Goal: Feedback & Contribution: Contribute content

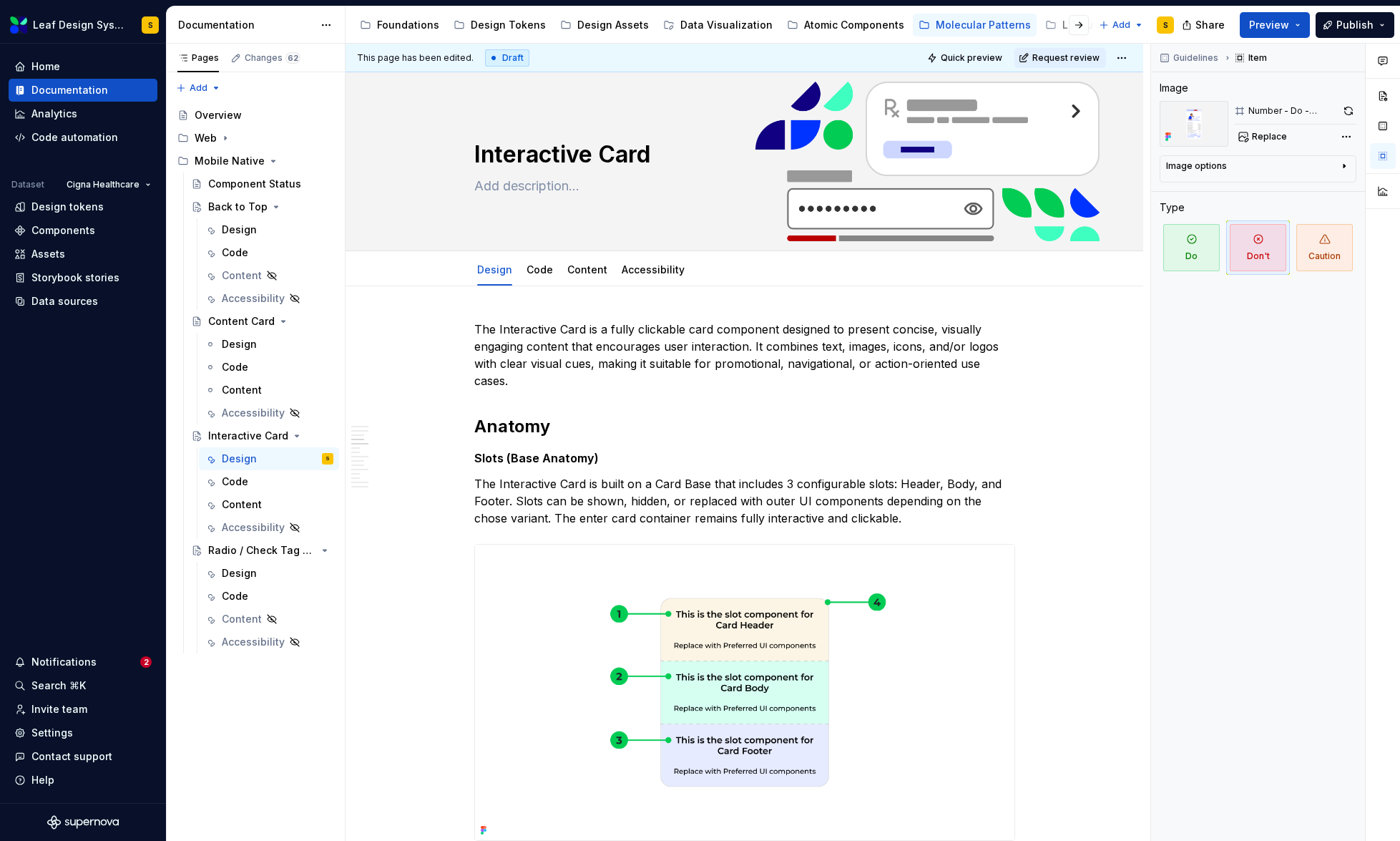
scroll to position [2320, 0]
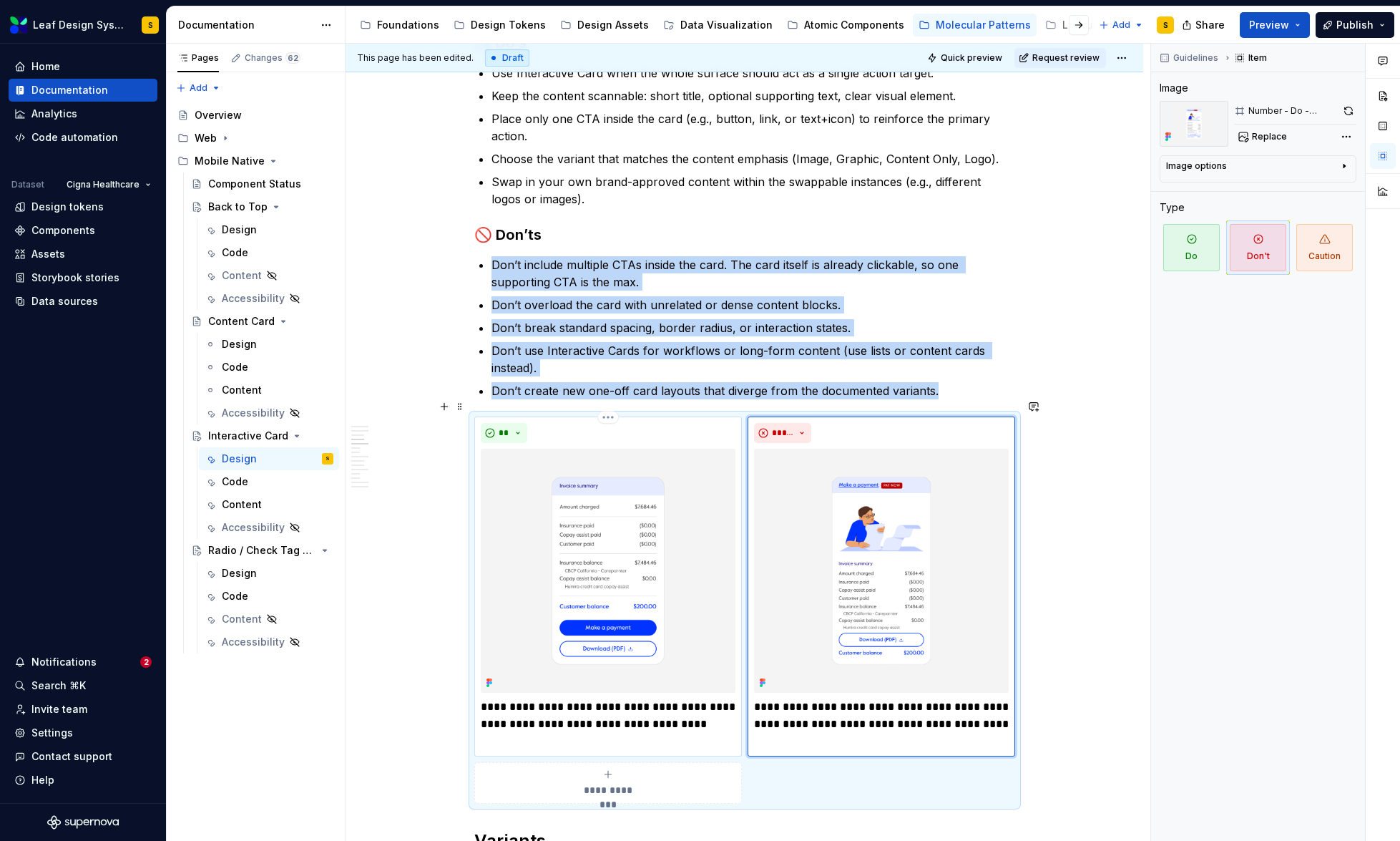
click at [628, 575] on img at bounding box center [607, 571] width 254 height 244
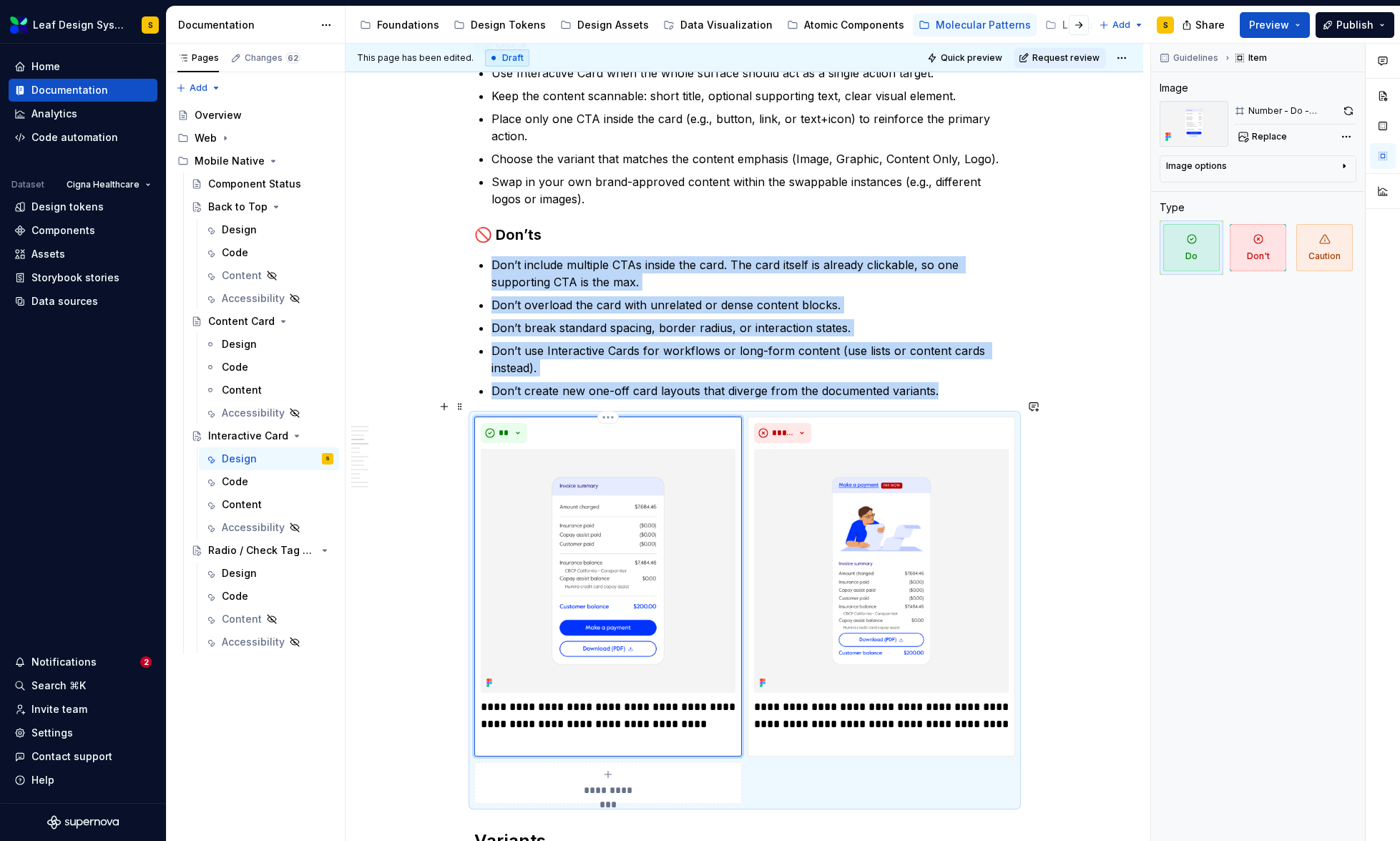
click at [628, 575] on img at bounding box center [607, 571] width 254 height 244
click at [1273, 131] on span "Replace" at bounding box center [1269, 137] width 35 height 12
type textarea "*"
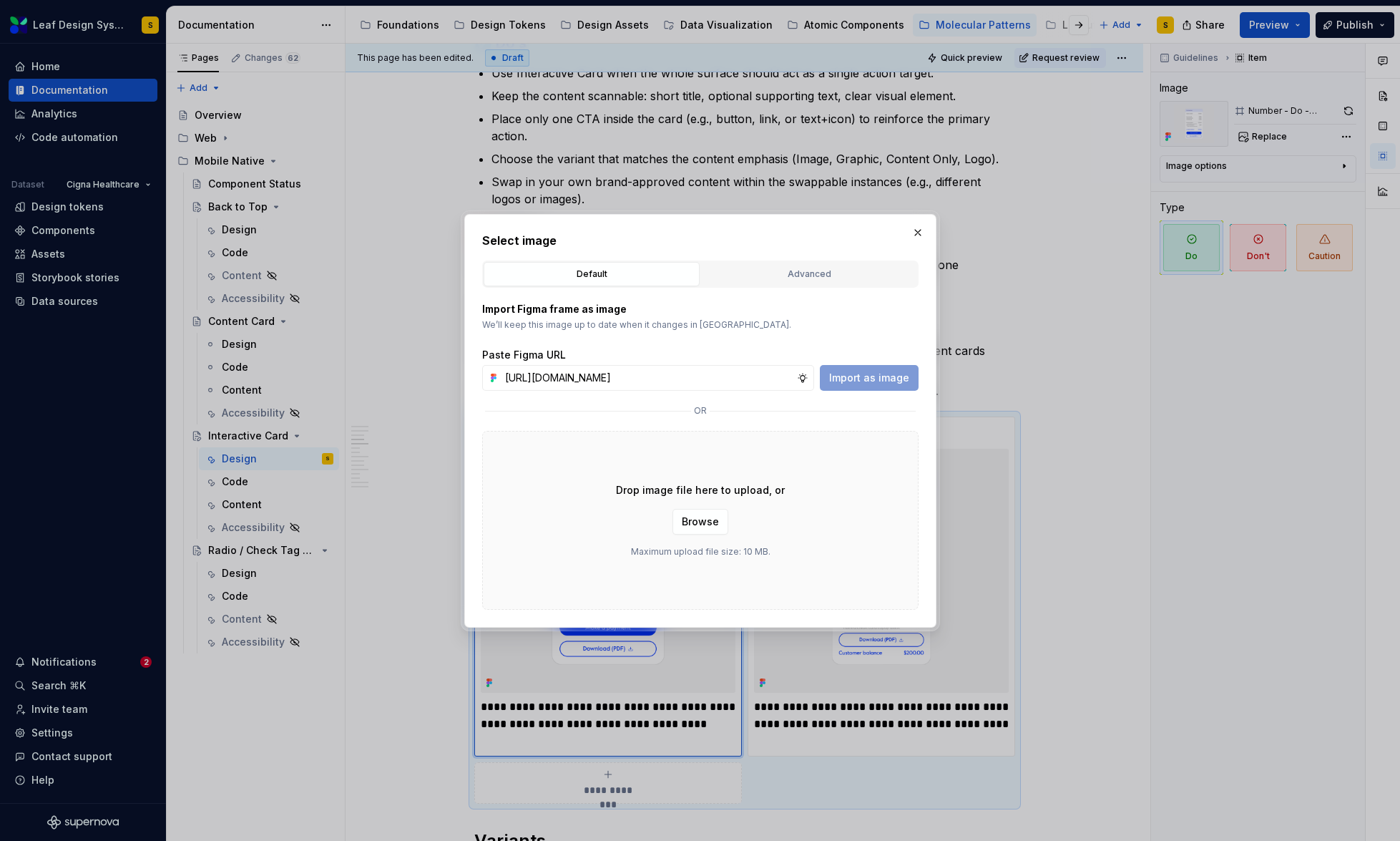
scroll to position [0, 419]
type input "[URL][DOMAIN_NAME]"
click at [881, 371] on span "Import as image" at bounding box center [869, 378] width 80 height 14
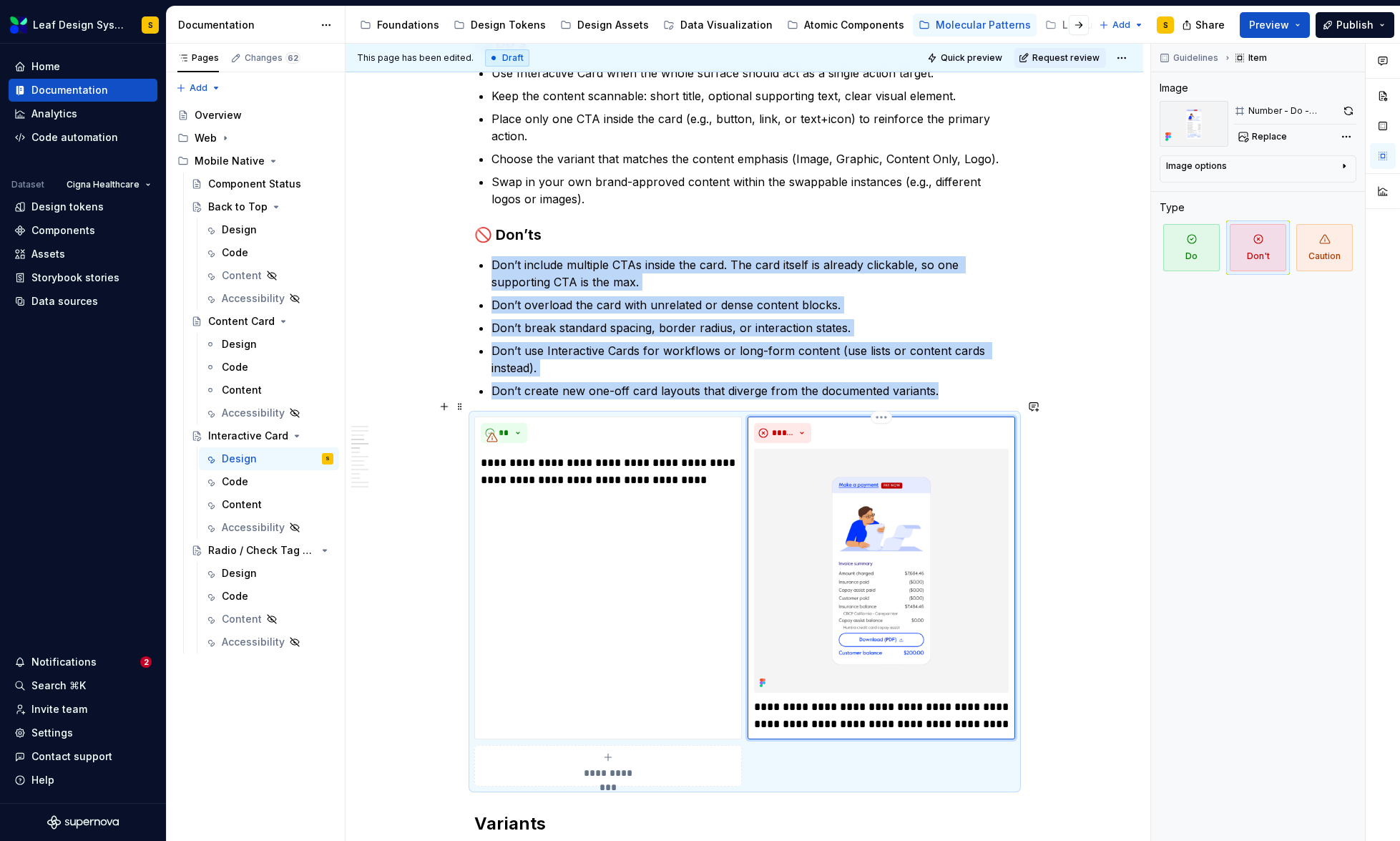
click at [847, 532] on img at bounding box center [880, 571] width 254 height 244
click at [1283, 139] on span "Replace" at bounding box center [1269, 137] width 35 height 12
type textarea "*"
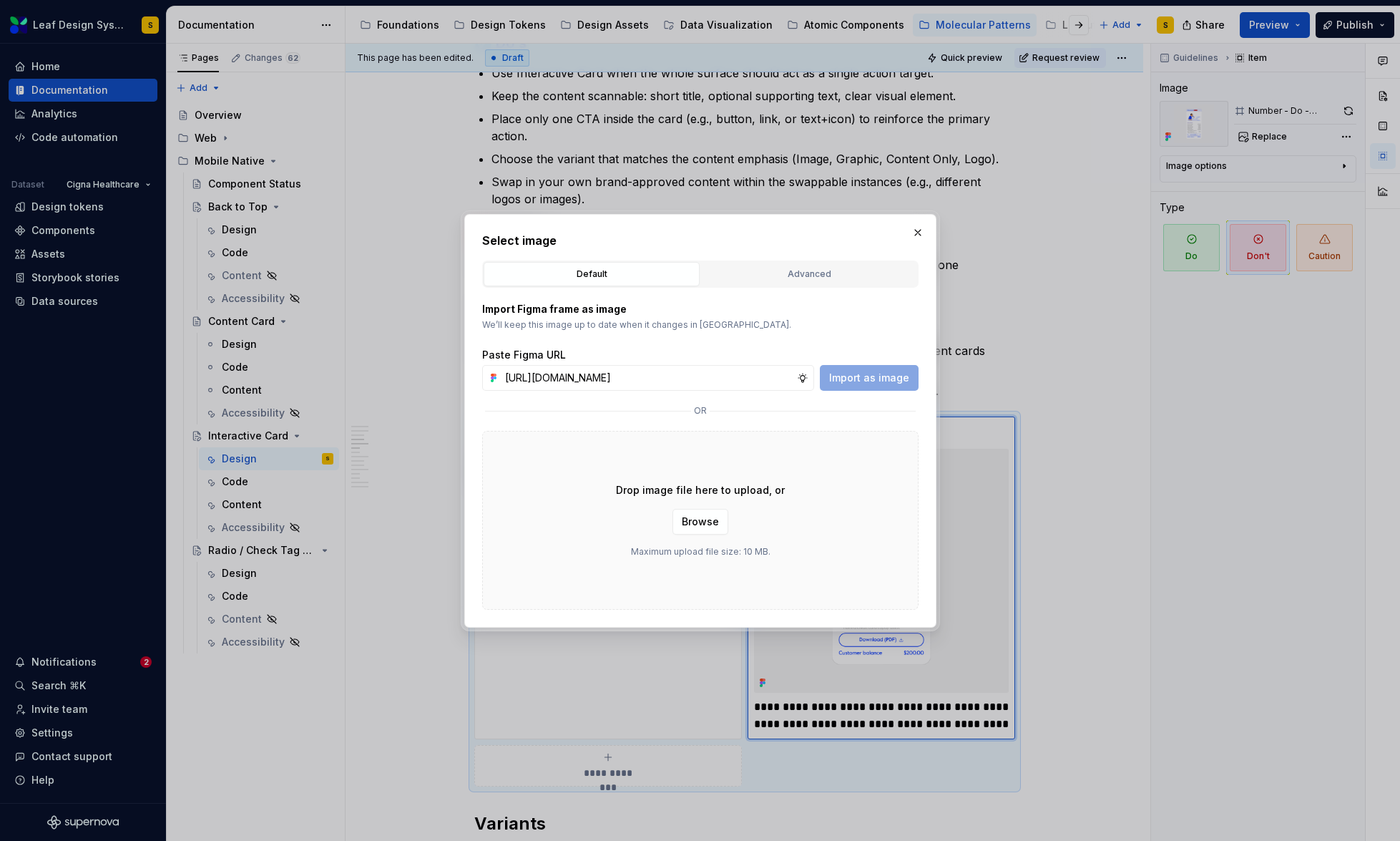
scroll to position [0, 419]
type input "[URL][DOMAIN_NAME]"
click at [854, 372] on span "Import as image" at bounding box center [869, 378] width 80 height 14
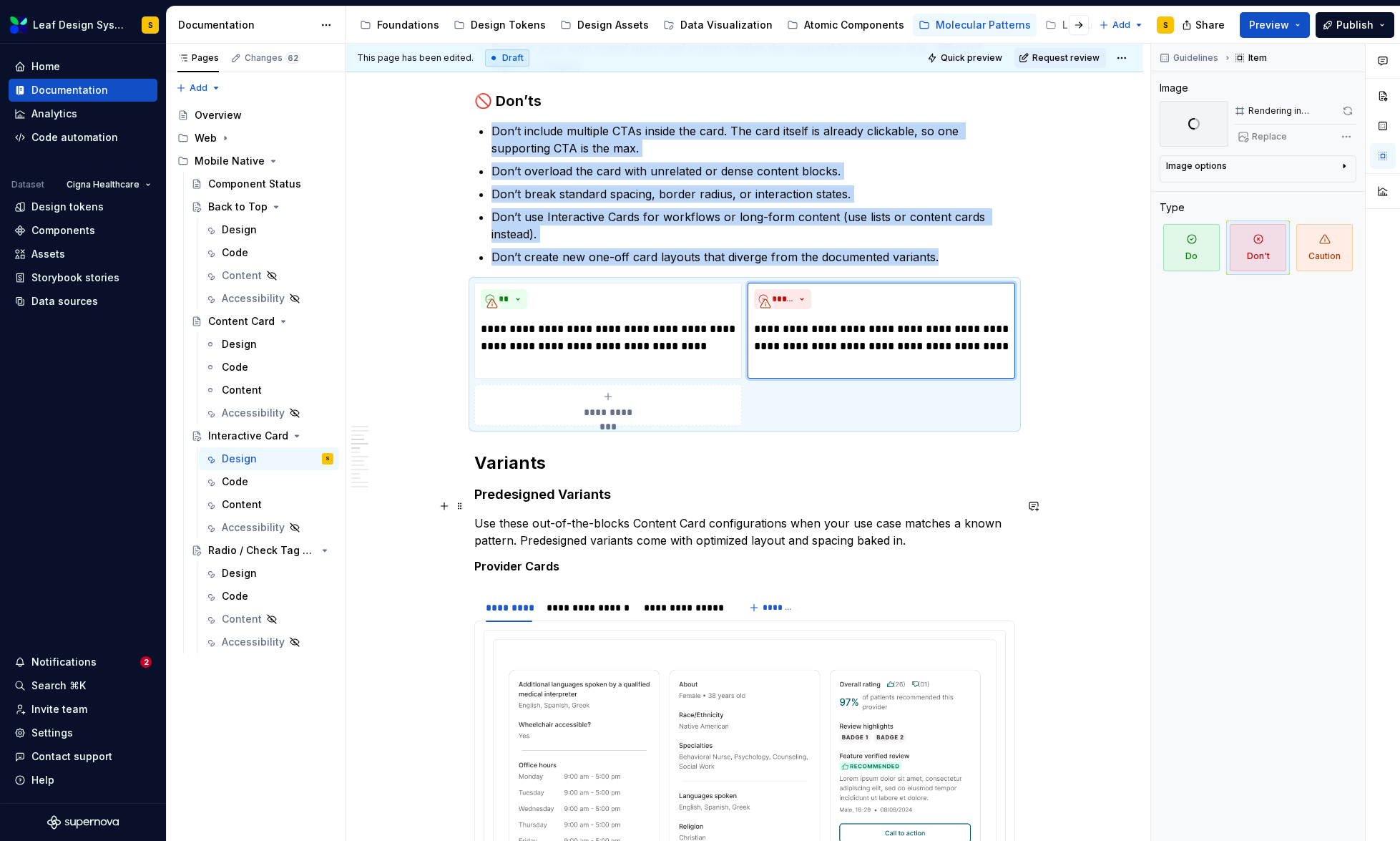
scroll to position [2510, 0]
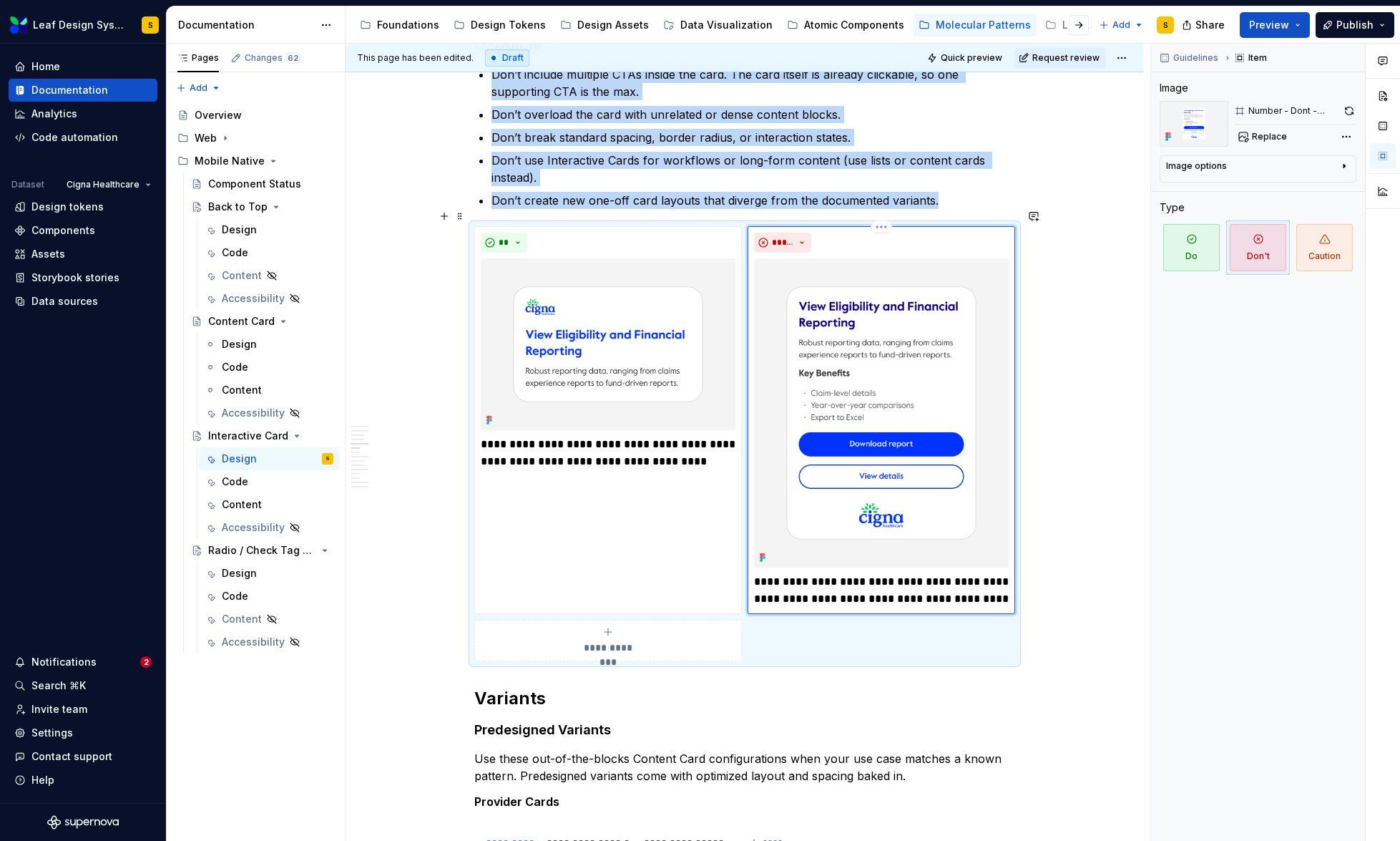
click at [861, 330] on img at bounding box center [880, 413] width 254 height 309
click at [1355, 109] on button "button" at bounding box center [1349, 111] width 14 height 20
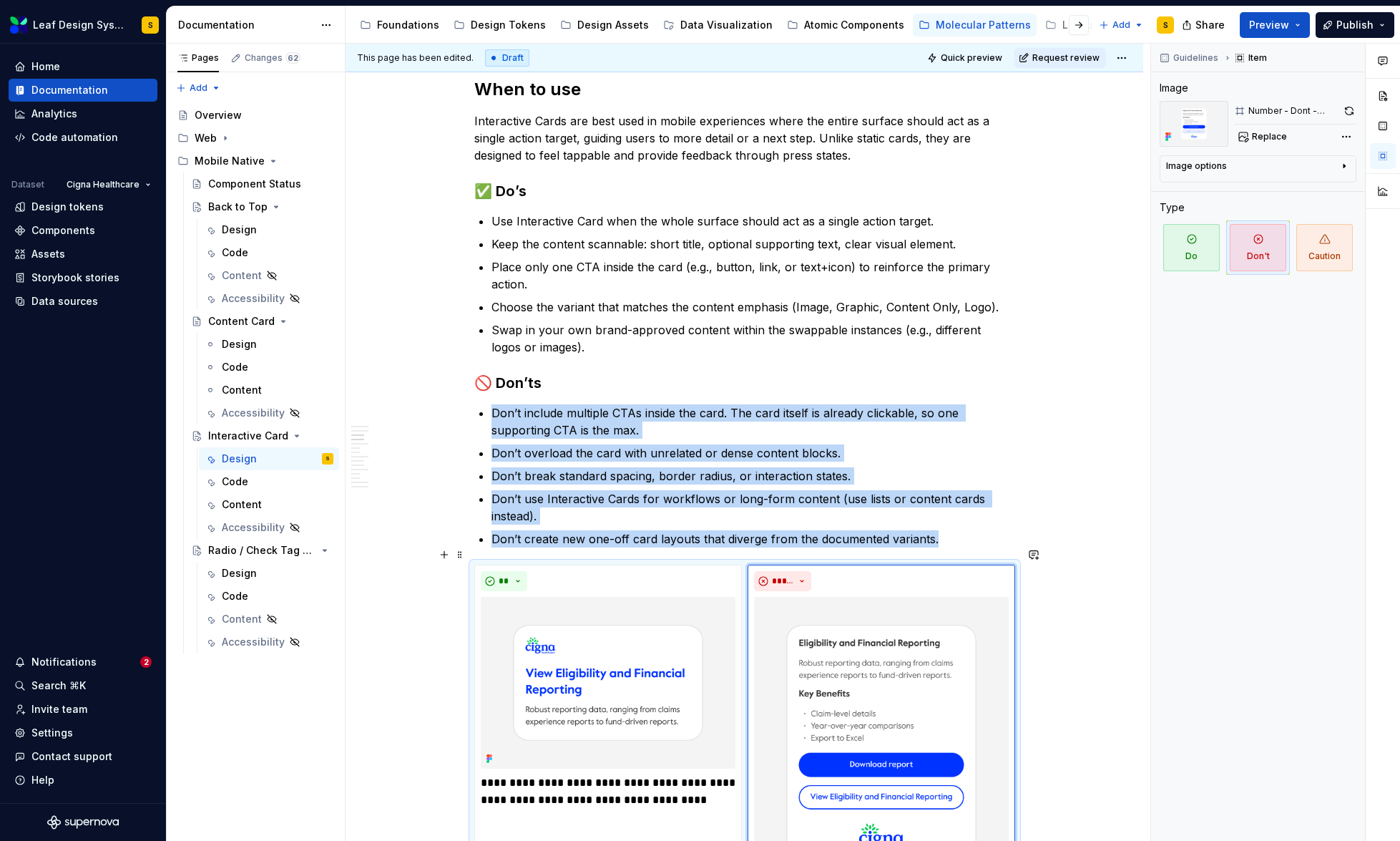
scroll to position [2082, 0]
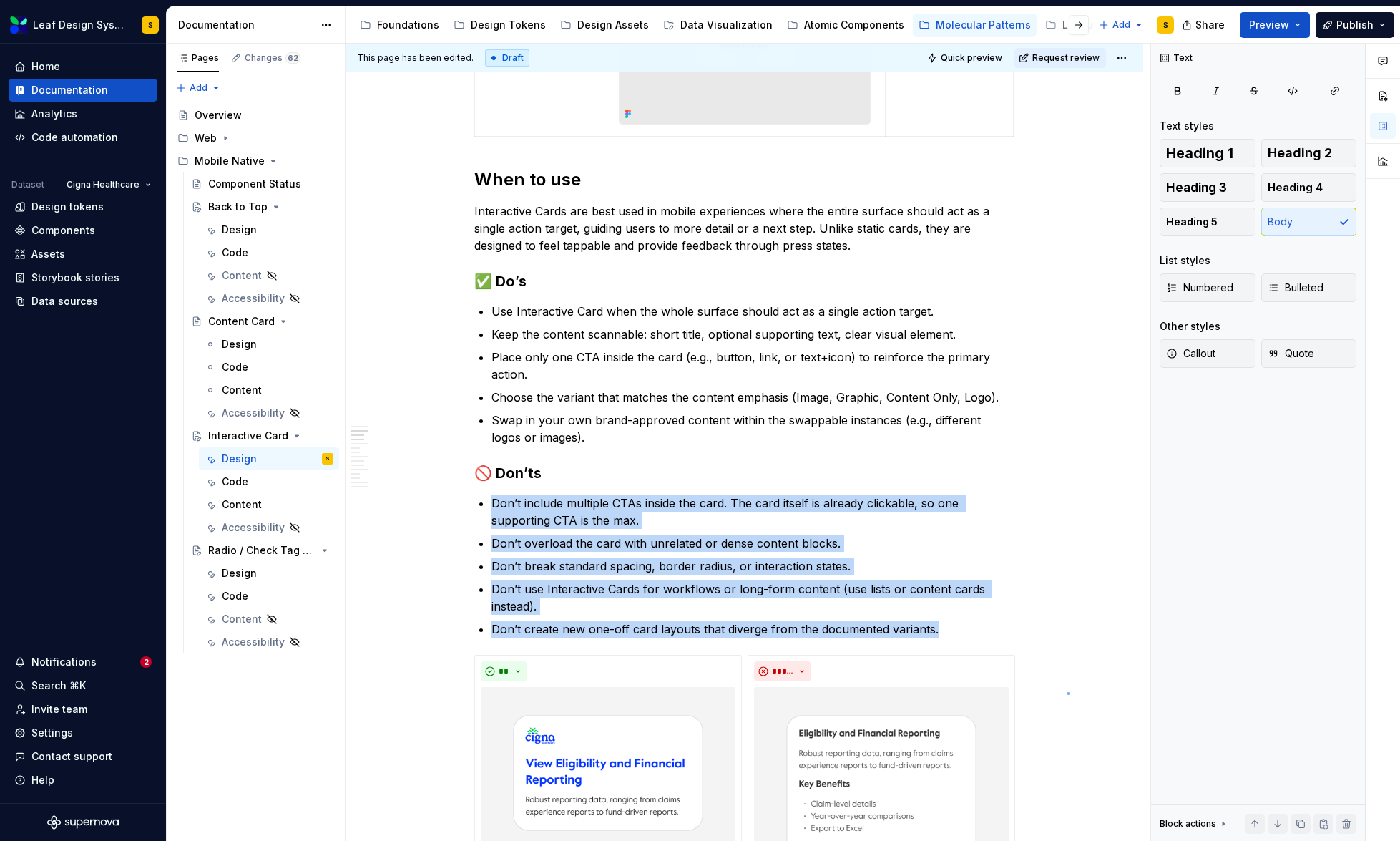
click at [1067, 692] on div "This page has been edited. Draft Quick preview Request review Interactive Card …" at bounding box center [748, 443] width 805 height 798
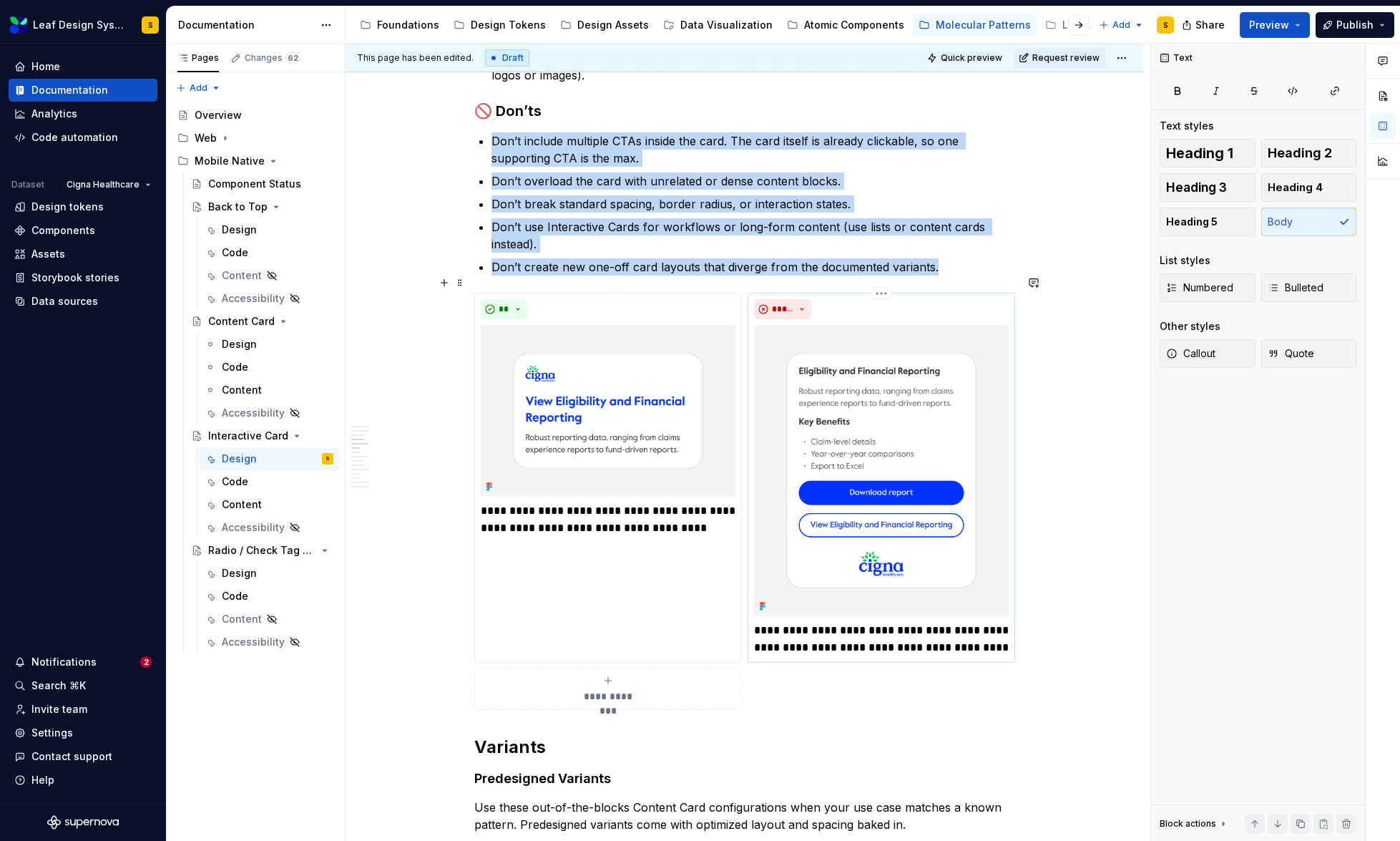
scroll to position [2441, 0]
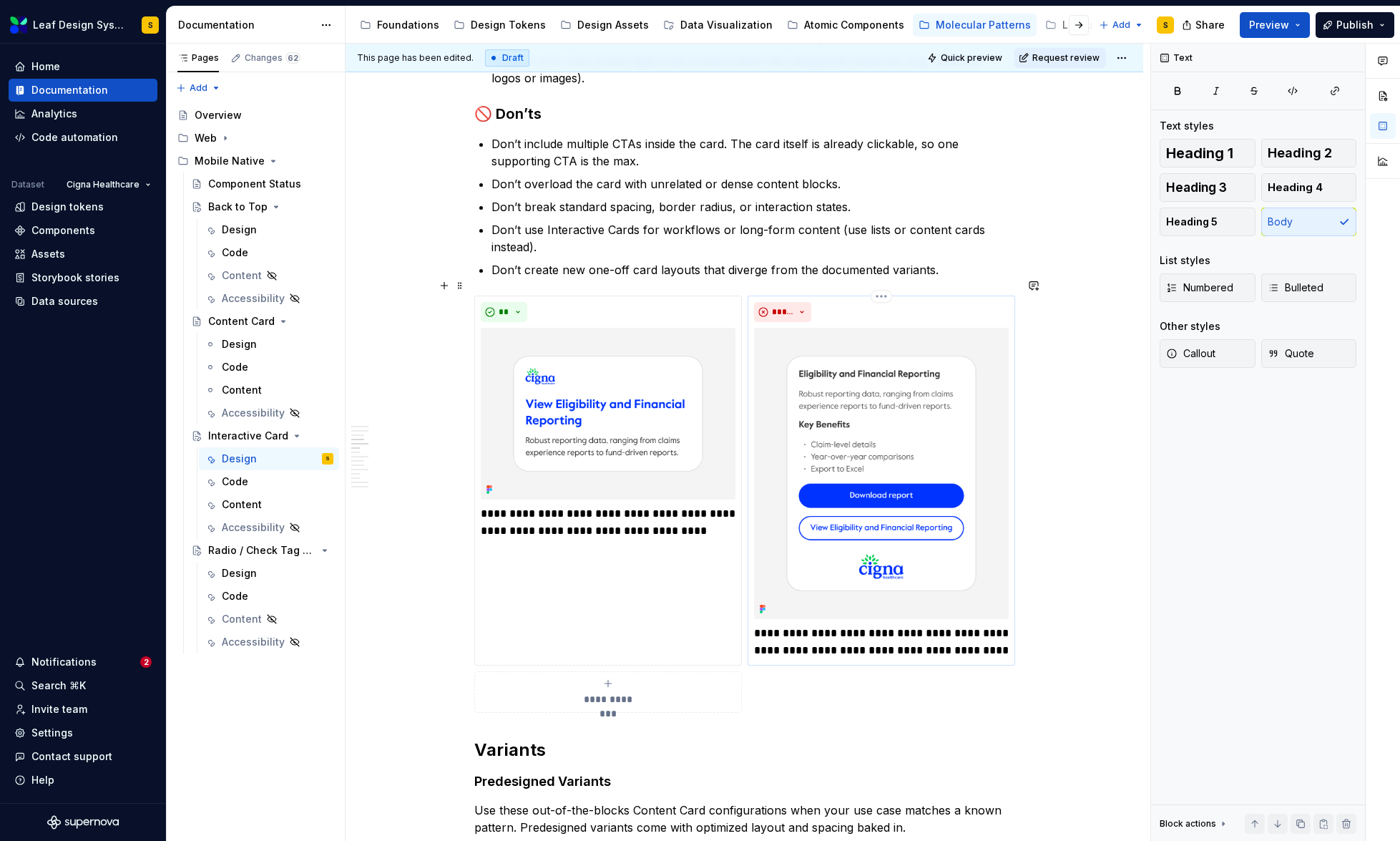
click at [969, 636] on p "**********" at bounding box center [880, 642] width 254 height 35
type textarea "*"
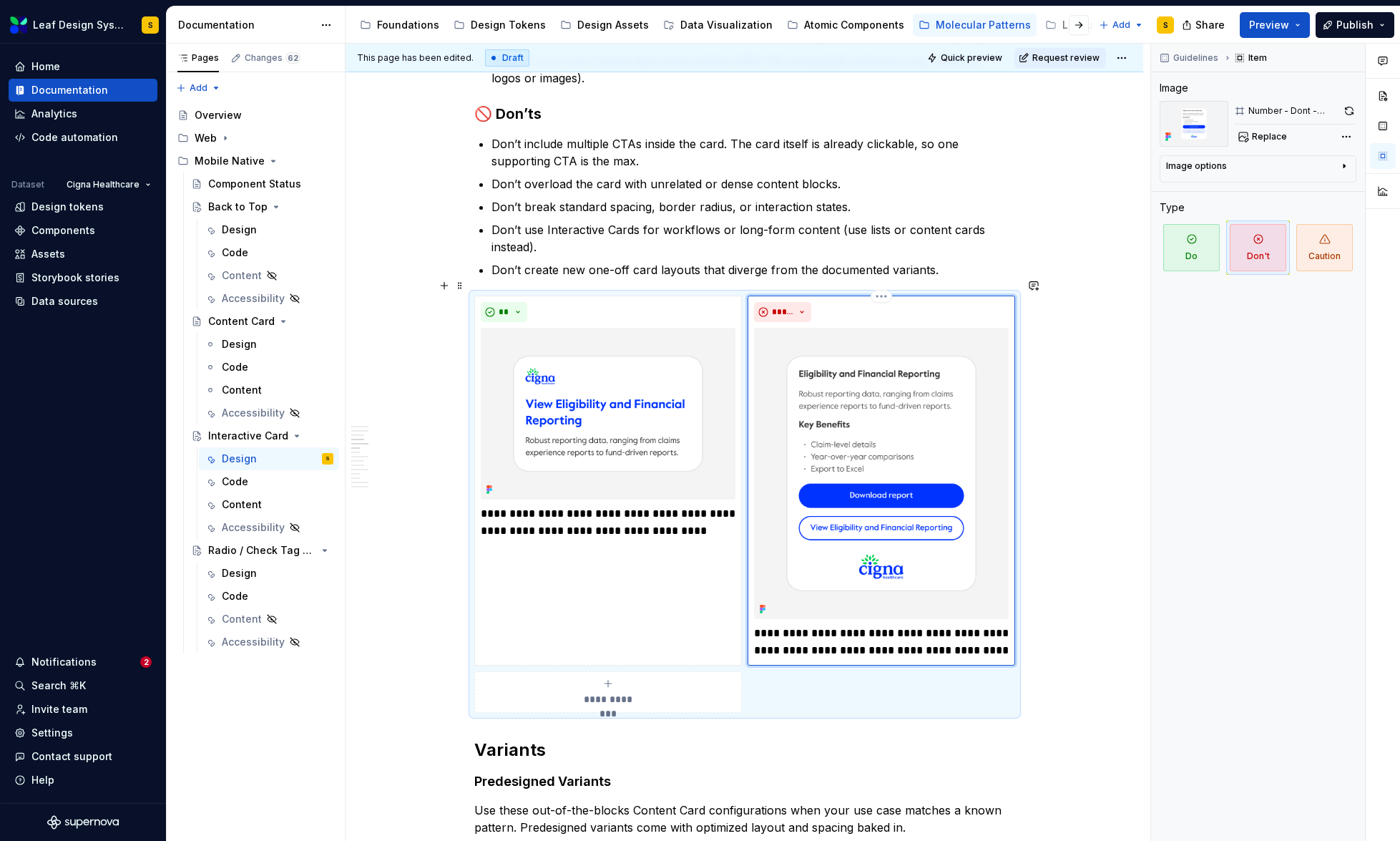
click at [972, 636] on p "**********" at bounding box center [880, 642] width 254 height 35
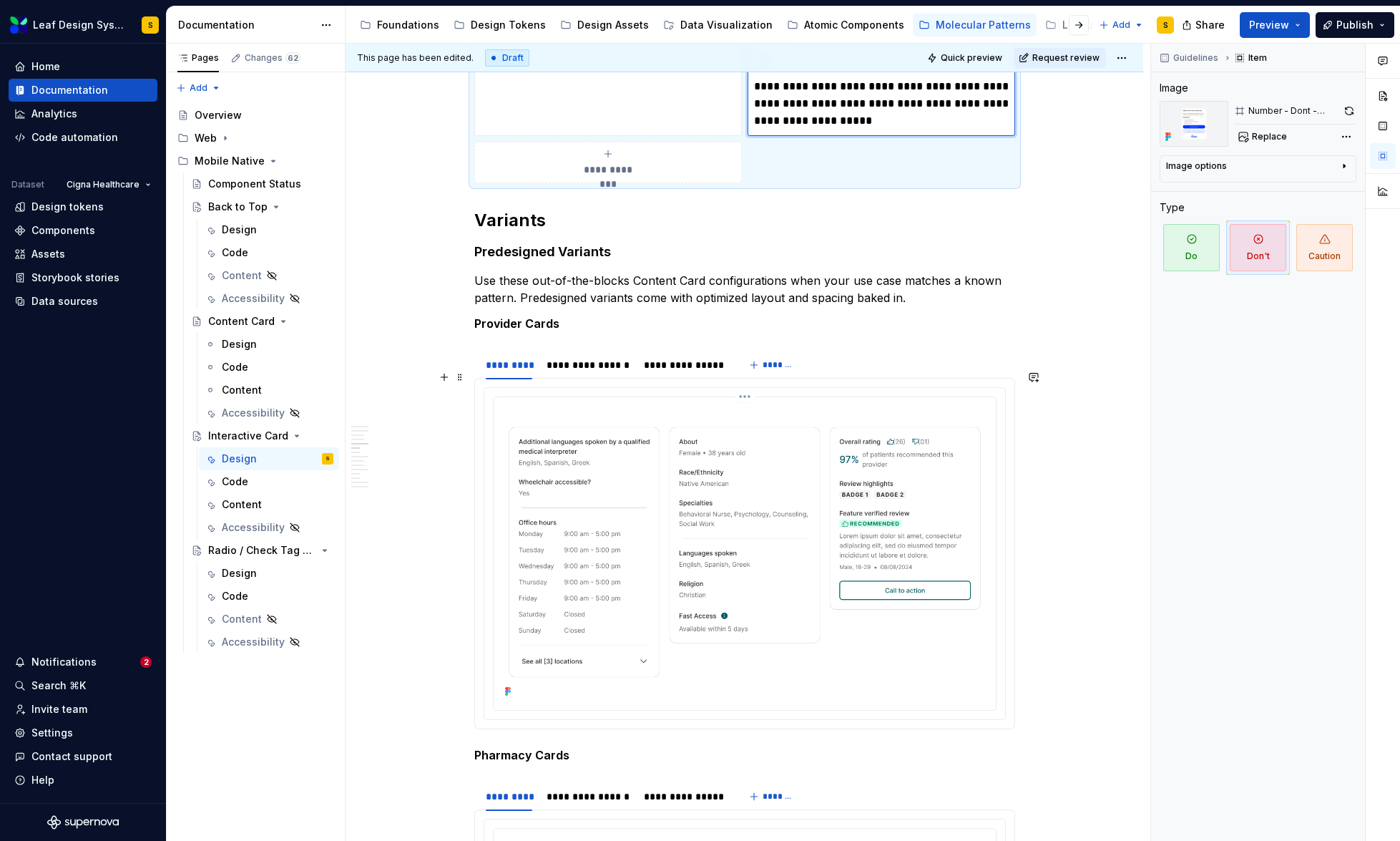
scroll to position [2985, 0]
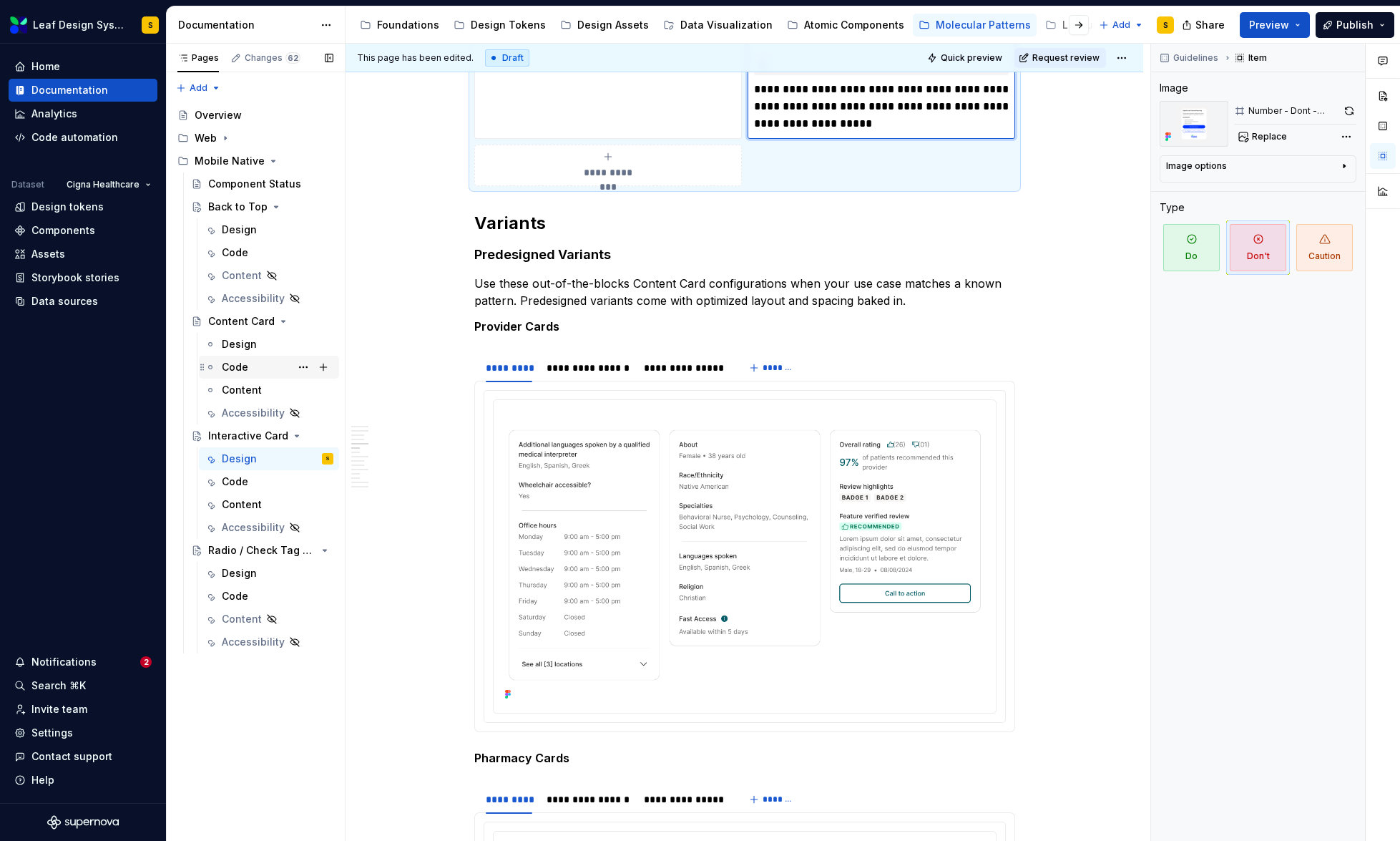
click at [247, 365] on div "Code" at bounding box center [277, 368] width 112 height 20
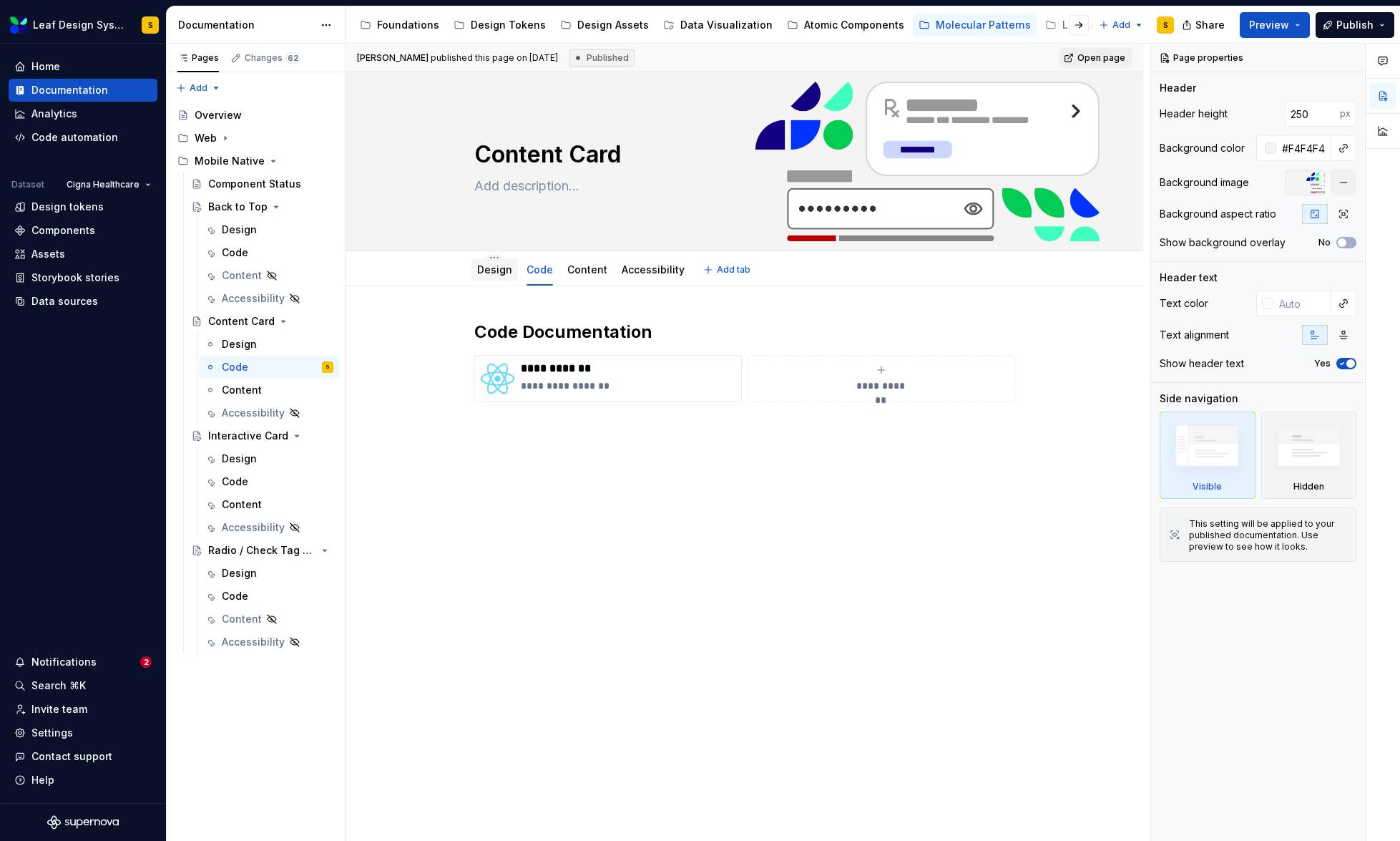
click at [499, 273] on link "Design" at bounding box center [494, 270] width 35 height 12
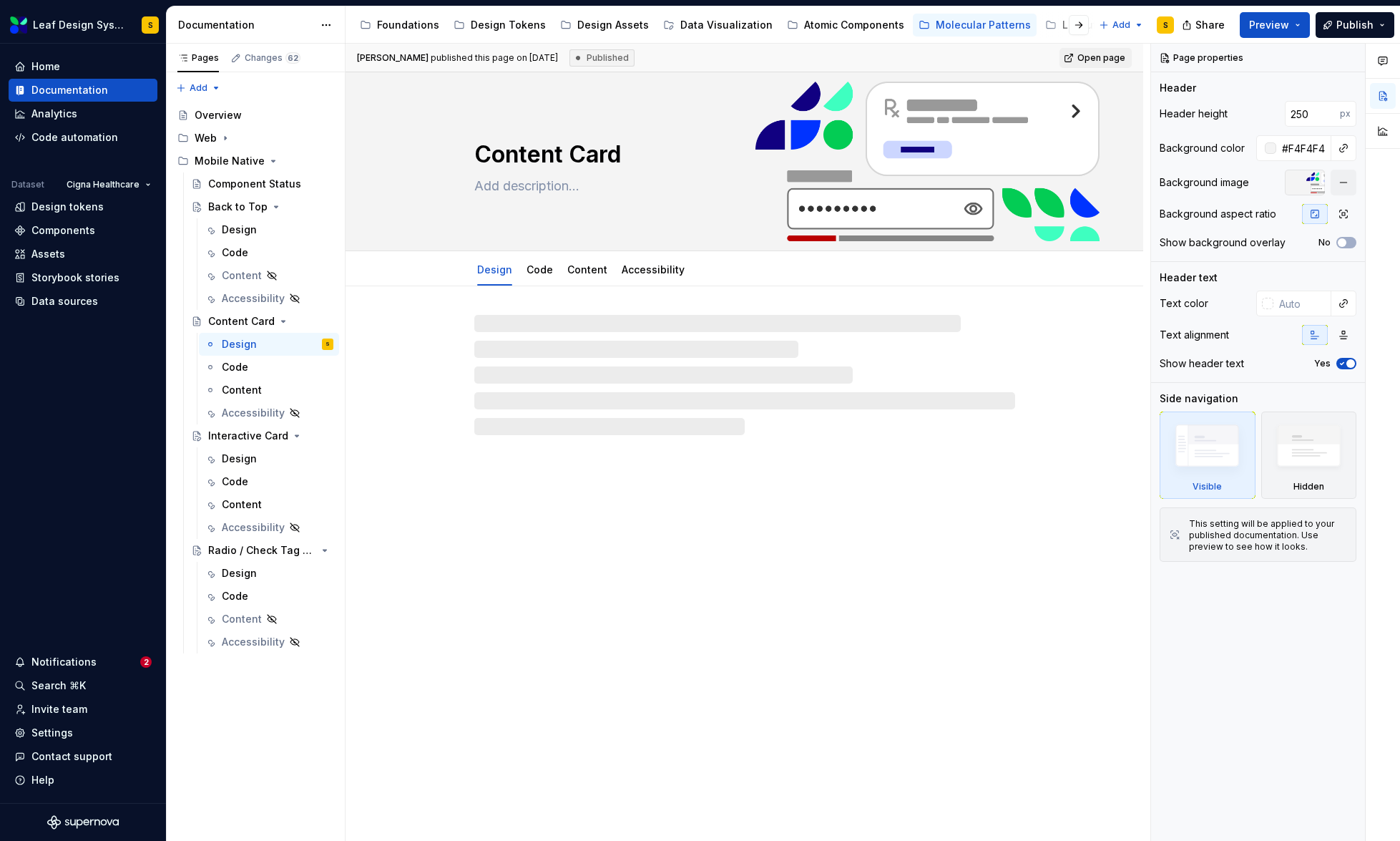
type textarea "*"
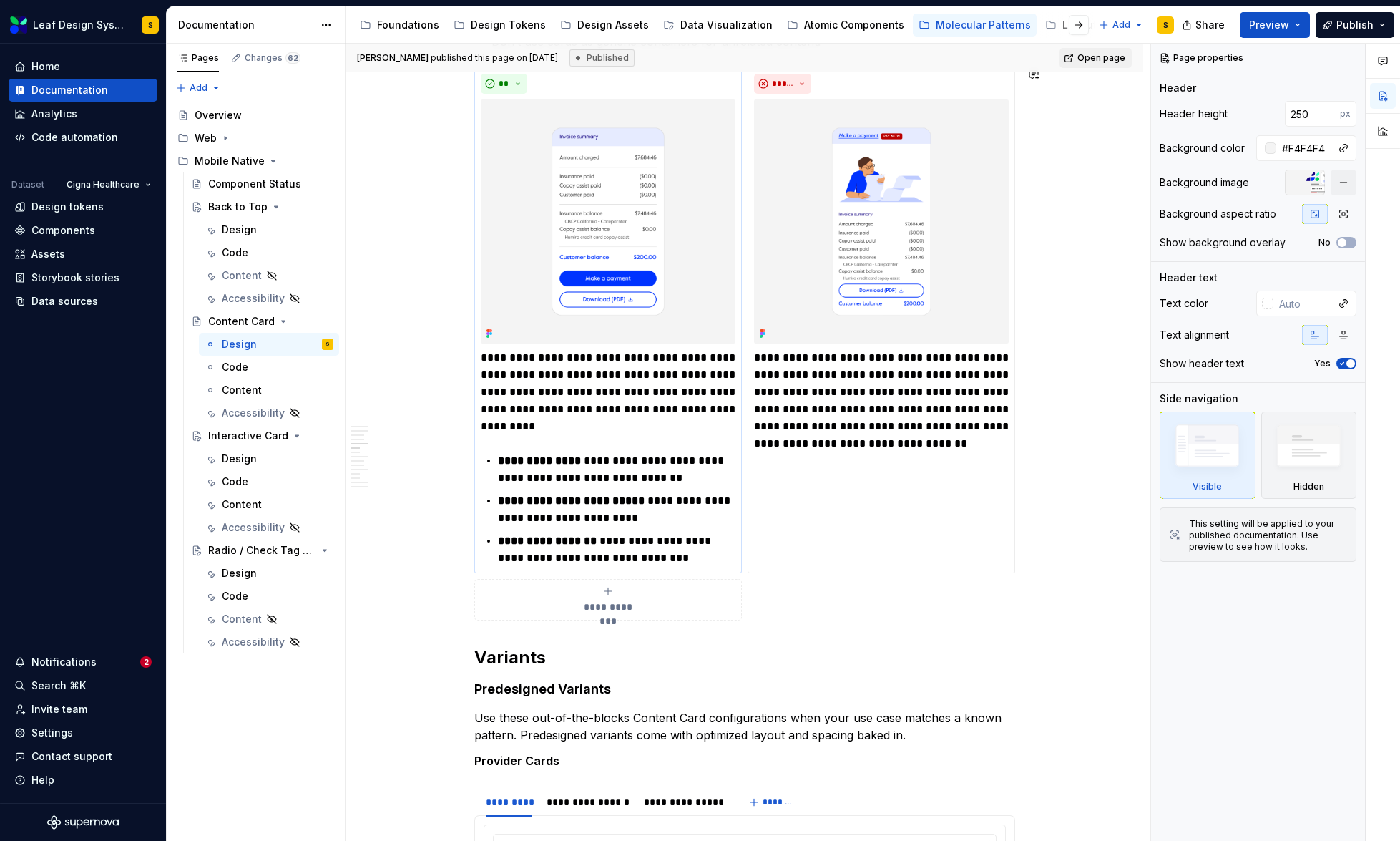
scroll to position [1978, 0]
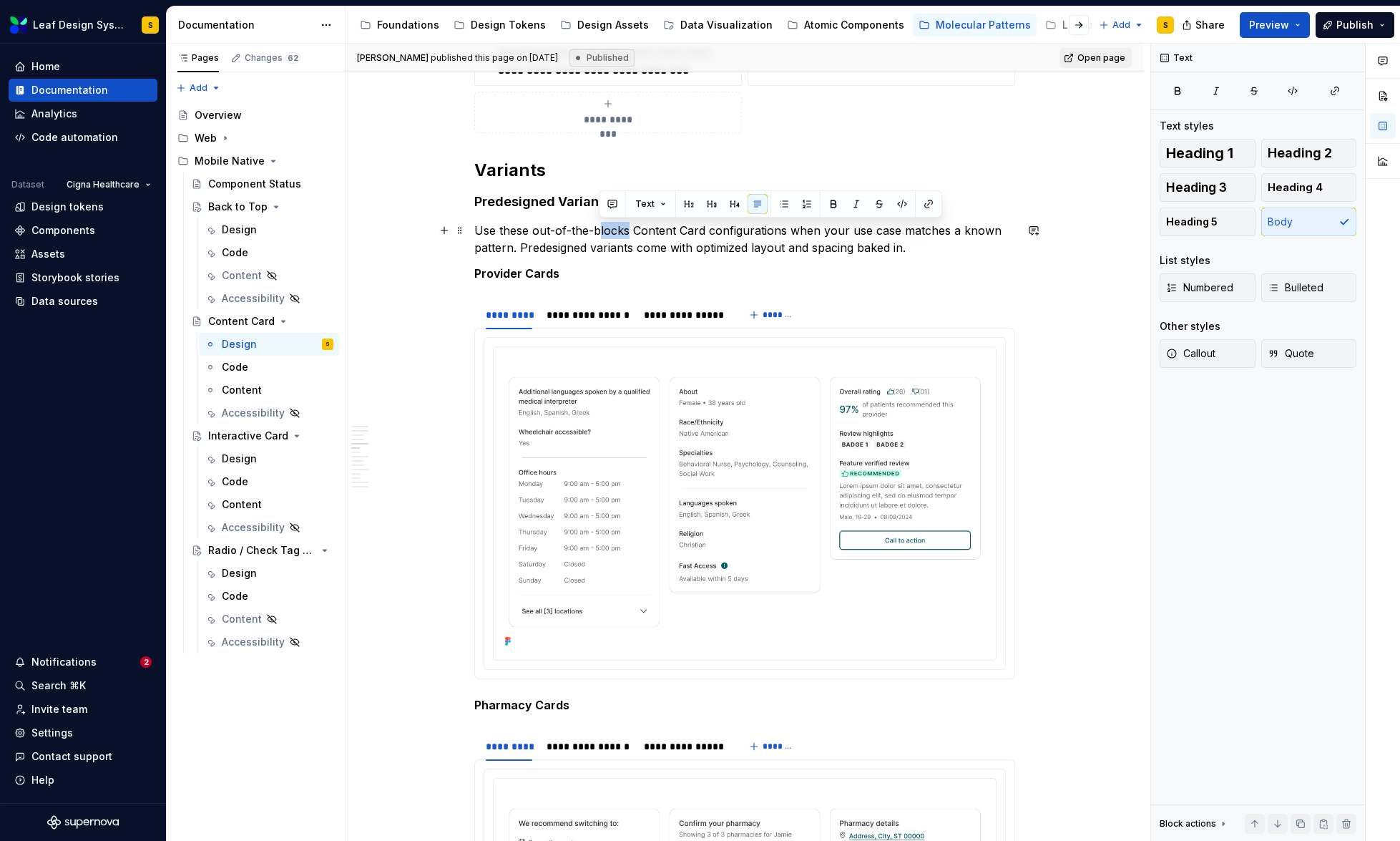
drag, startPoint x: 626, startPoint y: 231, endPoint x: 597, endPoint y: 232, distance: 29.0
click at [597, 232] on p "Use these out-of-the-blocks Content Card configurations when your use case matc…" at bounding box center [744, 238] width 541 height 35
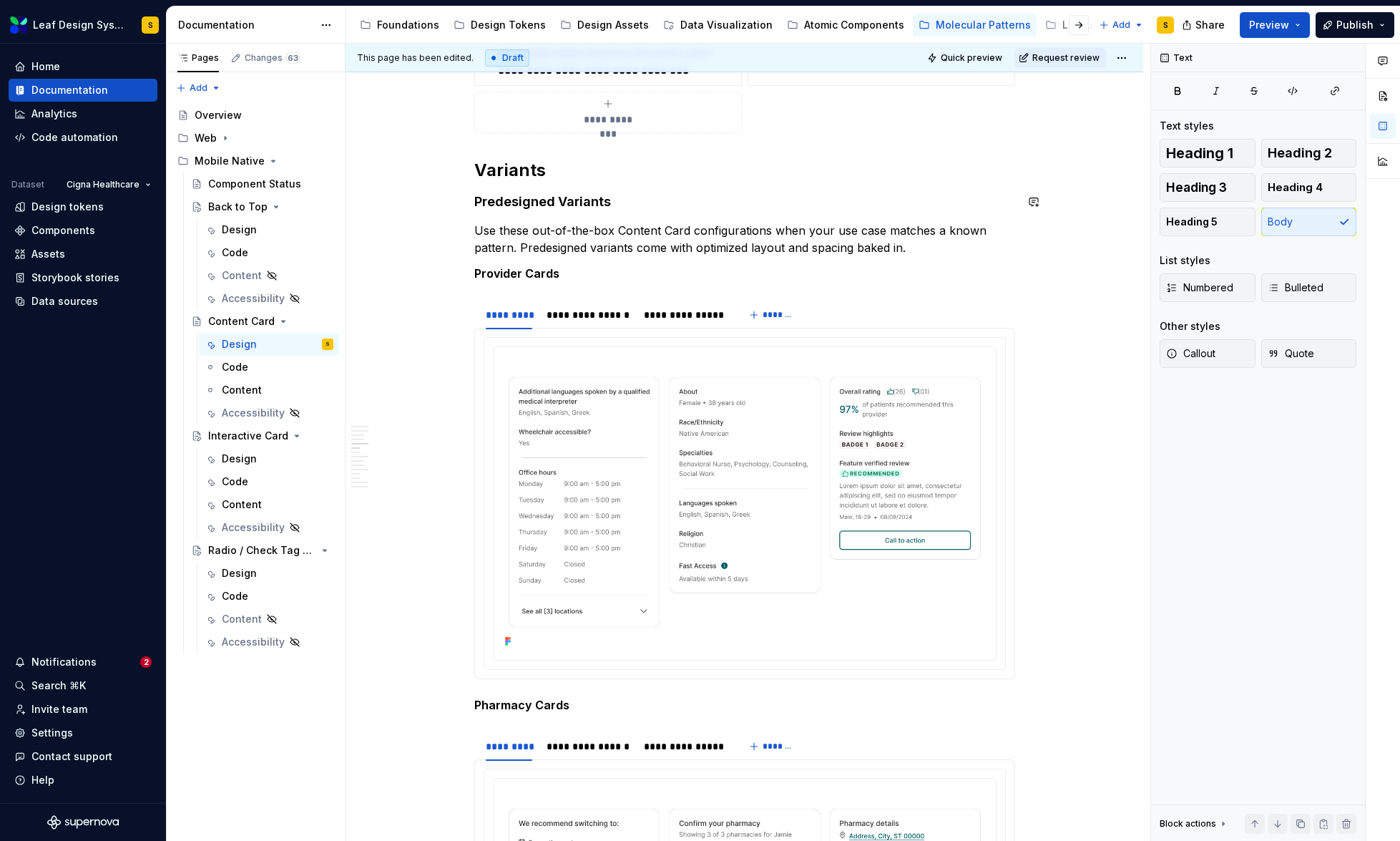
click at [1034, 204] on button "button" at bounding box center [1034, 202] width 20 height 20
click at [891, 203] on span "[PERSON_NAME]" at bounding box center [873, 208] width 82 height 14
click at [1020, 236] on p "**********" at bounding box center [929, 227] width 210 height 16
click at [1028, 262] on icon "Send" at bounding box center [1028, 265] width 8 height 8
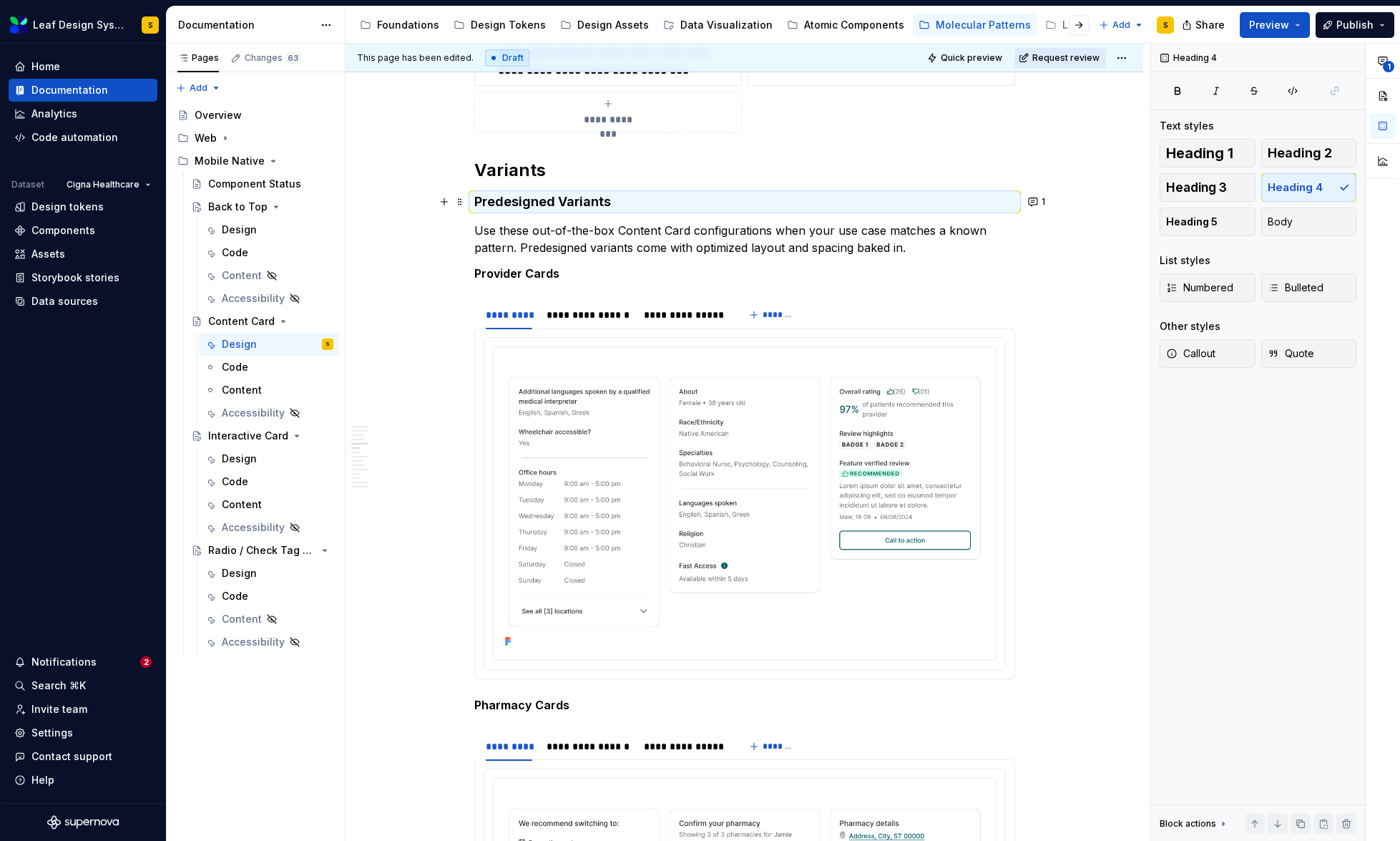
click at [1068, 59] on span "Request review" at bounding box center [1066, 58] width 68 height 12
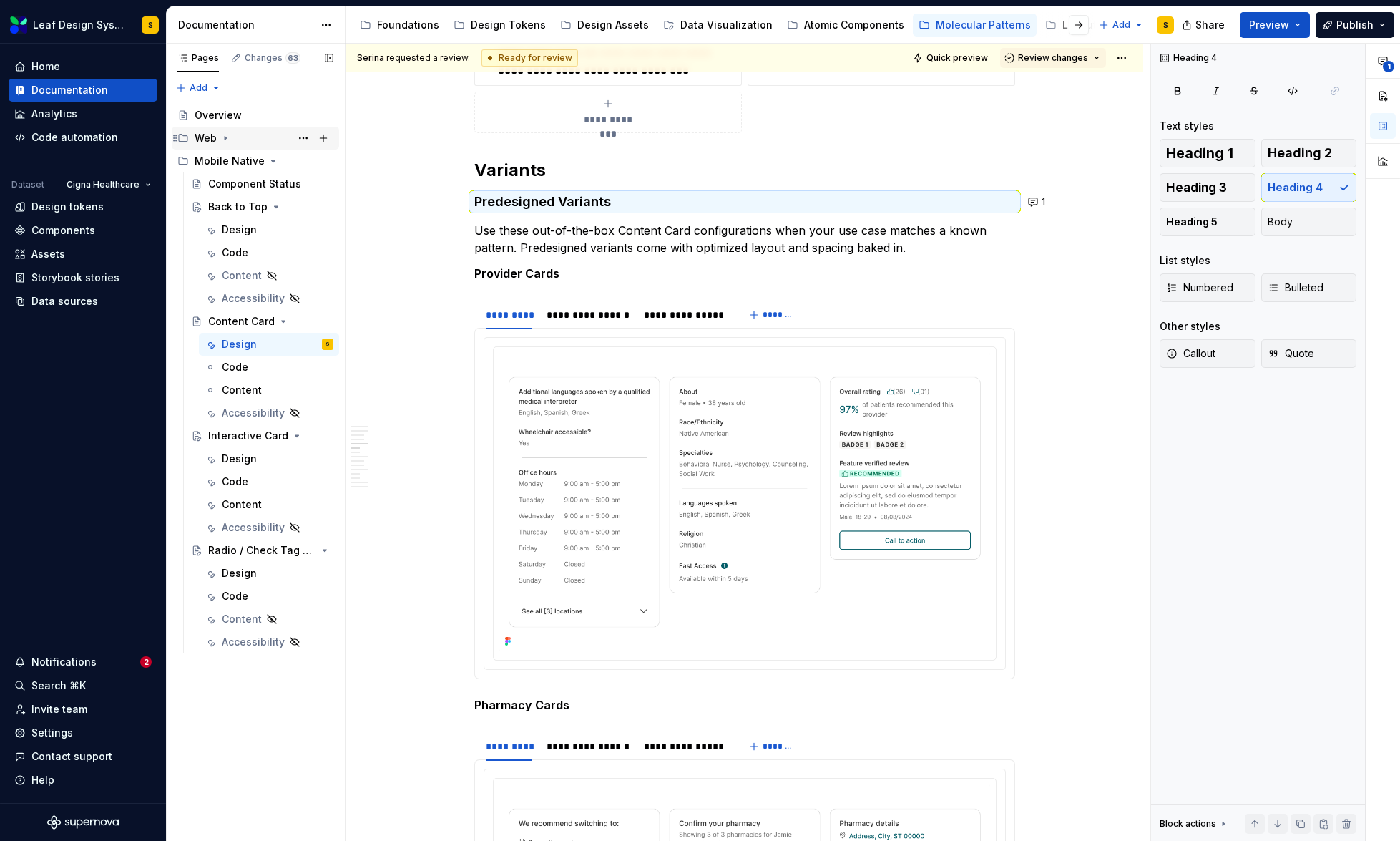
click at [225, 137] on icon "Page tree" at bounding box center [226, 139] width 2 height 3
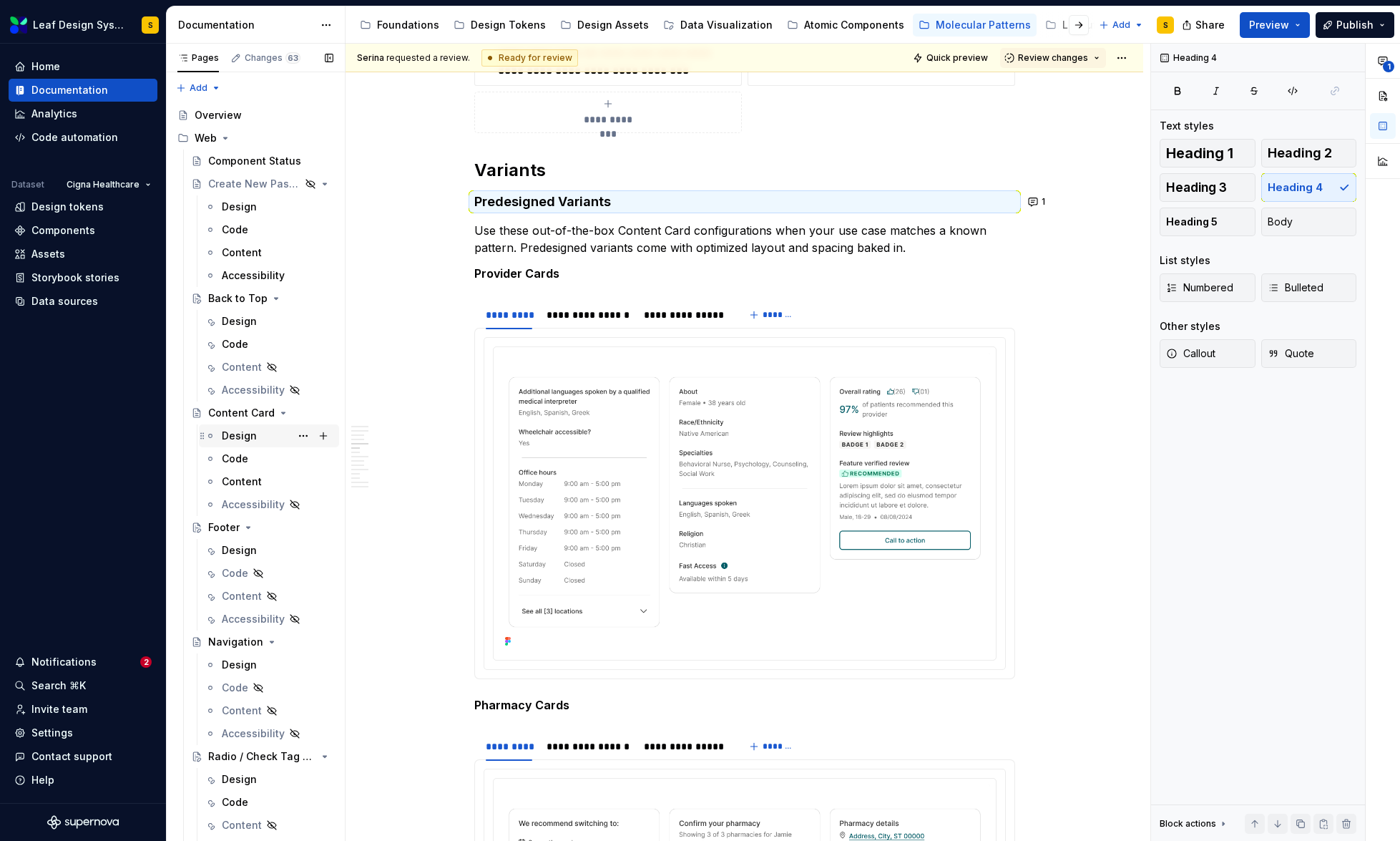
click at [254, 434] on div "Design" at bounding box center [277, 436] width 112 height 20
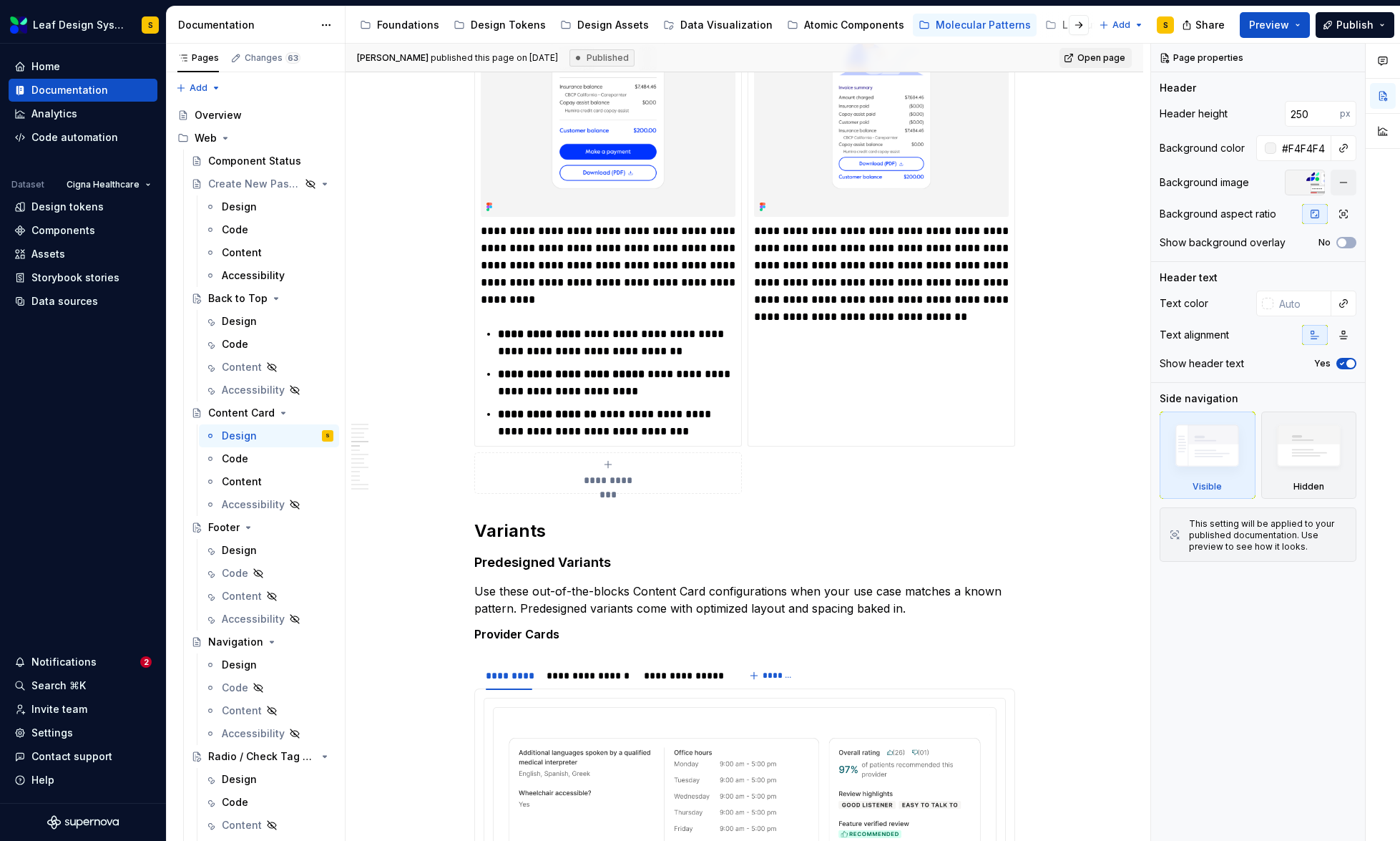
scroll to position [1679, 0]
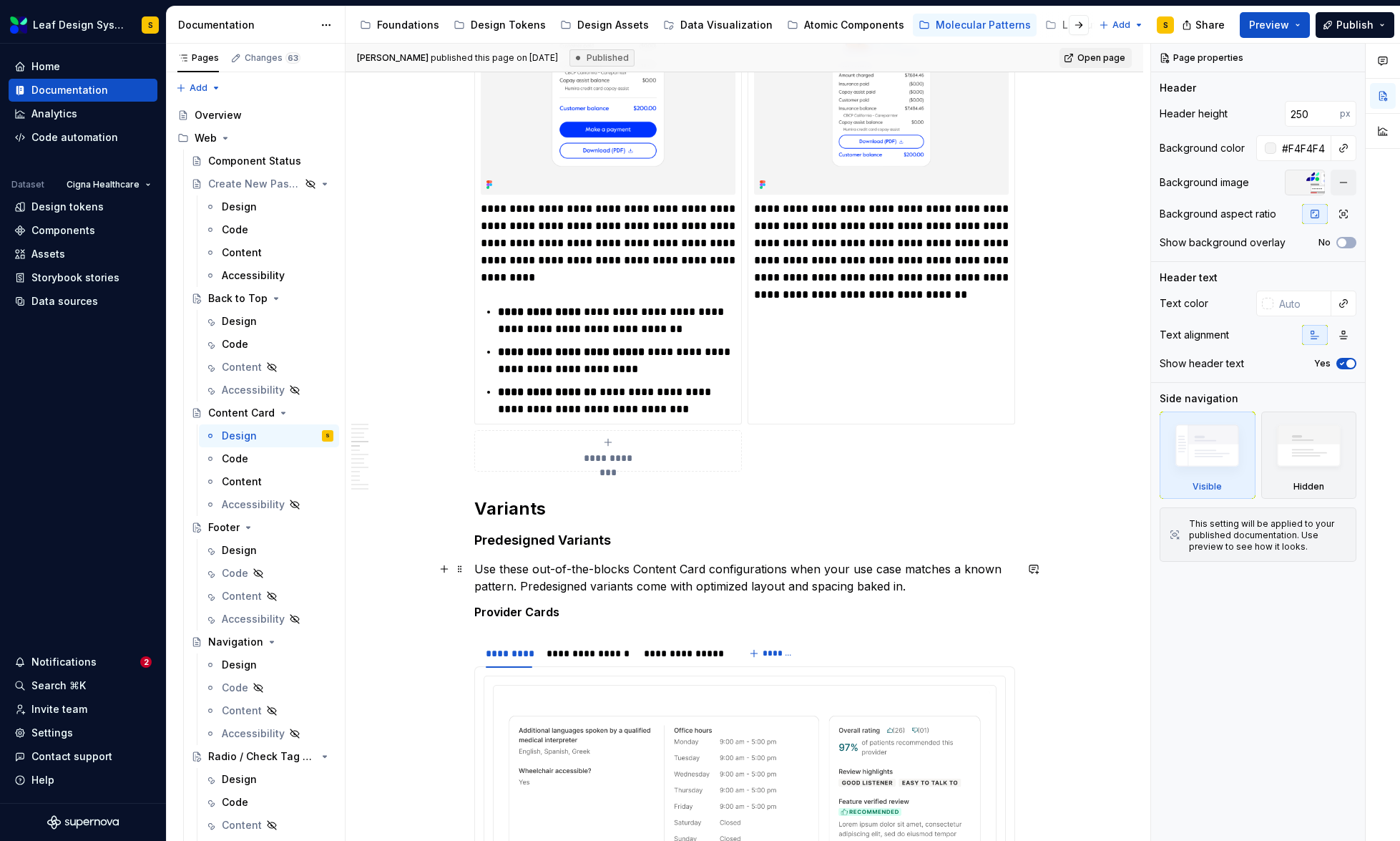
type textarea "*"
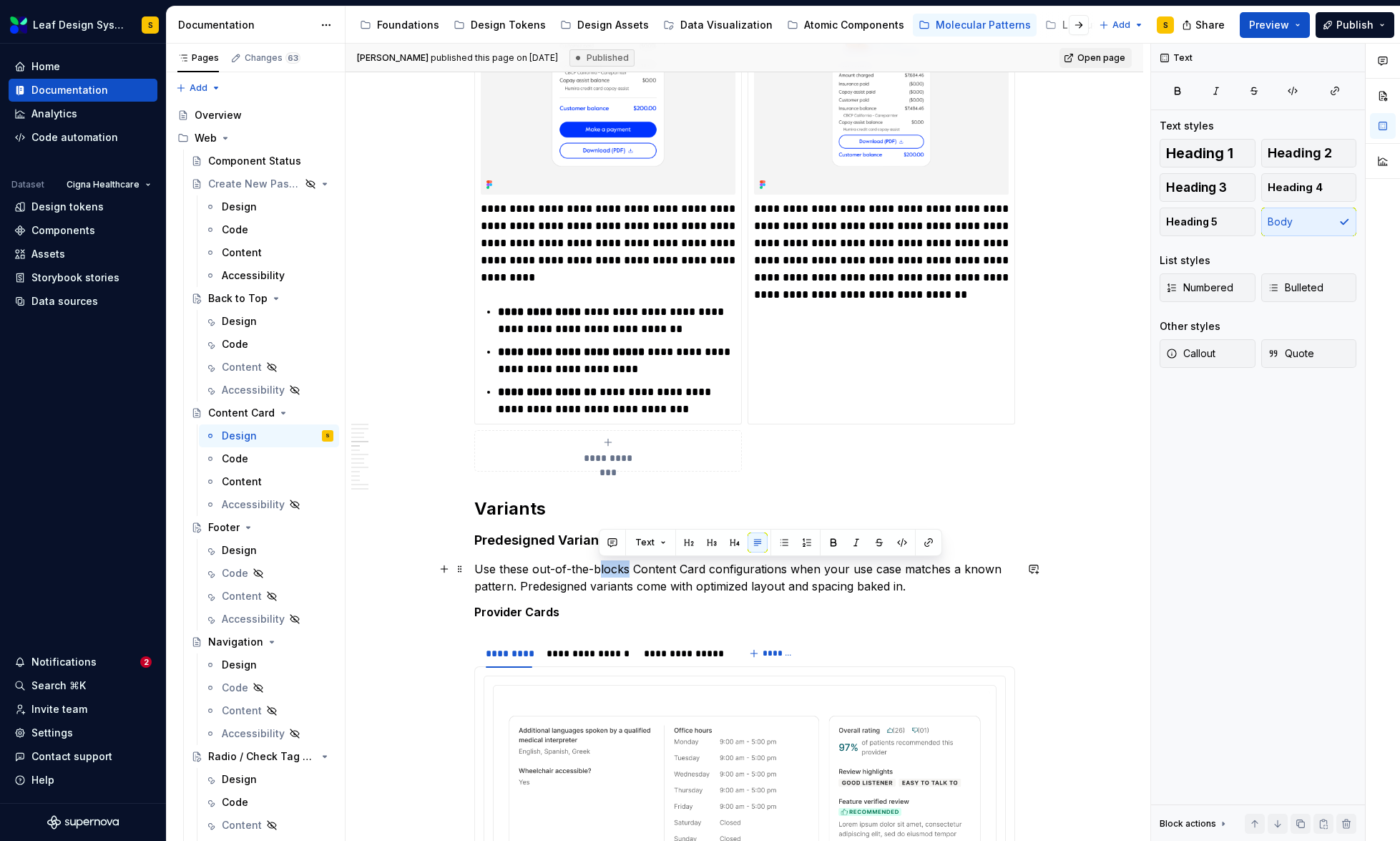
drag, startPoint x: 625, startPoint y: 569, endPoint x: 600, endPoint y: 570, distance: 25.0
click at [600, 570] on p "Use these out-of-the-blocks Content Card configurations when your use case matc…" at bounding box center [744, 577] width 541 height 35
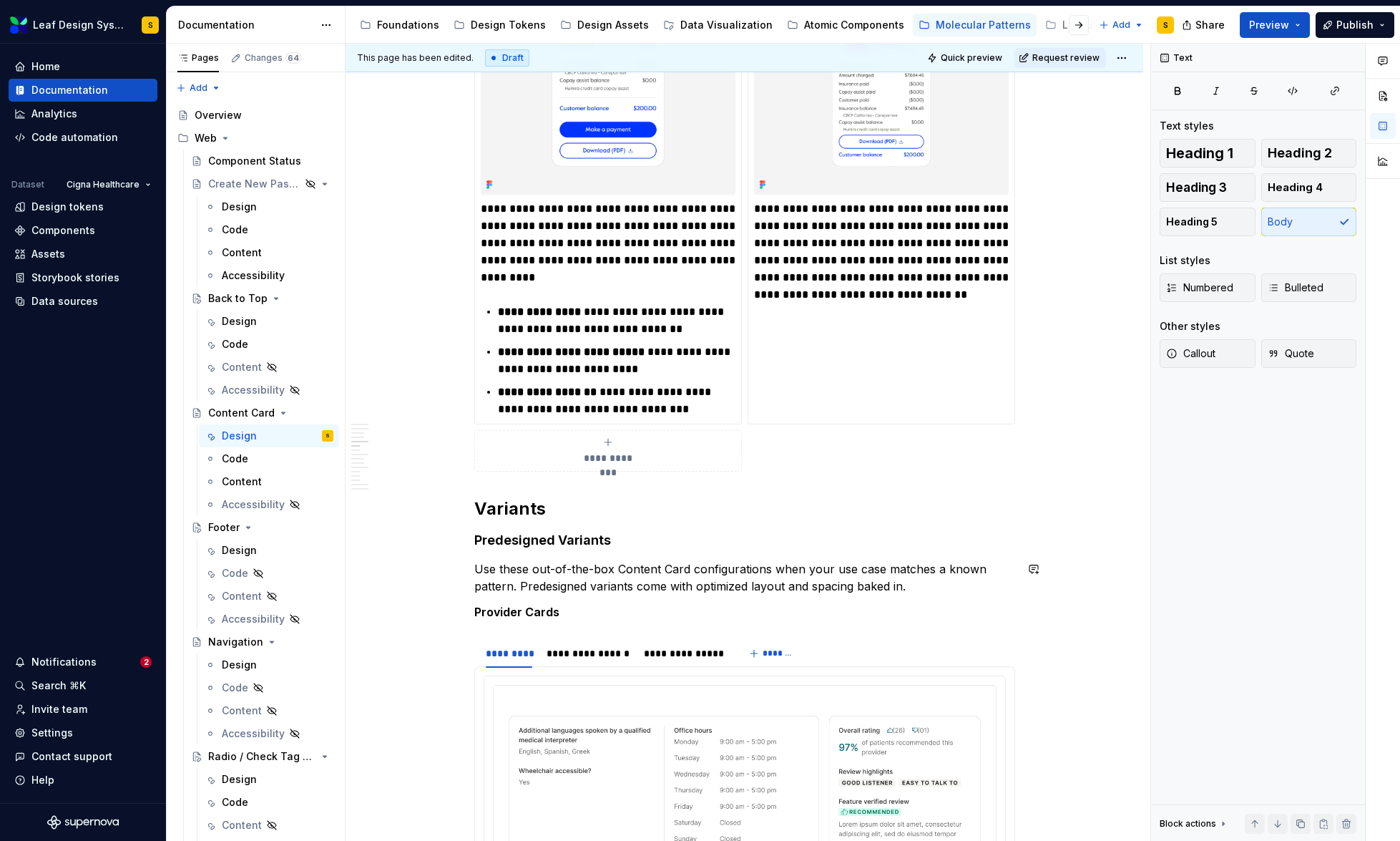
type textarea "*"
click at [1034, 569] on button "button" at bounding box center [1034, 569] width 20 height 20
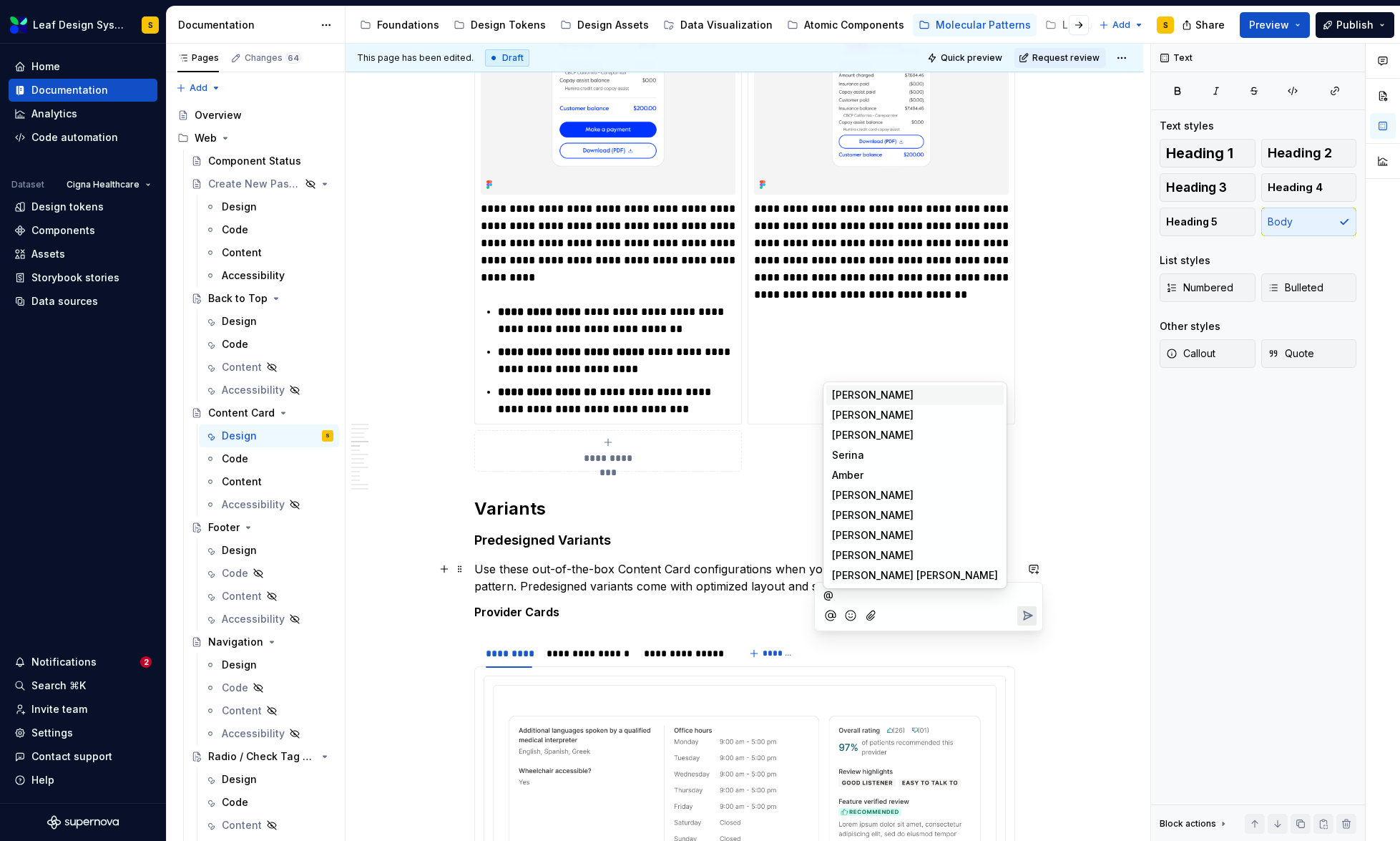
click at [885, 392] on span "[PERSON_NAME]" at bounding box center [873, 395] width 82 height 14
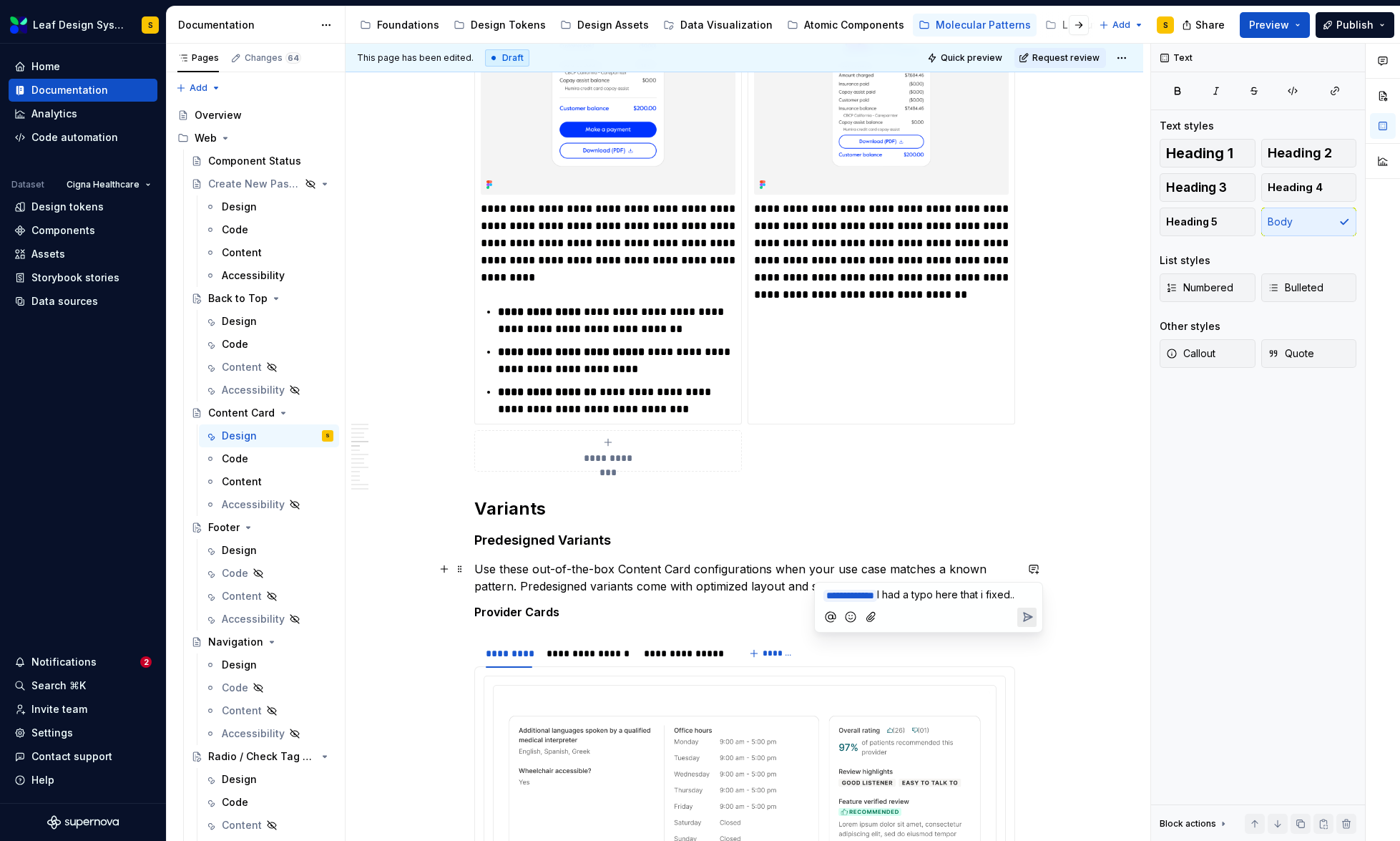
click at [1025, 624] on icon "Send" at bounding box center [1027, 616] width 14 height 14
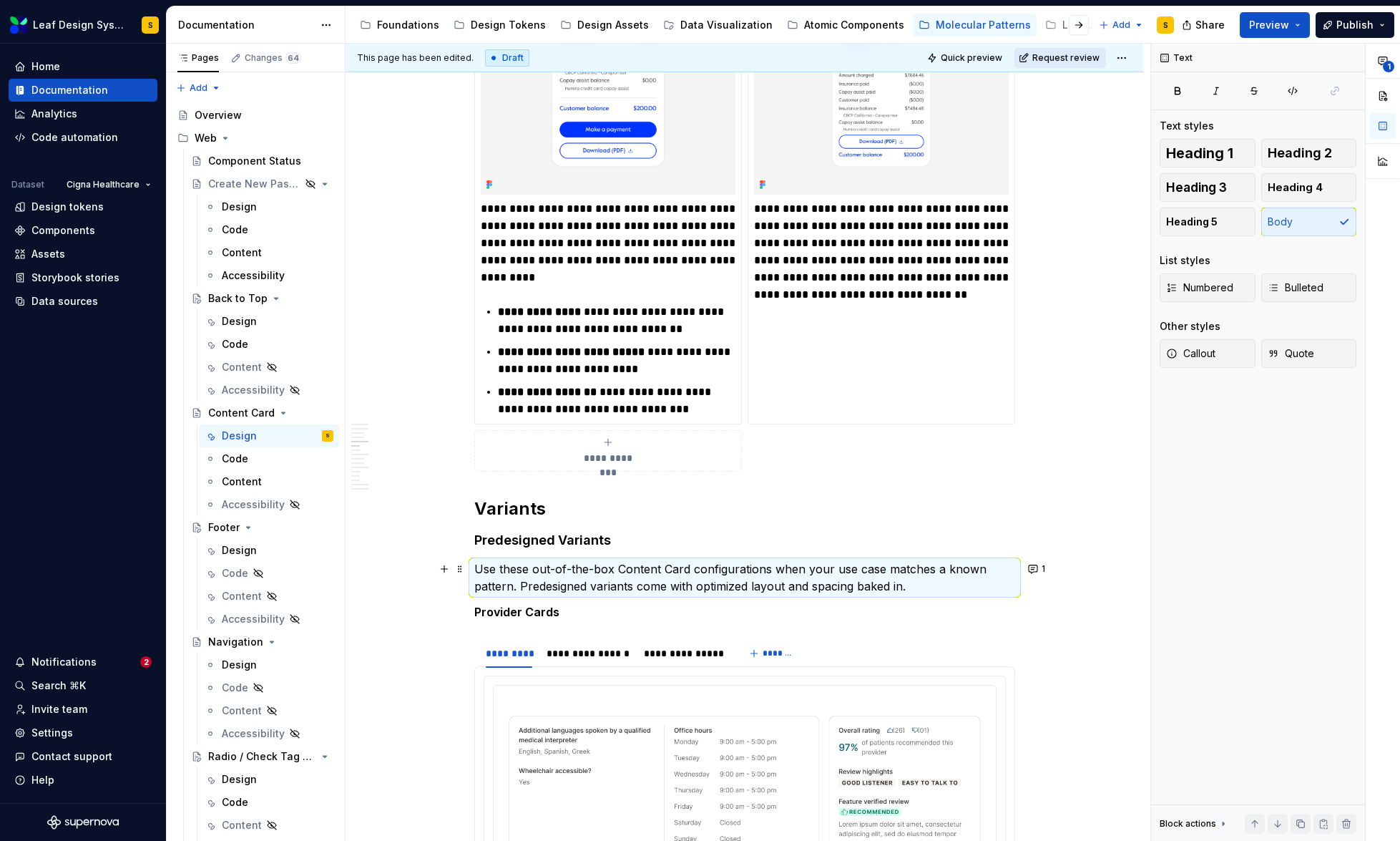
click at [1089, 58] on span "Request review" at bounding box center [1066, 58] width 68 height 12
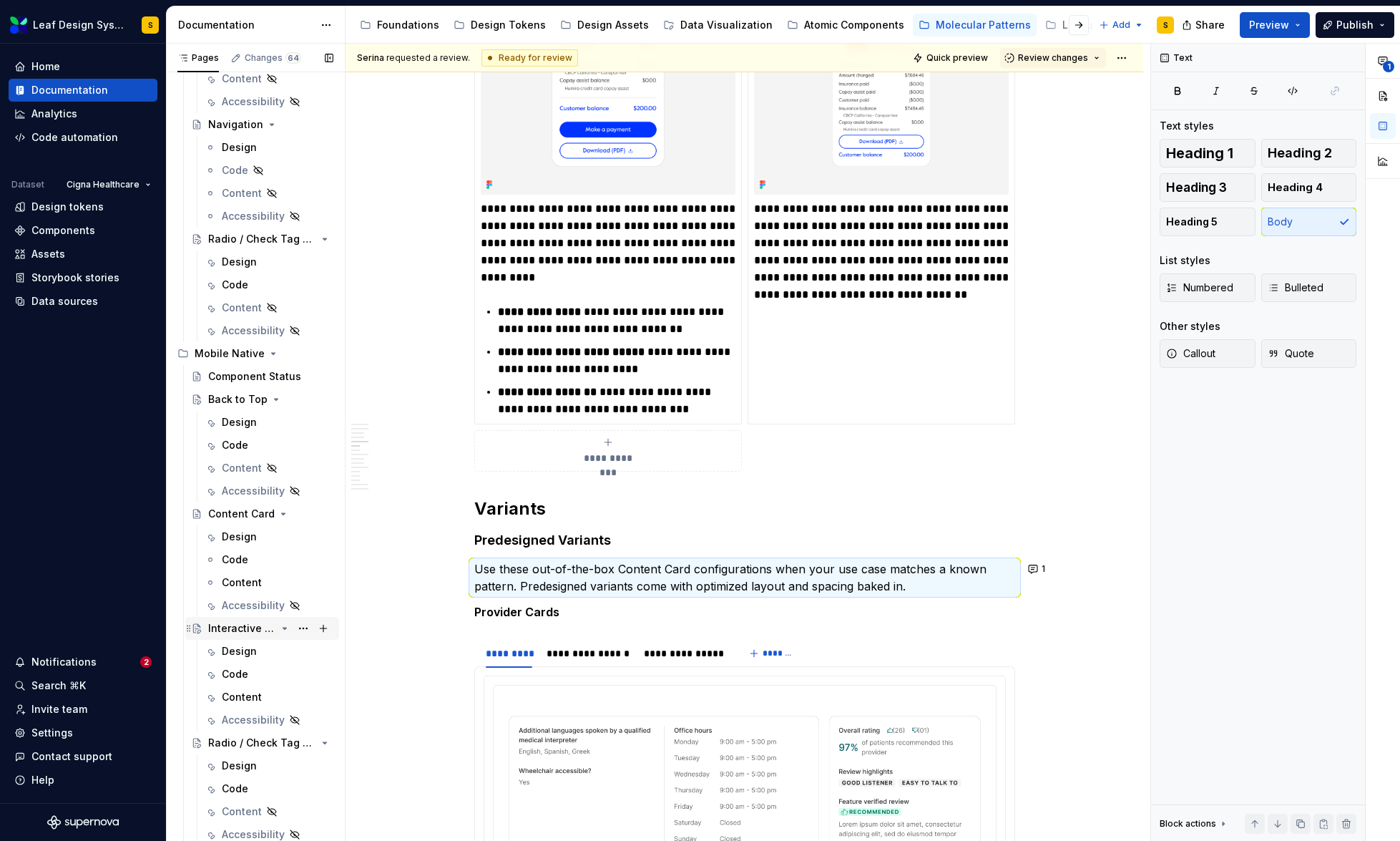
scroll to position [519, 0]
click at [243, 649] on div "Design" at bounding box center [238, 649] width 35 height 14
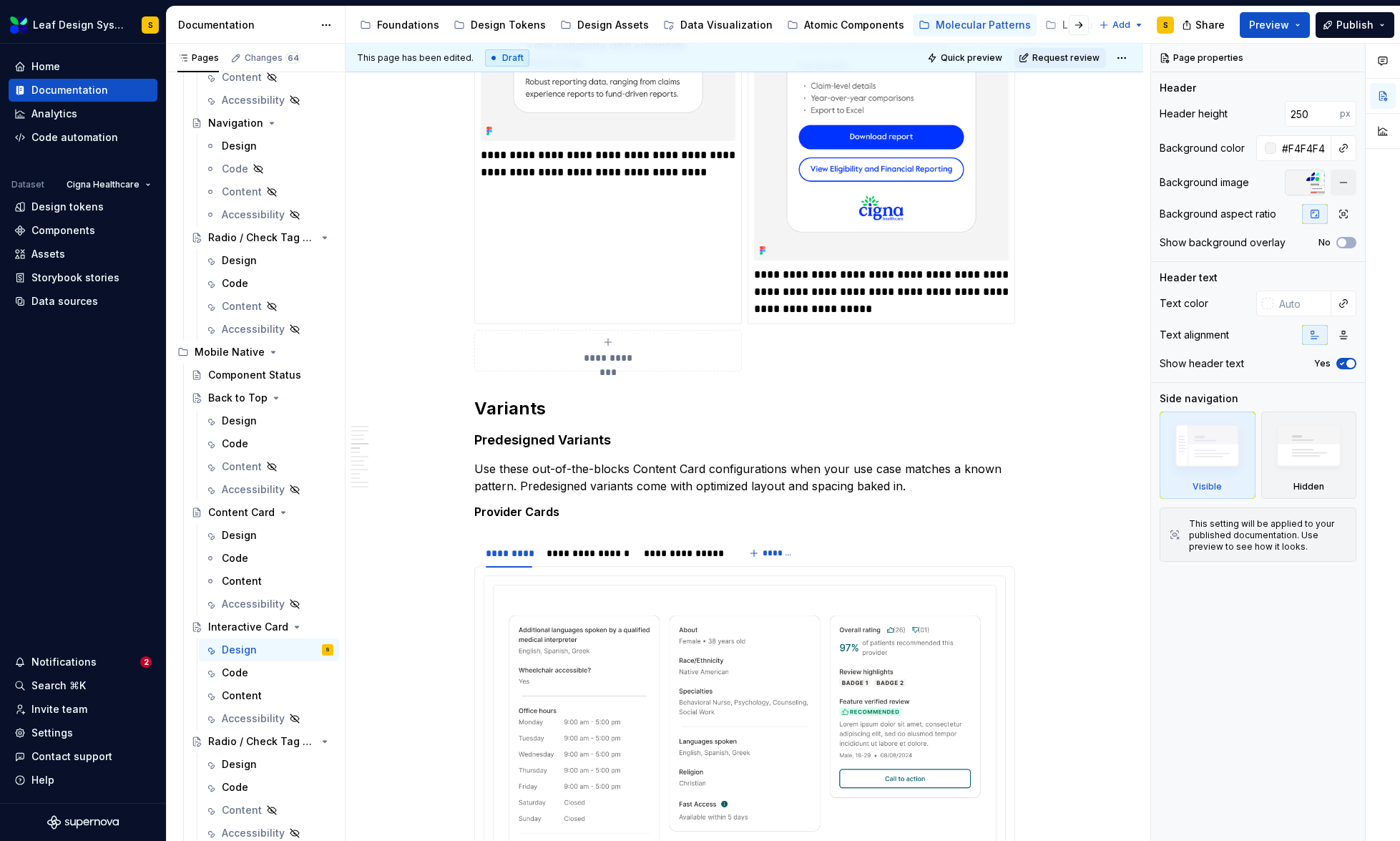
scroll to position [3042, 0]
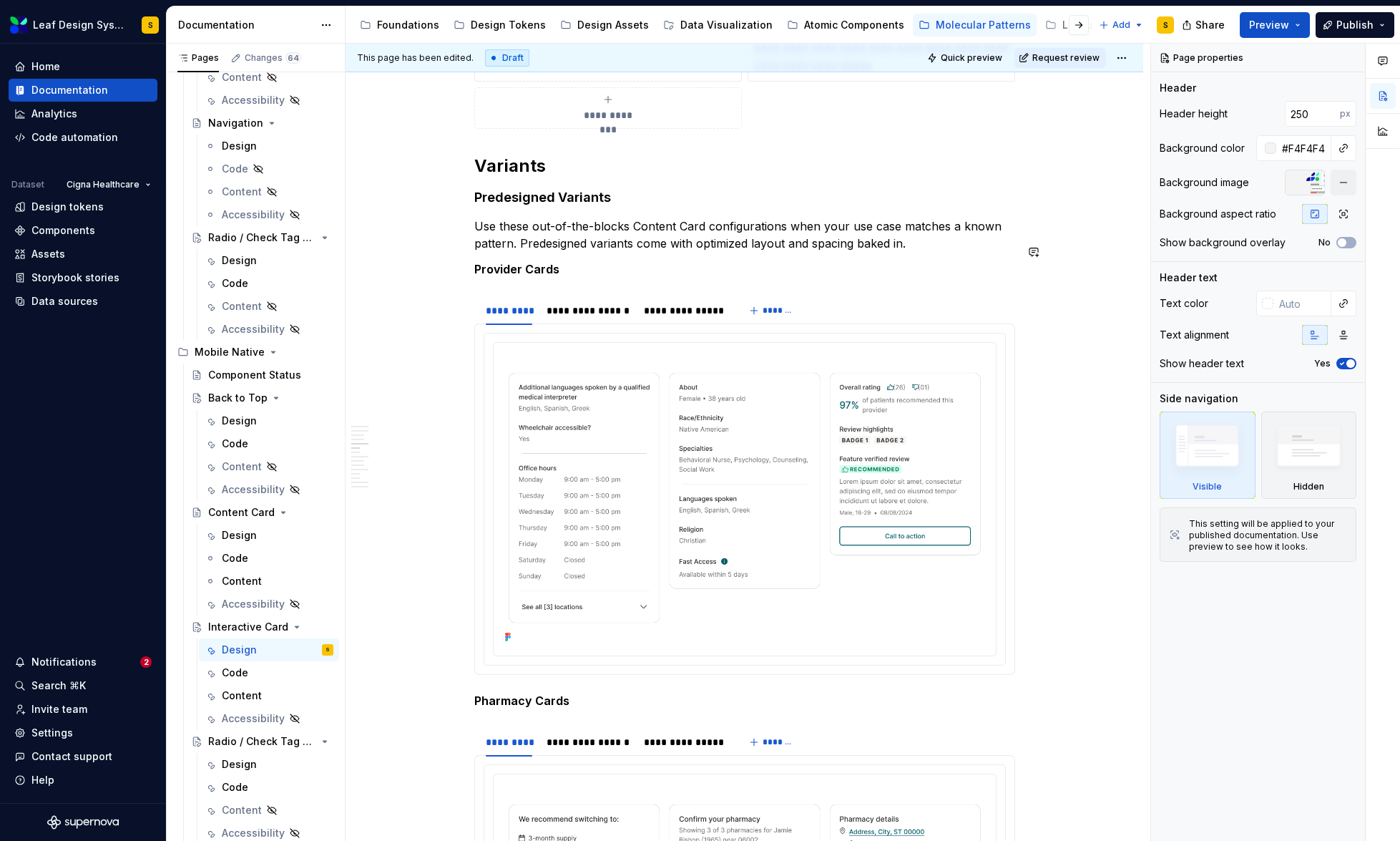
type textarea "*"
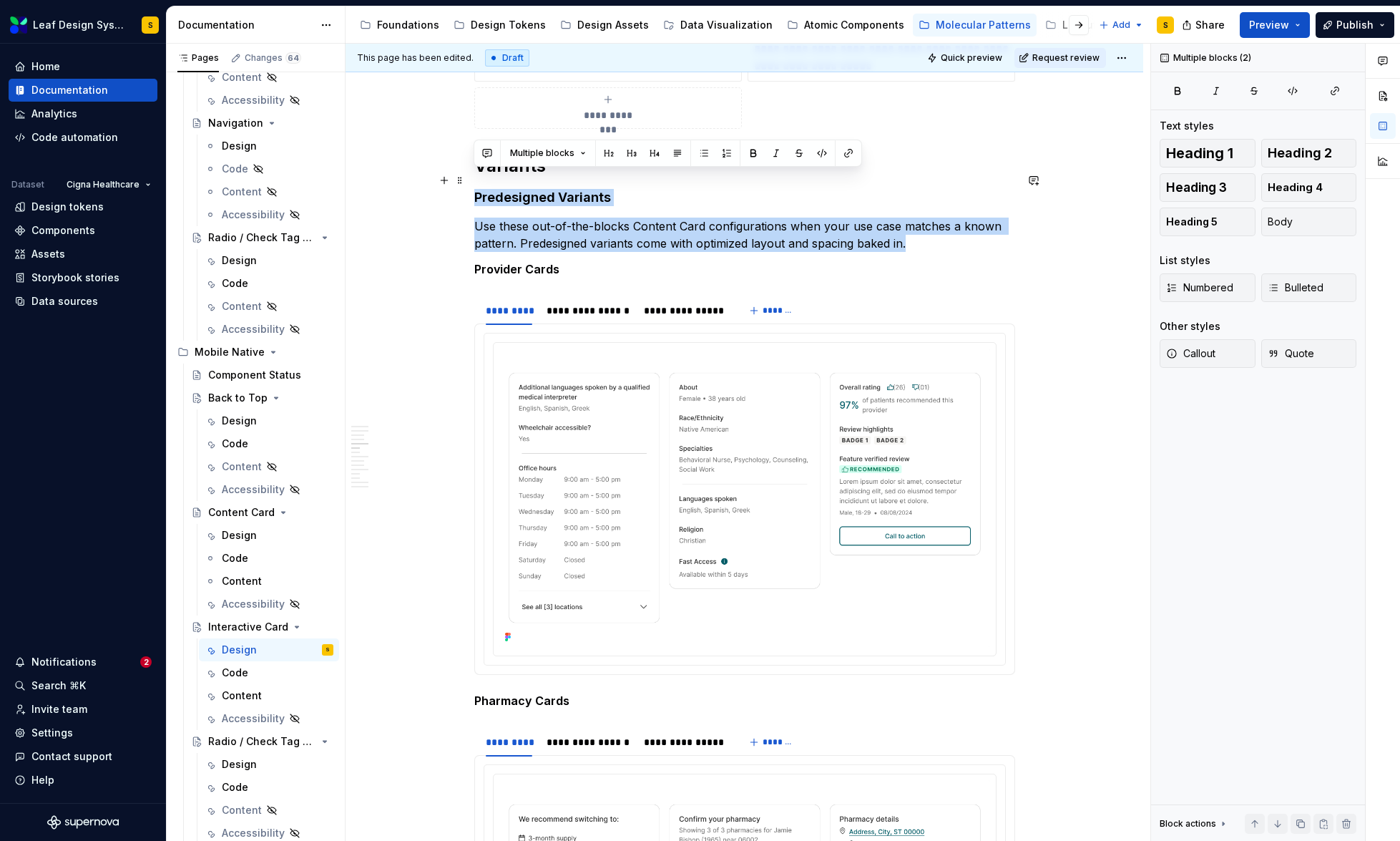
drag, startPoint x: 912, startPoint y: 231, endPoint x: 474, endPoint y: 178, distance: 441.2
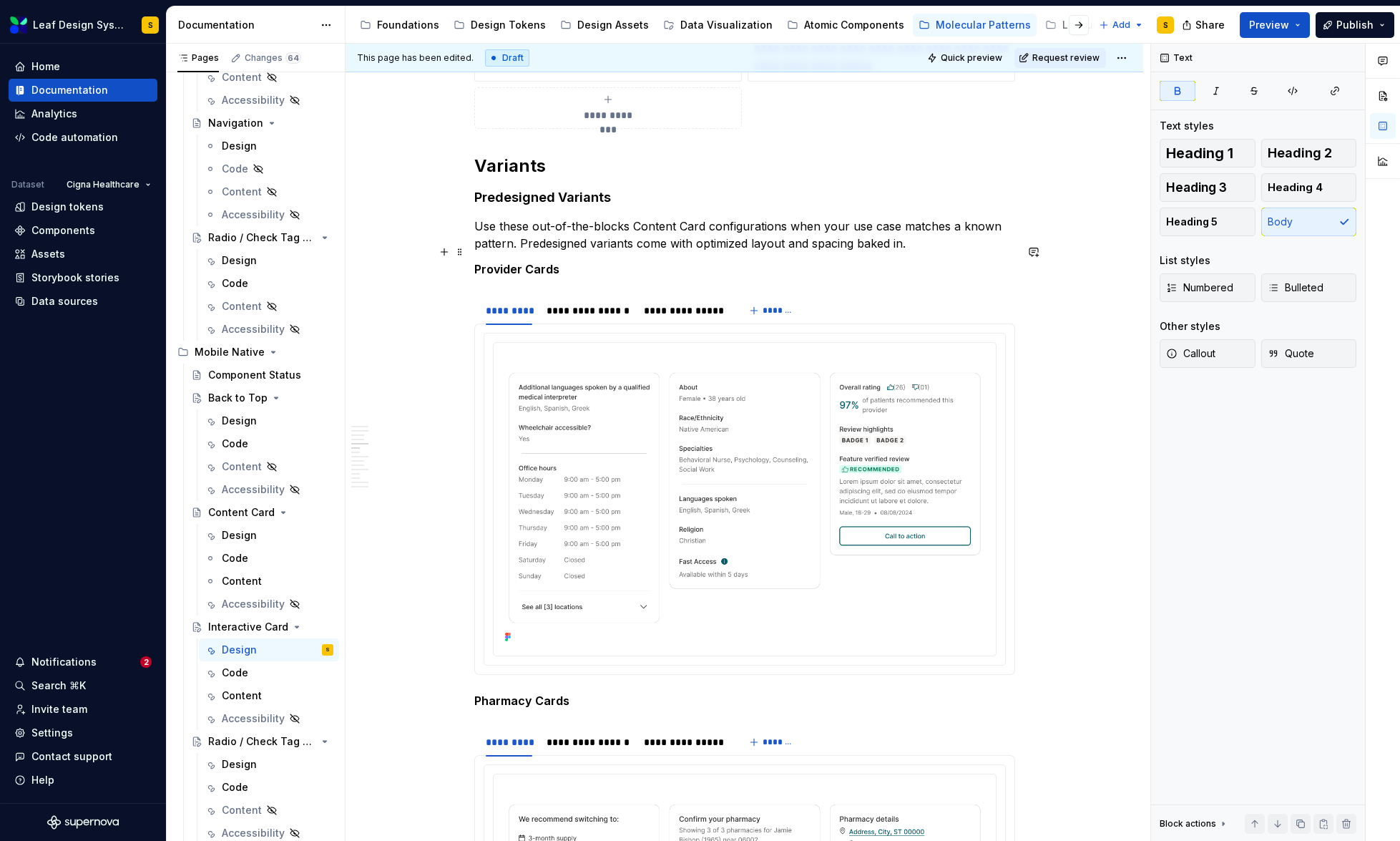
click at [568, 260] on p "Provider Cards" at bounding box center [744, 269] width 541 height 17
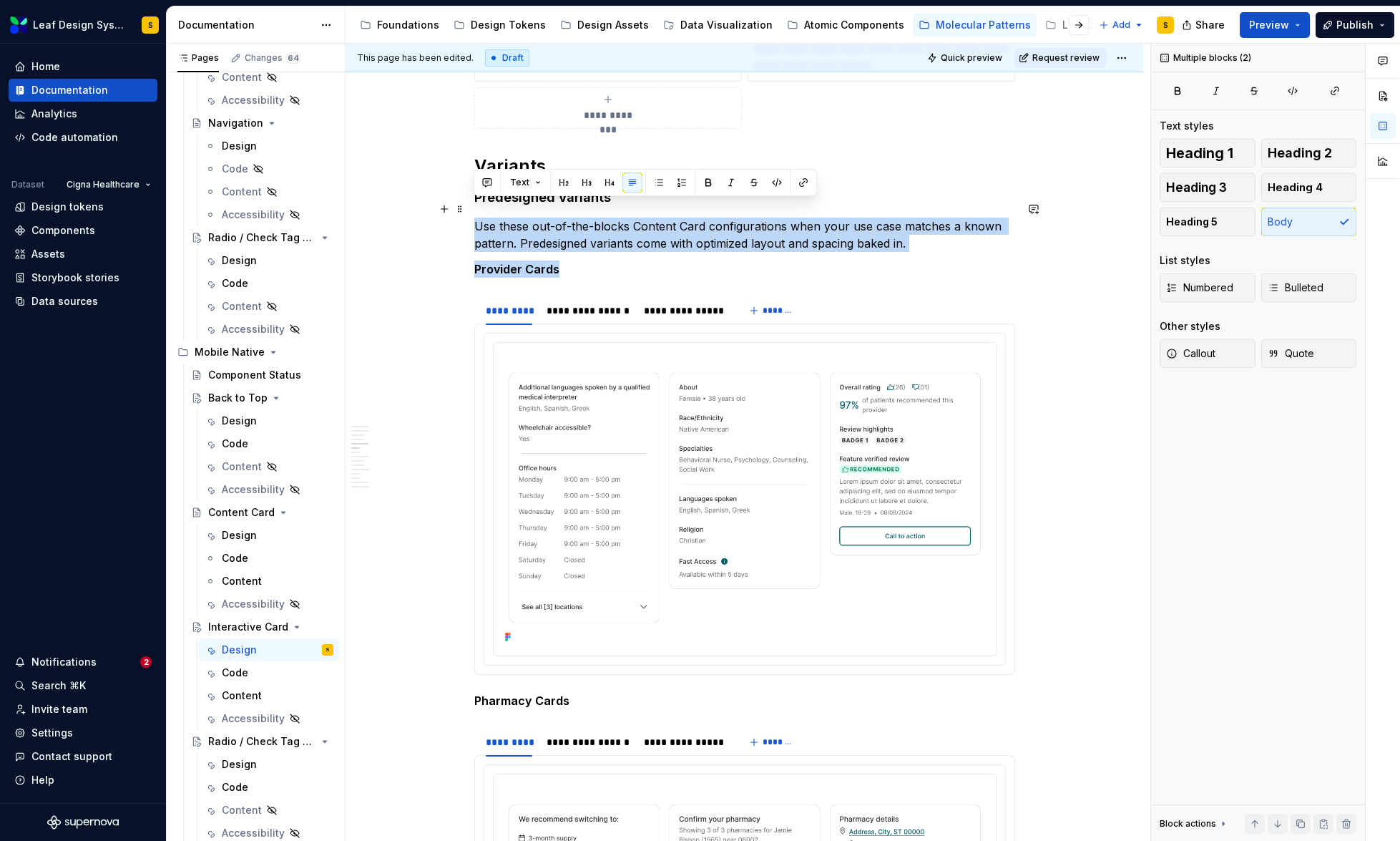
drag, startPoint x: 592, startPoint y: 255, endPoint x: 471, endPoint y: 208, distance: 129.8
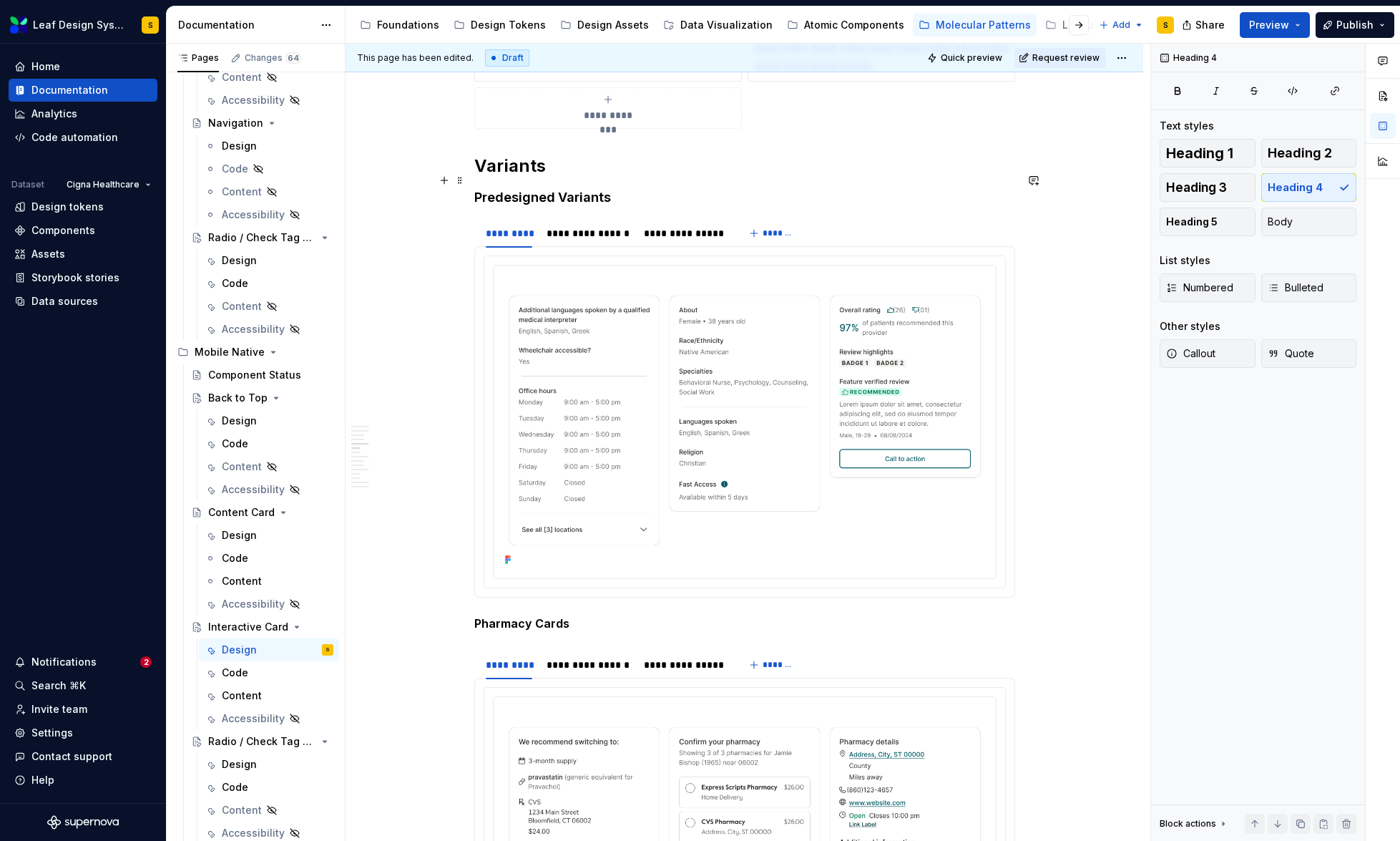
click at [564, 189] on h4 "Predesigned Variants" at bounding box center [744, 198] width 541 height 17
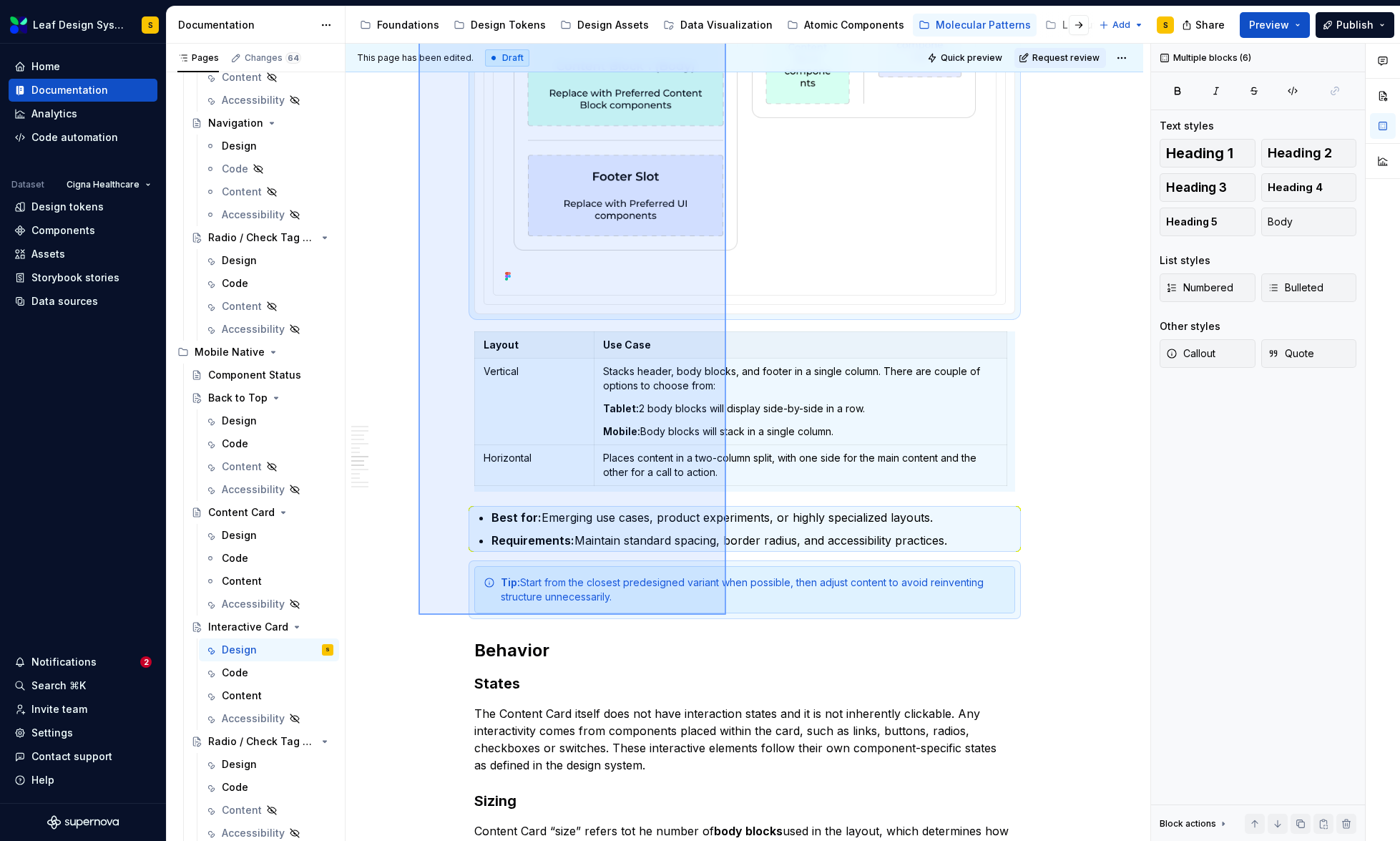
scroll to position [5715, 0]
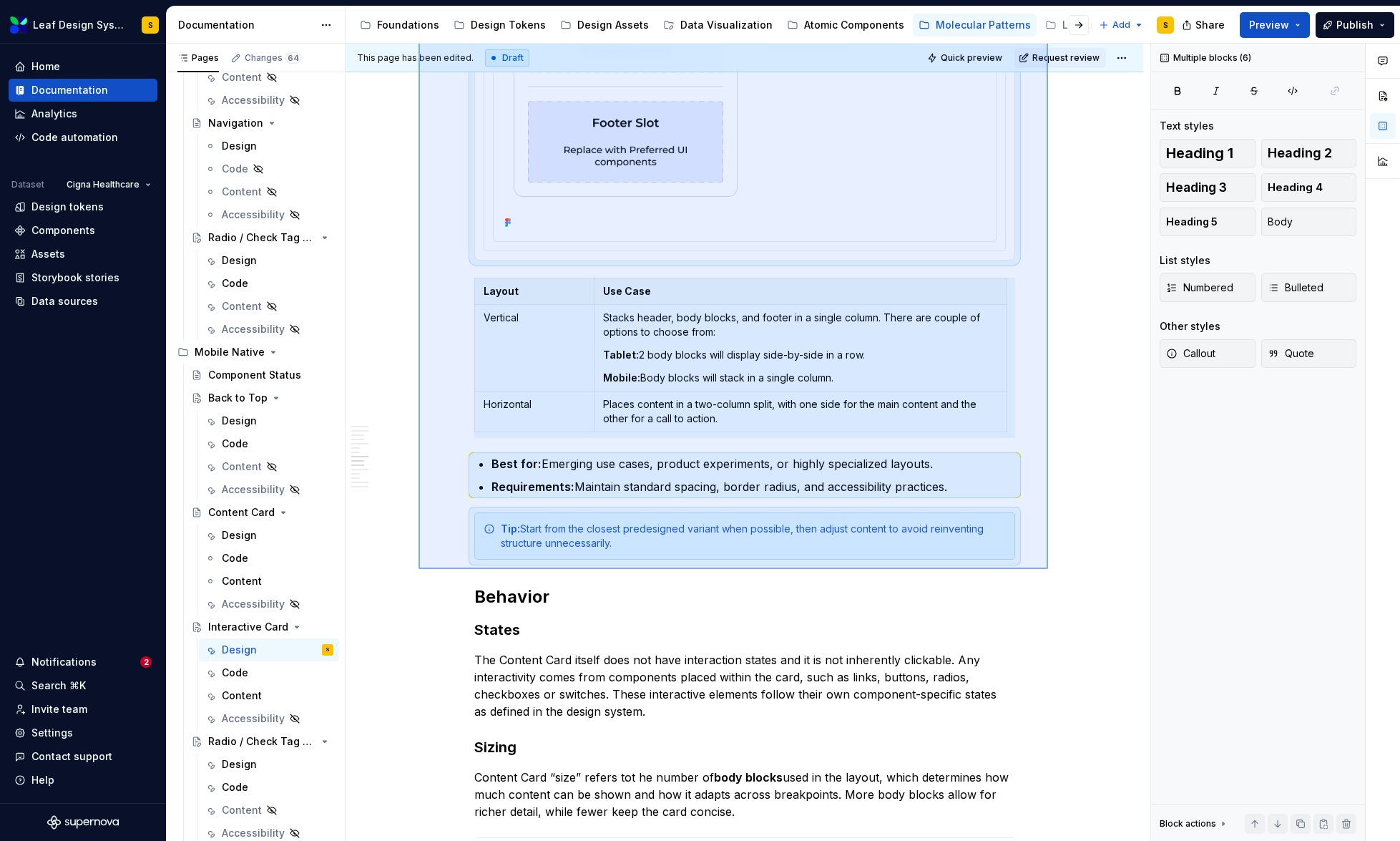
drag, startPoint x: 444, startPoint y: 440, endPoint x: 1048, endPoint y: 569, distance: 617.6
click at [1048, 569] on div "This page has been edited. Draft Quick preview Request review Interactive Card …" at bounding box center [748, 443] width 805 height 798
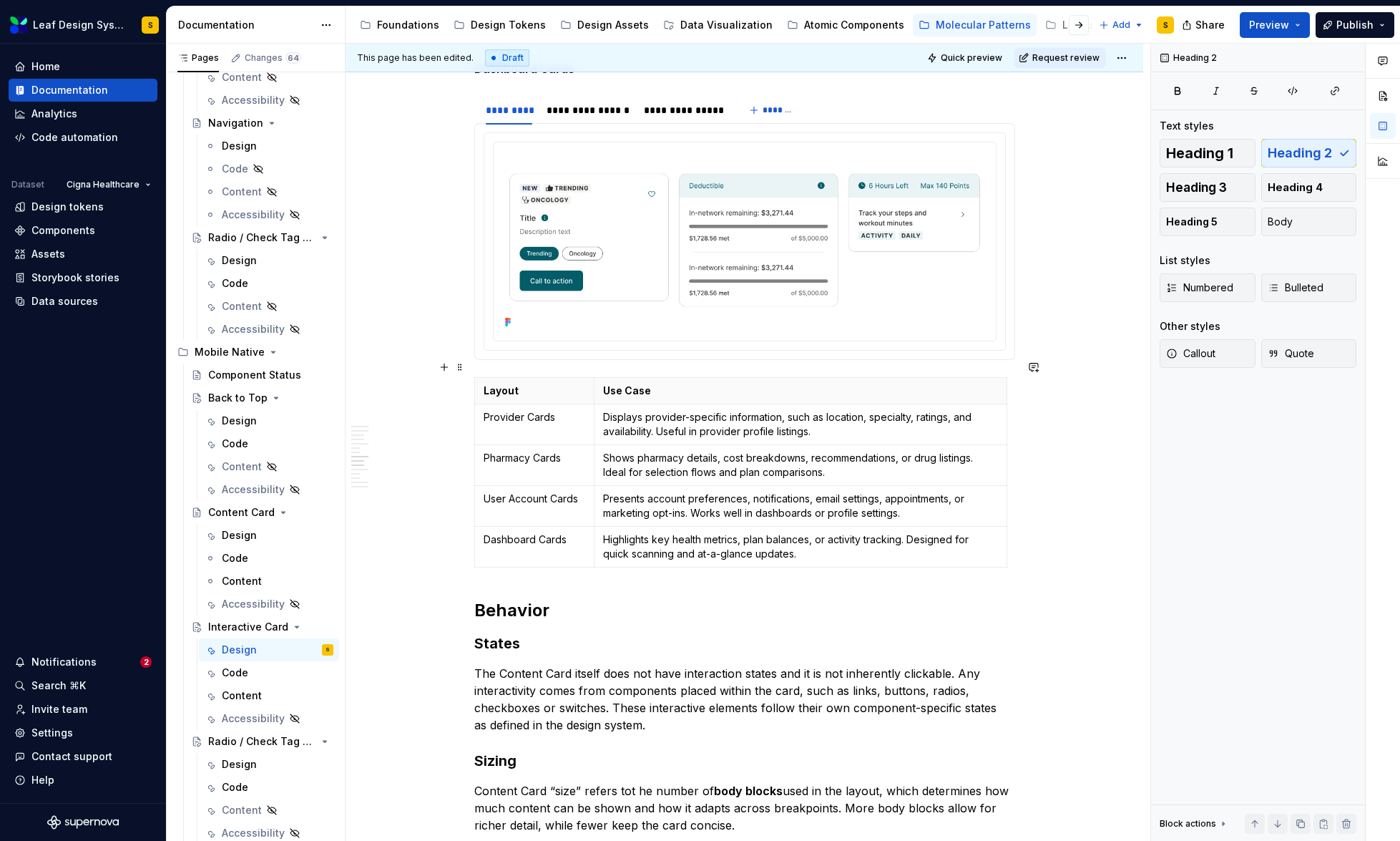
scroll to position [4767, 0]
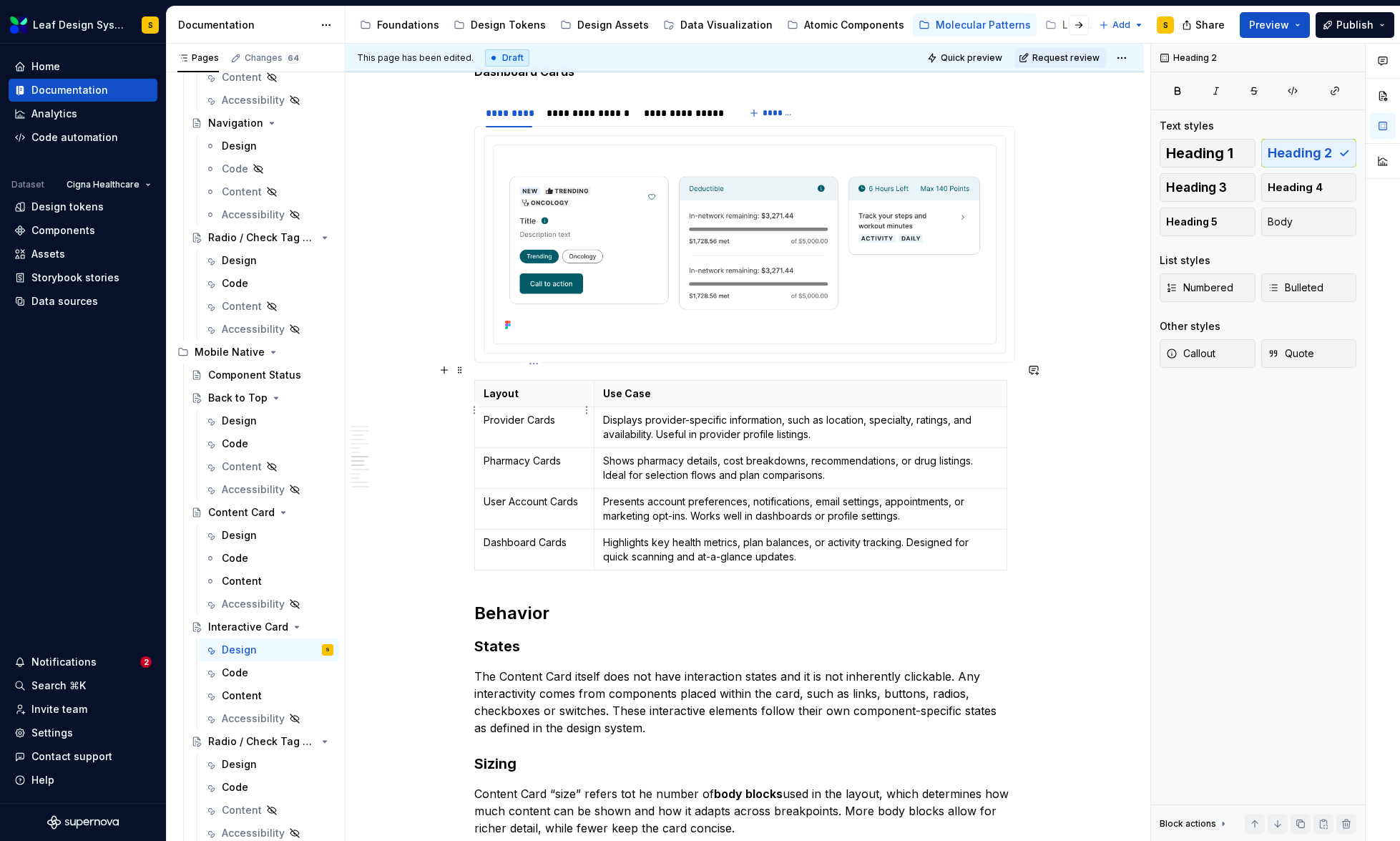
click at [540, 413] on p "Provider Cards" at bounding box center [534, 420] width 102 height 14
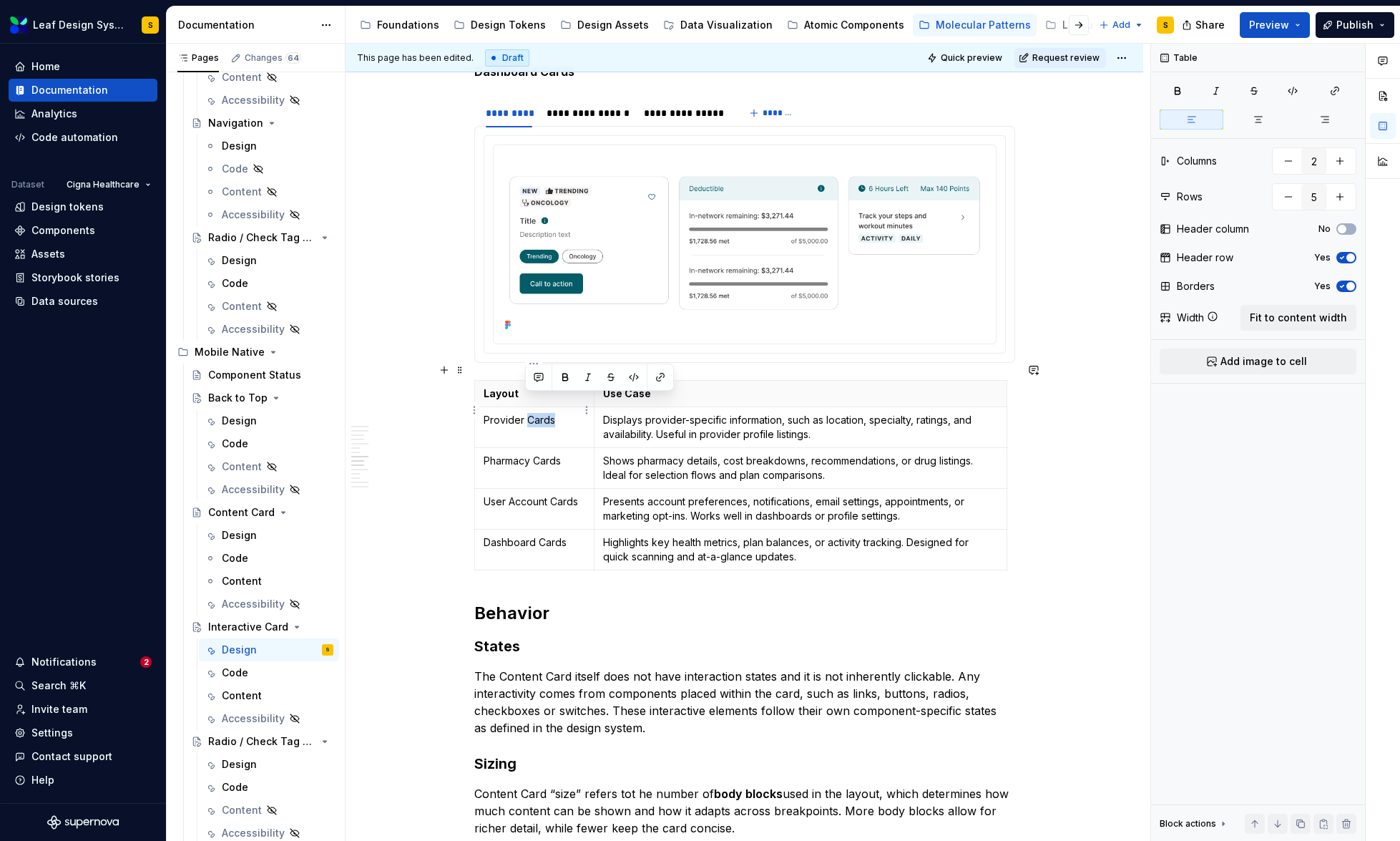
click at [540, 413] on p "Provider Cards" at bounding box center [534, 420] width 102 height 14
click at [503, 386] on p "Layout" at bounding box center [534, 393] width 102 height 14
click at [515, 413] on p "Provider Cards" at bounding box center [534, 420] width 102 height 14
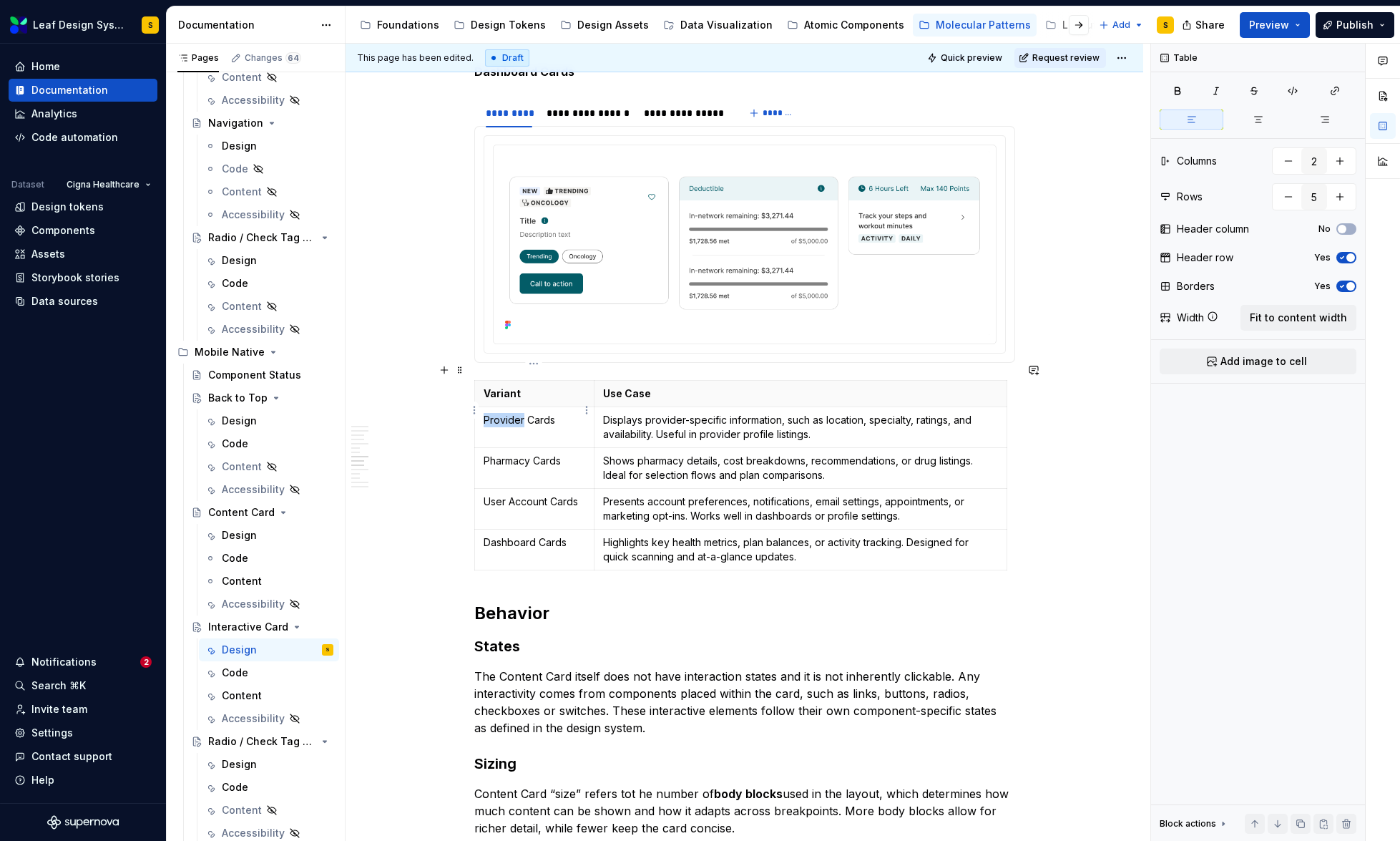
click at [515, 413] on p "Provider Cards" at bounding box center [534, 420] width 102 height 14
drag, startPoint x: 566, startPoint y: 399, endPoint x: 482, endPoint y: 401, distance: 84.0
click at [483, 413] on p "Provider Cards" at bounding box center [534, 420] width 102 height 14
drag, startPoint x: 594, startPoint y: 399, endPoint x: 604, endPoint y: 401, distance: 10.2
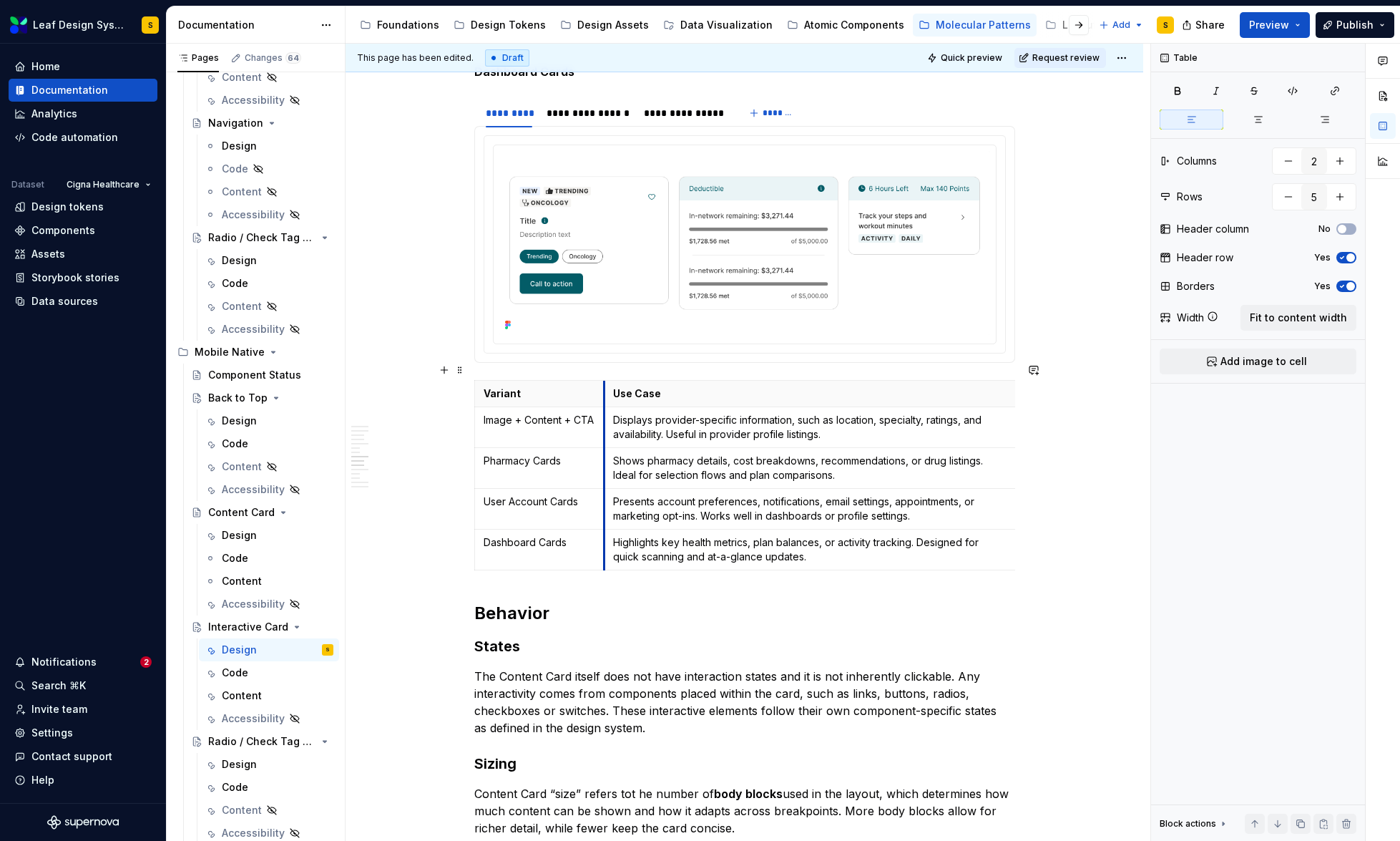
click at [604, 407] on td "Displays provider-specific information, such as location, specialty, ratings, a…" at bounding box center [810, 428] width 412 height 41
click at [646, 413] on p "Displays provider-specific information, such as location, specialty, ratings, a…" at bounding box center [810, 428] width 395 height 29
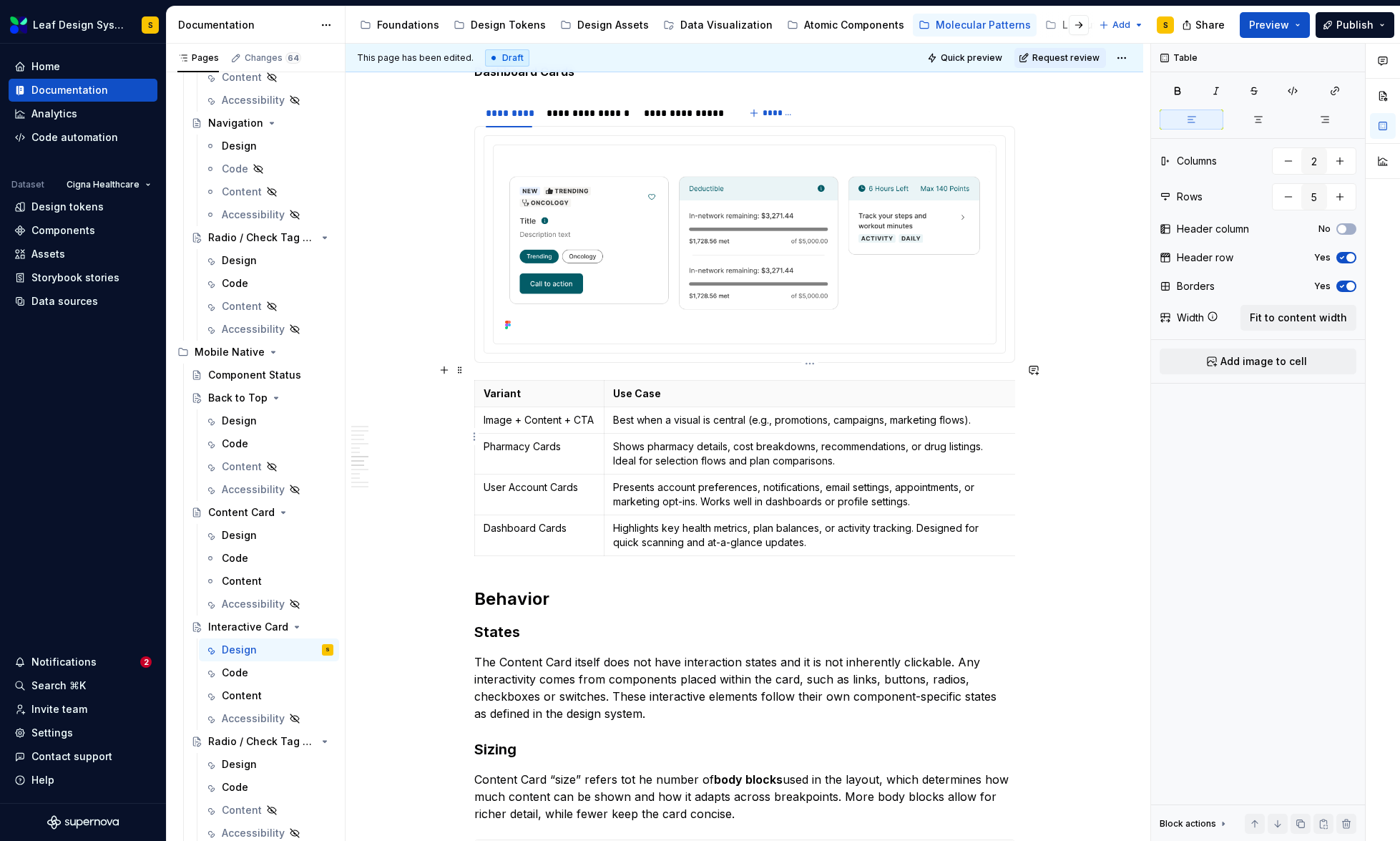
click at [648, 443] on p "Shows pharmacy details, cost breakdowns, recommendations, or drug listings. Ide…" at bounding box center [810, 454] width 395 height 29
click at [522, 440] on p "Pharmacy Cards" at bounding box center [539, 446] width 112 height 14
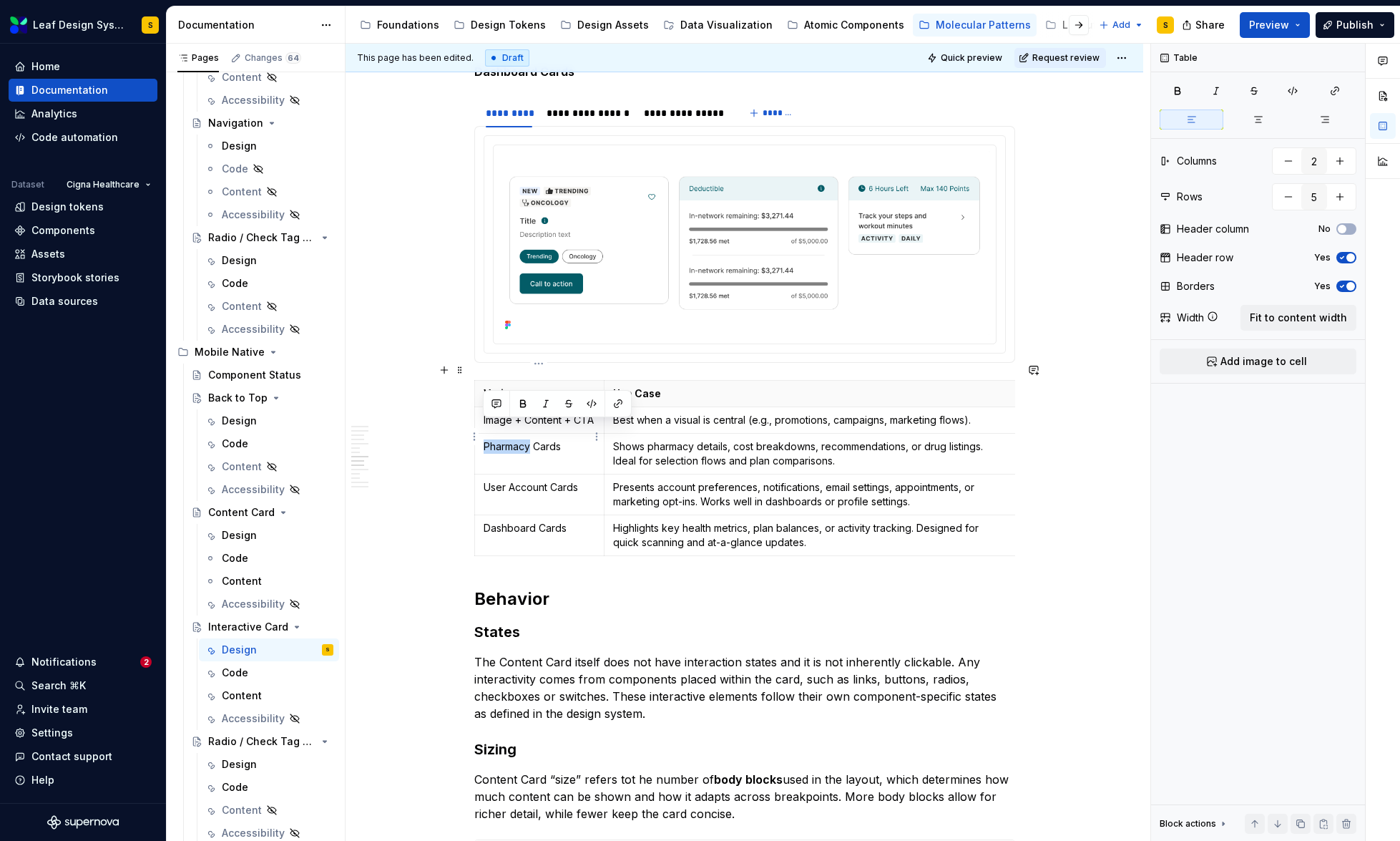
click at [522, 440] on p "Pharmacy Cards" at bounding box center [539, 446] width 112 height 14
click at [950, 413] on p "Best when a visual is central (e.g., promotions, campaigns, marketing flows)." at bounding box center [810, 420] width 395 height 14
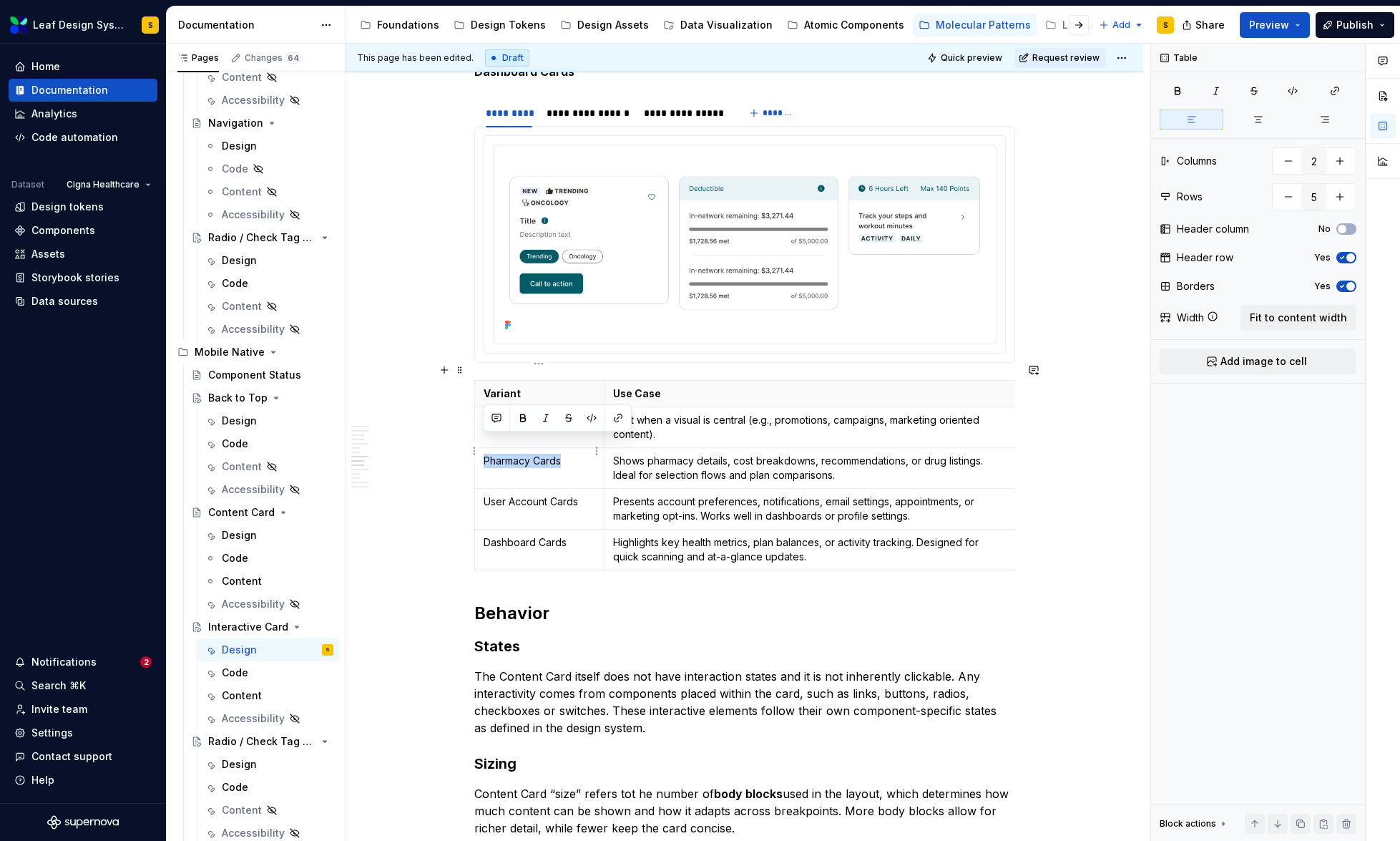
drag, startPoint x: 563, startPoint y: 443, endPoint x: 482, endPoint y: 441, distance: 81.0
click at [483, 454] on p "Pharmacy Cards" at bounding box center [539, 461] width 112 height 14
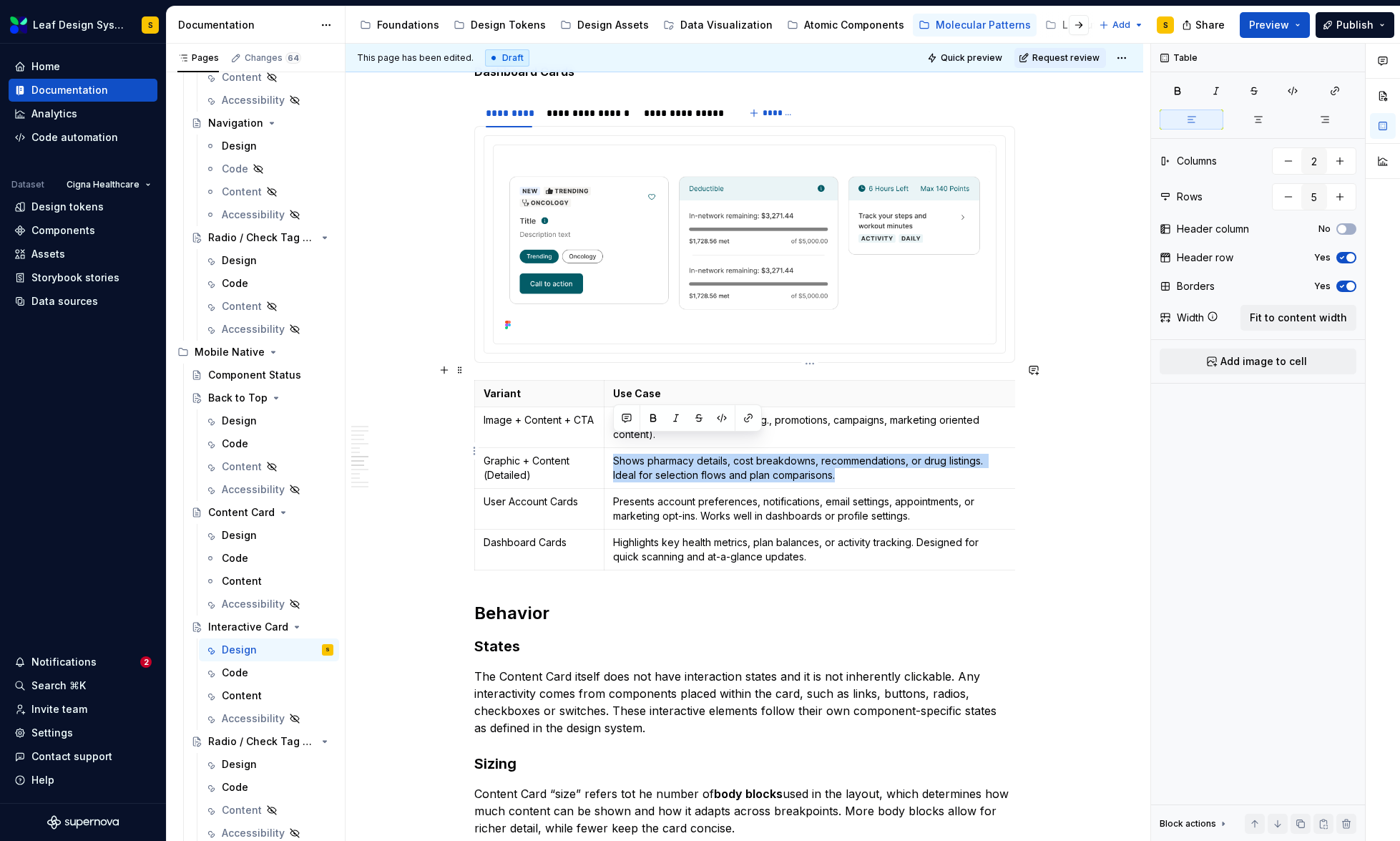
drag, startPoint x: 613, startPoint y: 442, endPoint x: 869, endPoint y: 461, distance: 256.7
click at [869, 461] on p "Shows pharmacy details, cost breakdowns, recommendations, or drug listings. Ide…" at bounding box center [810, 468] width 395 height 29
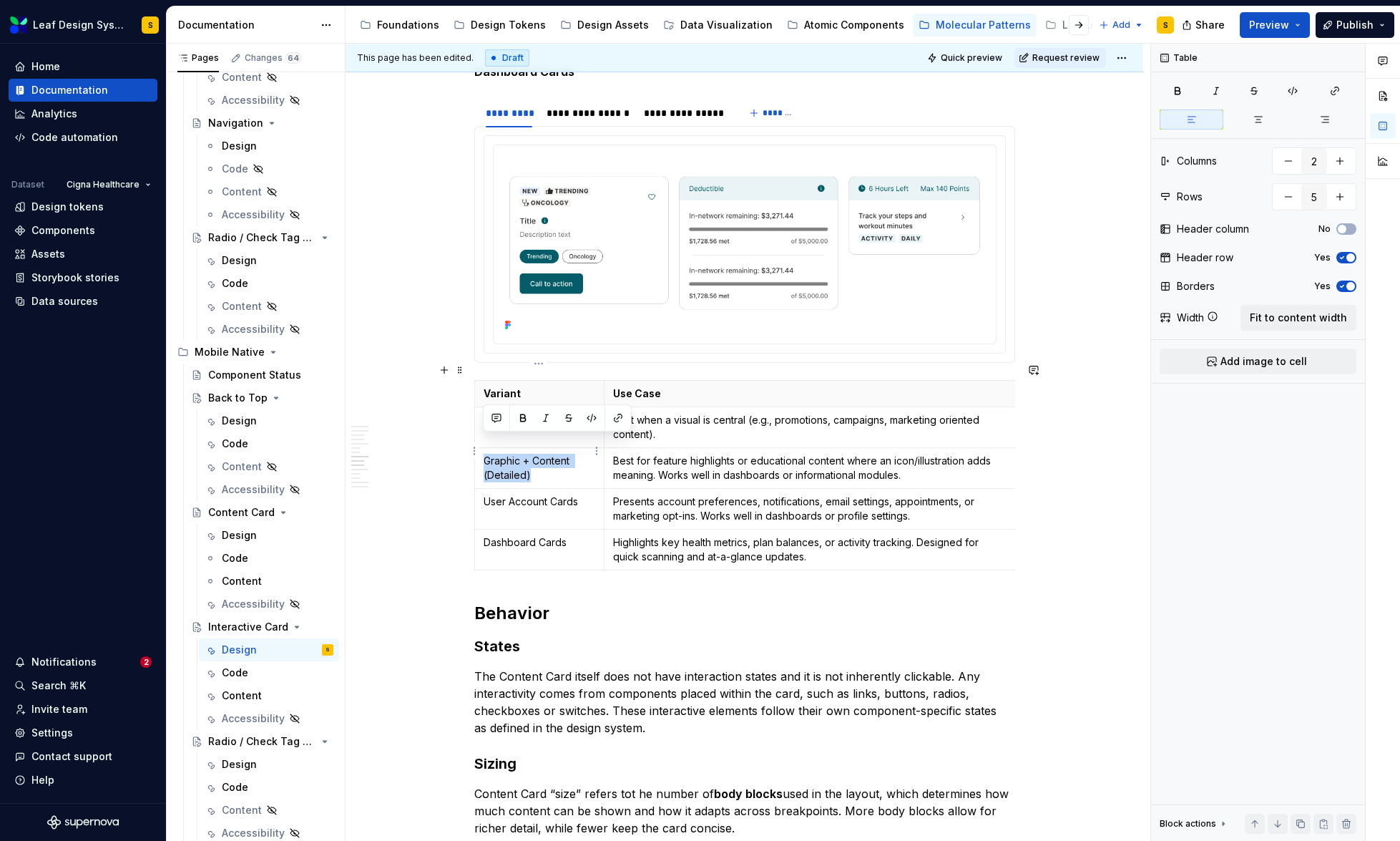
drag, startPoint x: 536, startPoint y: 460, endPoint x: 484, endPoint y: 445, distance: 54.1
click at [484, 454] on p "Graphic + Content (Detailed)" at bounding box center [539, 468] width 112 height 29
copy p "Graphic + Content (Detailed)"
drag, startPoint x: 584, startPoint y: 485, endPoint x: 484, endPoint y: 483, distance: 100.0
click at [484, 494] on p "User Account Cards" at bounding box center [539, 501] width 112 height 14
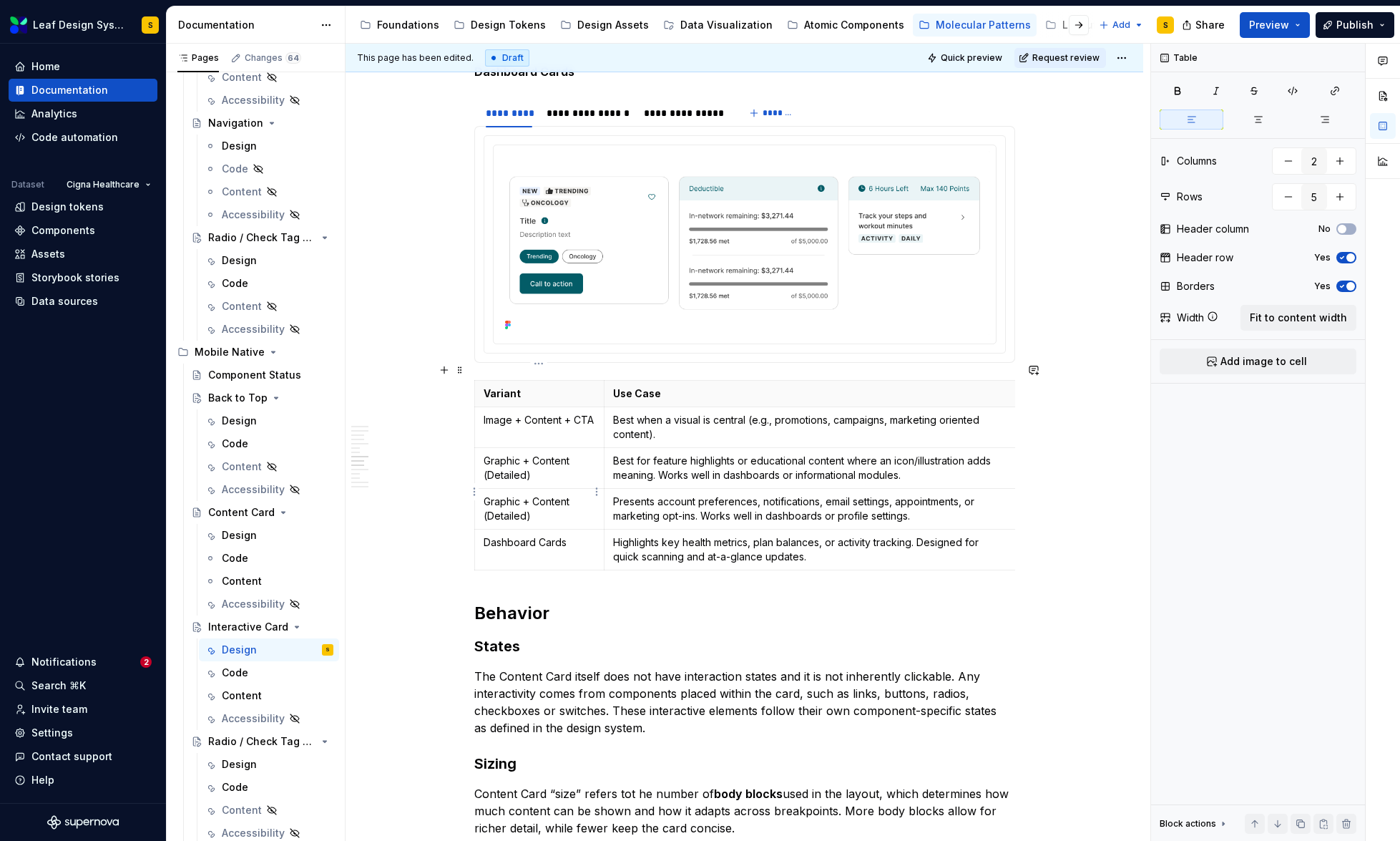
click at [511, 501] on p "Graphic + Content (Detailed)" at bounding box center [539, 509] width 112 height 29
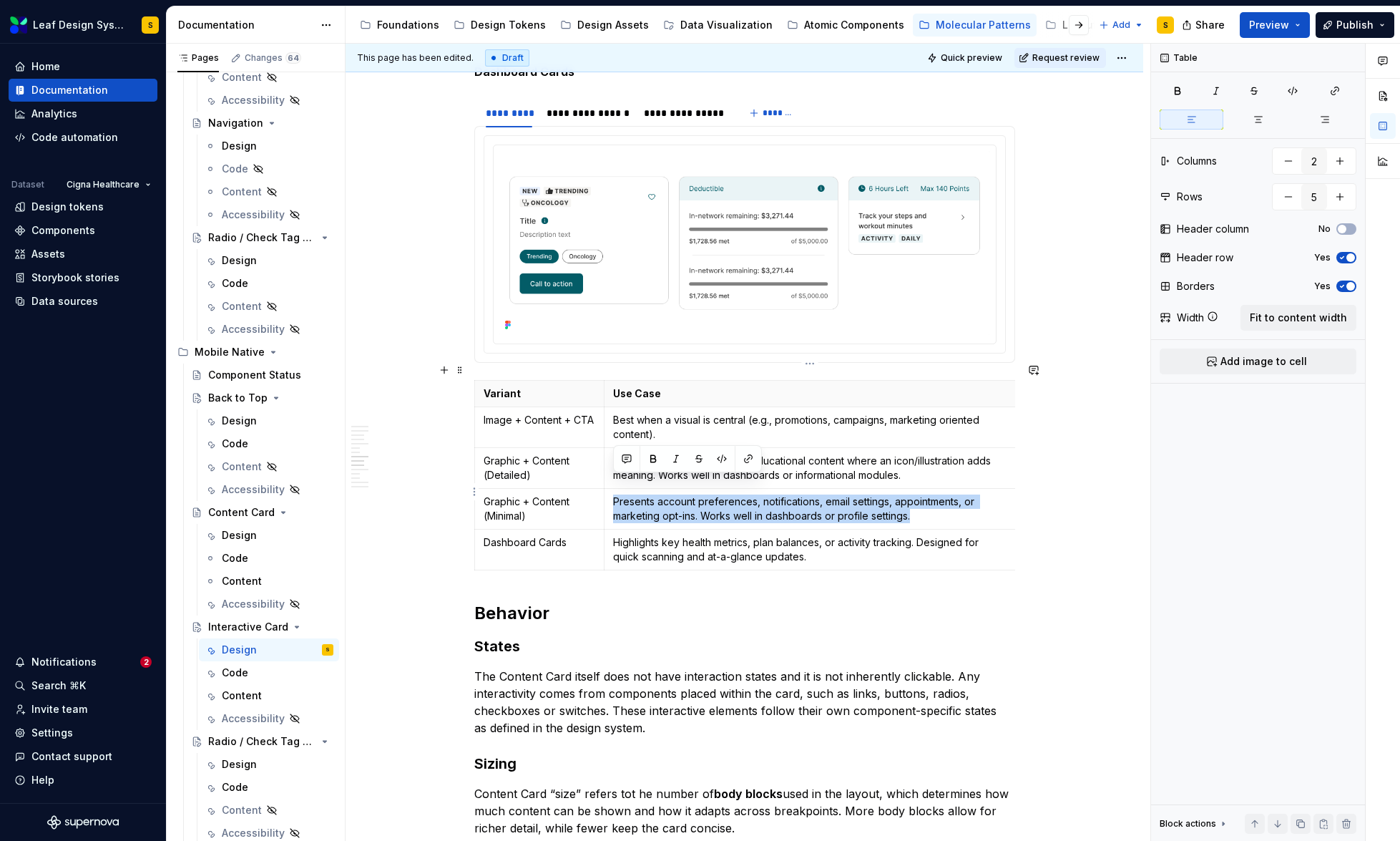
drag, startPoint x: 613, startPoint y: 484, endPoint x: 930, endPoint y: 498, distance: 317.3
click at [930, 498] on p "Presents account preferences, notifications, email settings, appointments, or m…" at bounding box center [810, 509] width 395 height 29
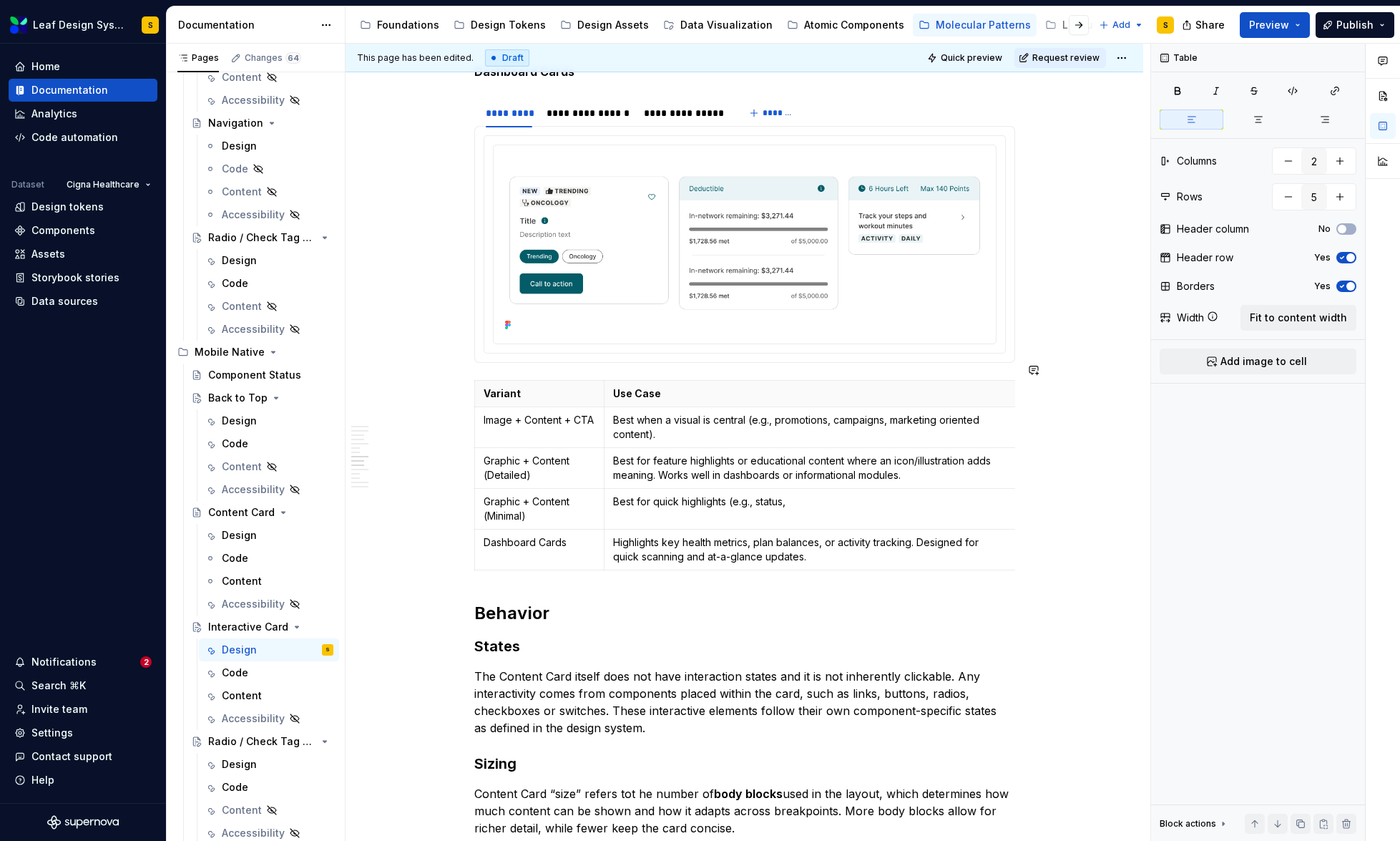
type textarea "*"
drag, startPoint x: 872, startPoint y: 485, endPoint x: 881, endPoint y: 495, distance: 13.5
click at [881, 495] on p "Best for quick highlights (e.g., stats, shortcuts, tips). Ideal for dashboards …" at bounding box center [810, 509] width 395 height 29
drag, startPoint x: 572, startPoint y: 526, endPoint x: 482, endPoint y: 530, distance: 90.1
click at [483, 535] on p "Dashboard Cards" at bounding box center [539, 542] width 112 height 14
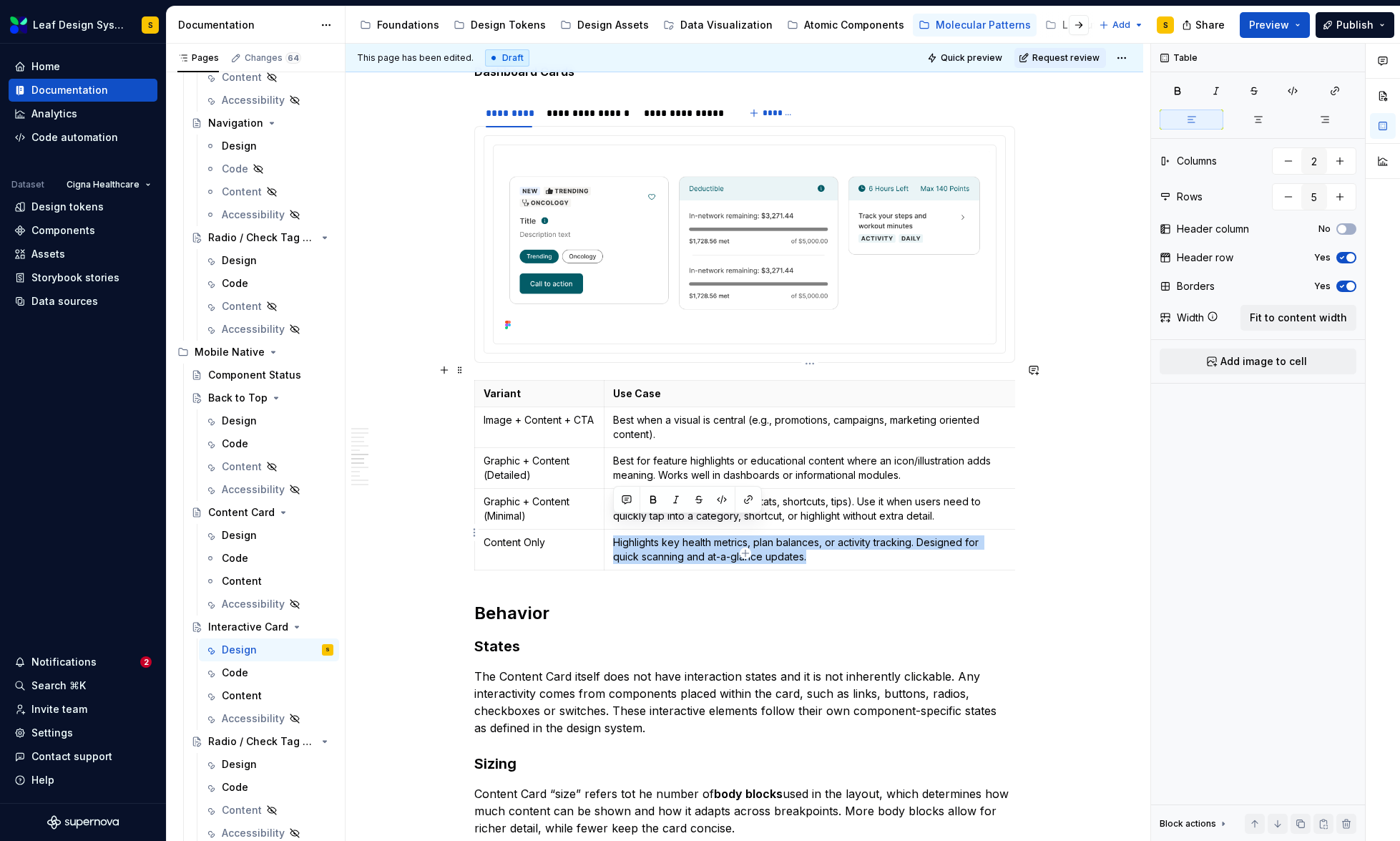
drag, startPoint x: 812, startPoint y: 542, endPoint x: 613, endPoint y: 528, distance: 199.5
click at [613, 535] on p "Highlights key health metrics, plan balances, or activity tracking. Designed fo…" at bounding box center [810, 549] width 395 height 29
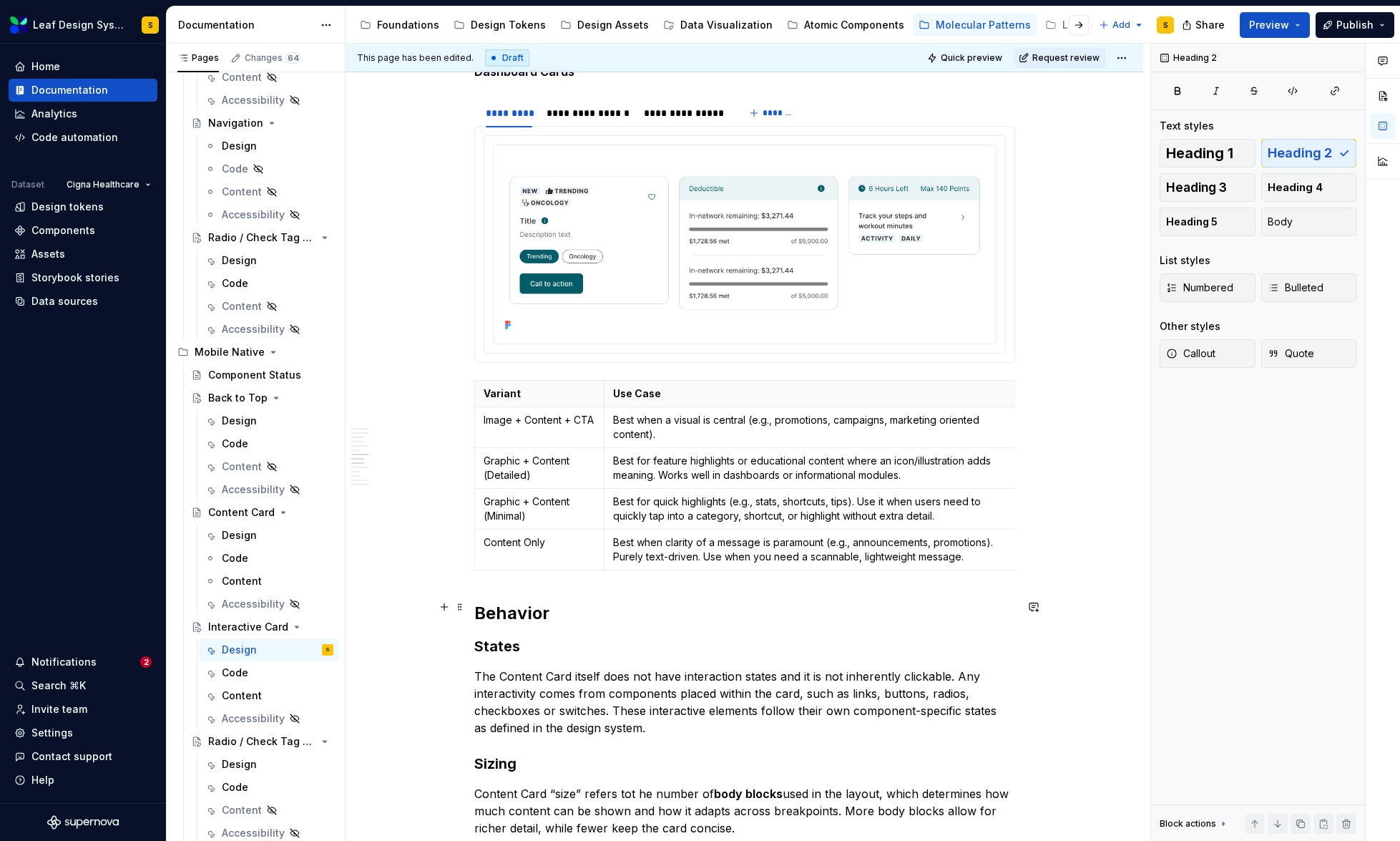
click at [885, 608] on h2 "Behavior" at bounding box center [744, 613] width 541 height 23
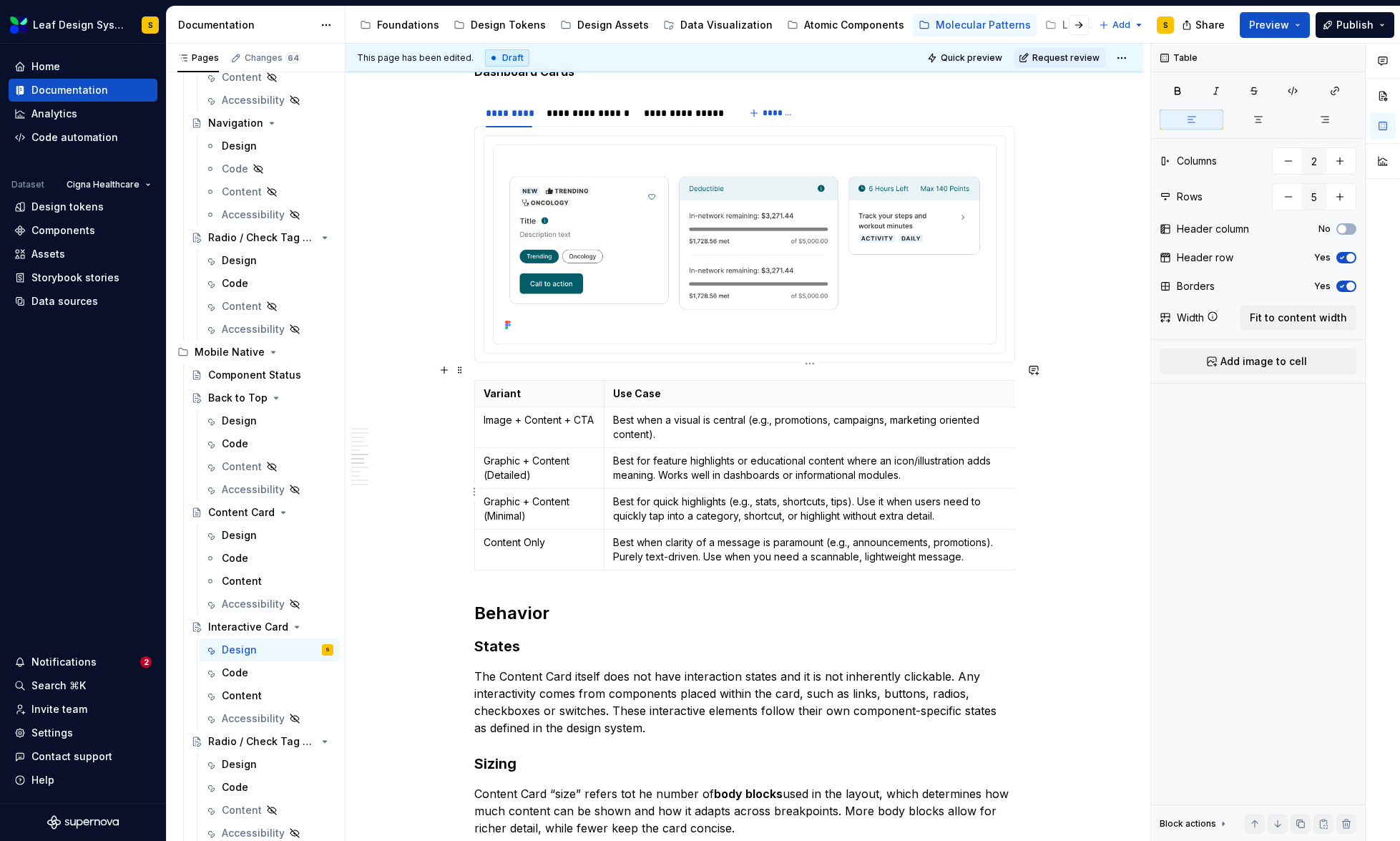
click at [879, 504] on p "Best for quick highlights (e.g., stats, shortcuts, tips). Use it when users nee…" at bounding box center [810, 509] width 395 height 29
click at [742, 549] on icon "button" at bounding box center [744, 554] width 12 height 12
type input "6"
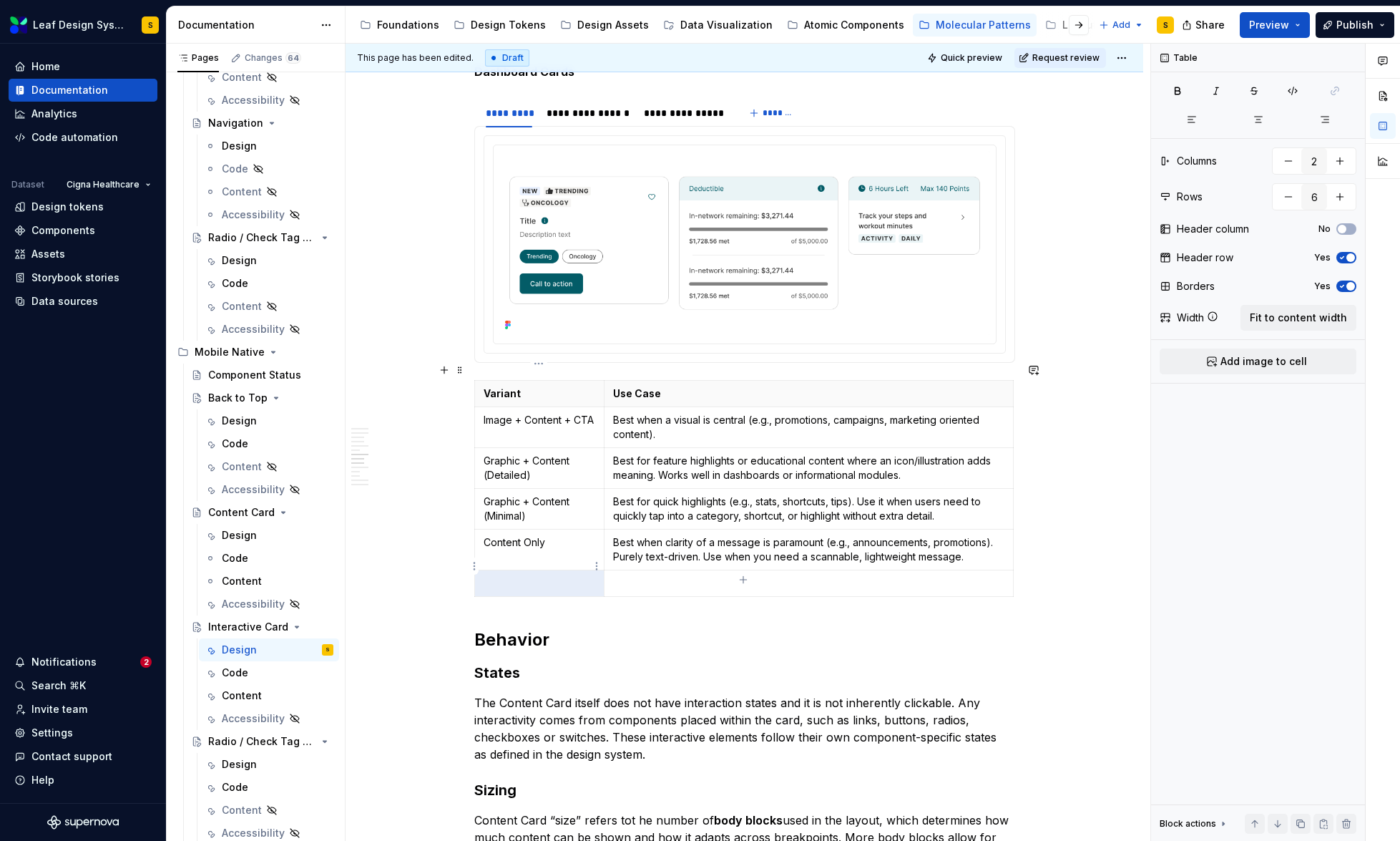
click at [536, 576] on p at bounding box center [539, 583] width 112 height 14
click at [689, 576] on p at bounding box center [809, 583] width 390 height 14
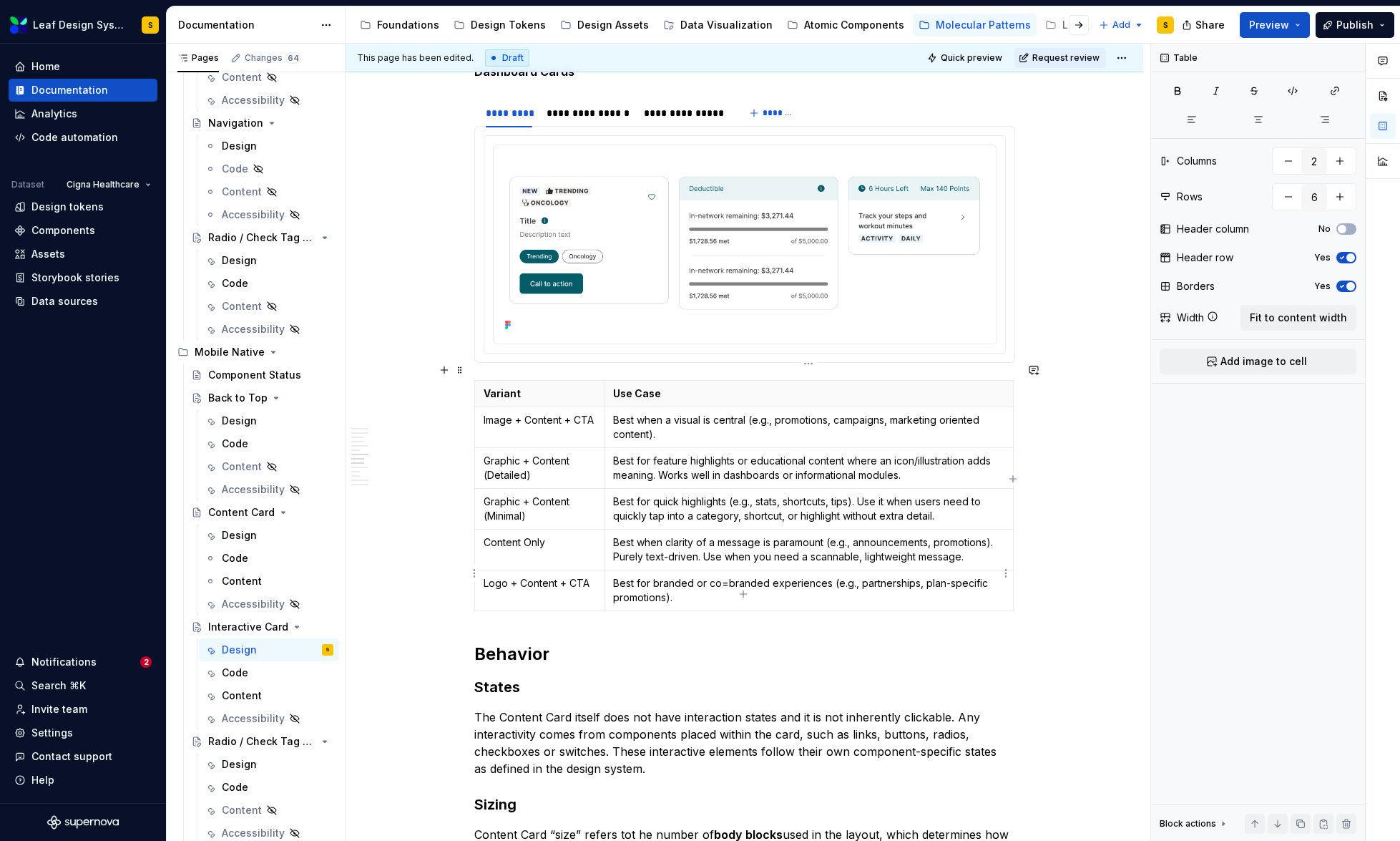
click at [726, 576] on p "Best for branded or co=branded experiences (e.g., partnerships, plan-specific p…" at bounding box center [809, 591] width 390 height 29
click at [704, 588] on td "Best for branded or co-branded experiences (e.g., partnerships, plan-specific p…" at bounding box center [808, 591] width 408 height 41
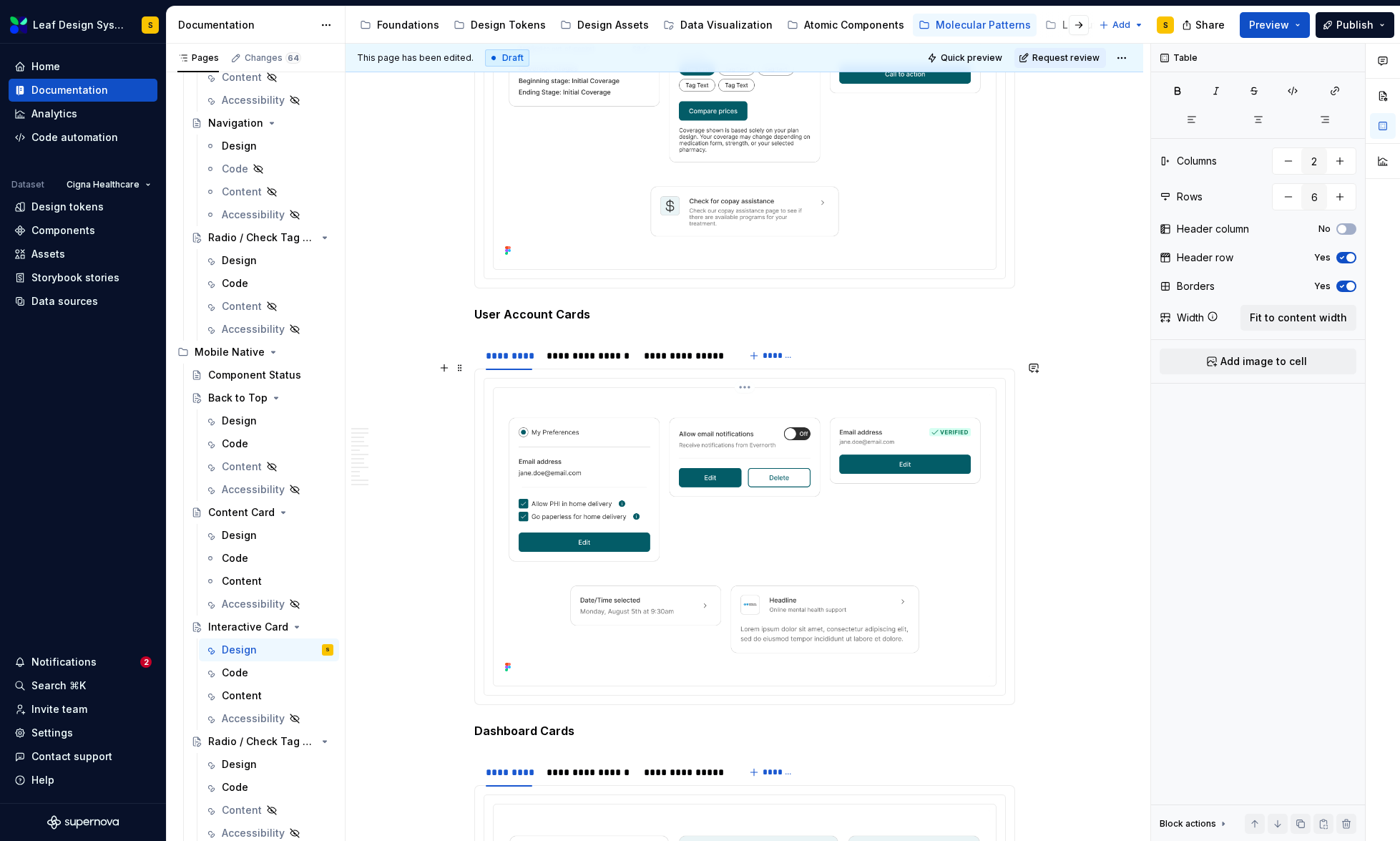
scroll to position [4699, 0]
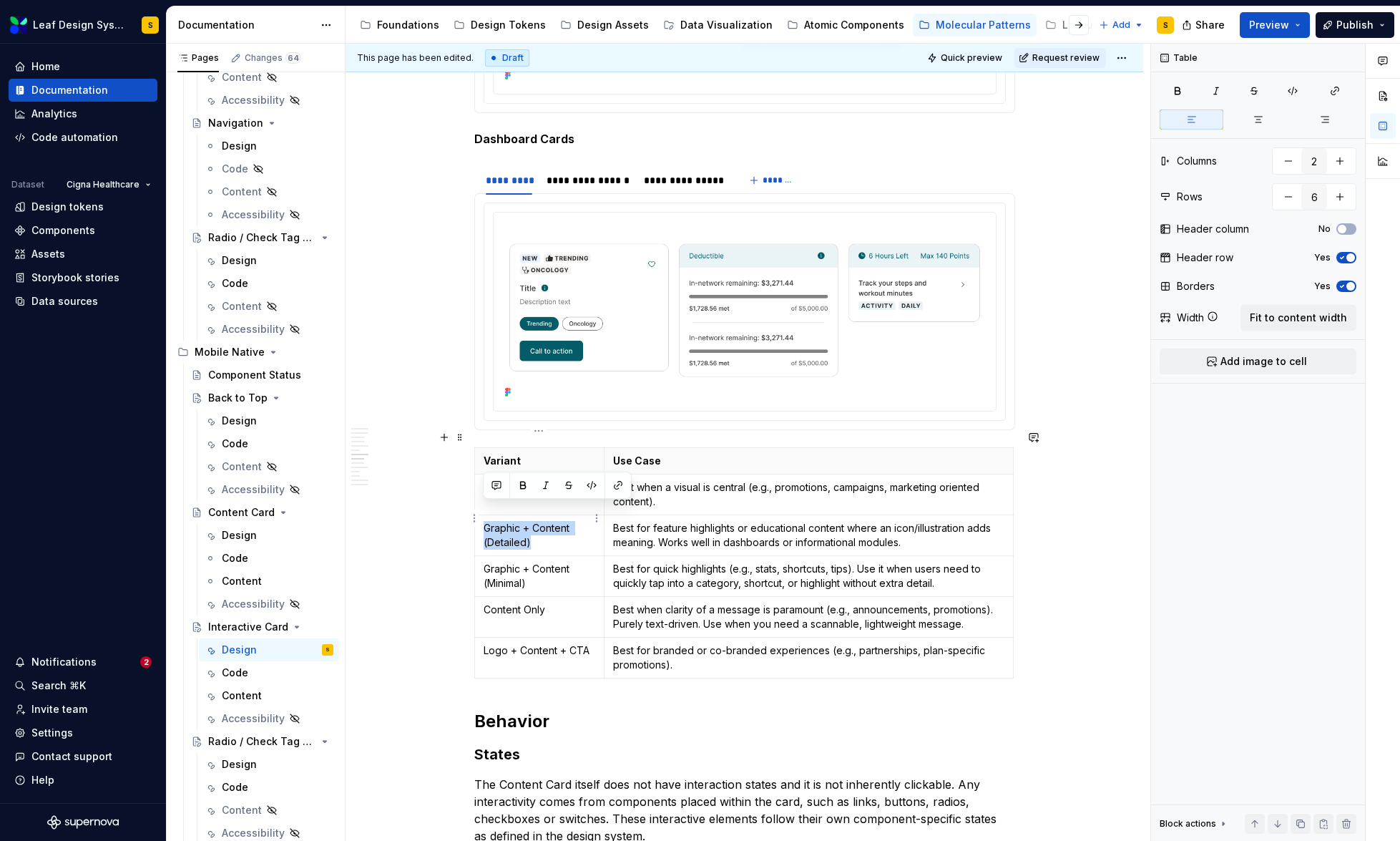
drag, startPoint x: 546, startPoint y: 522, endPoint x: 484, endPoint y: 506, distance: 64.0
click at [484, 521] on p "Graphic + Content (Detailed)" at bounding box center [539, 535] width 112 height 29
copy p "Graphic + Content (Detailed)"
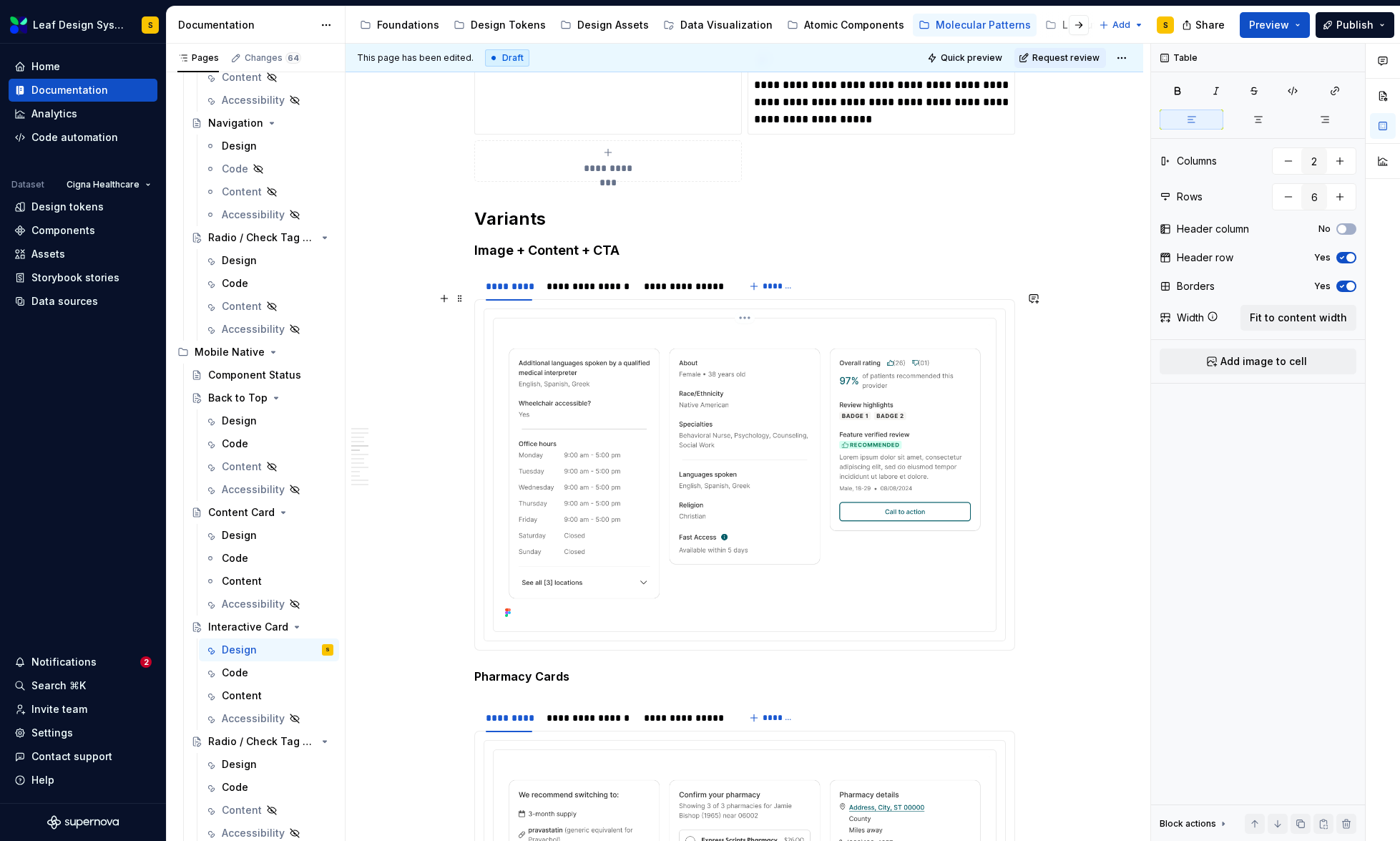
scroll to position [2990, 0]
click at [521, 668] on strong "Pharmacy Cards" at bounding box center [521, 674] width 95 height 14
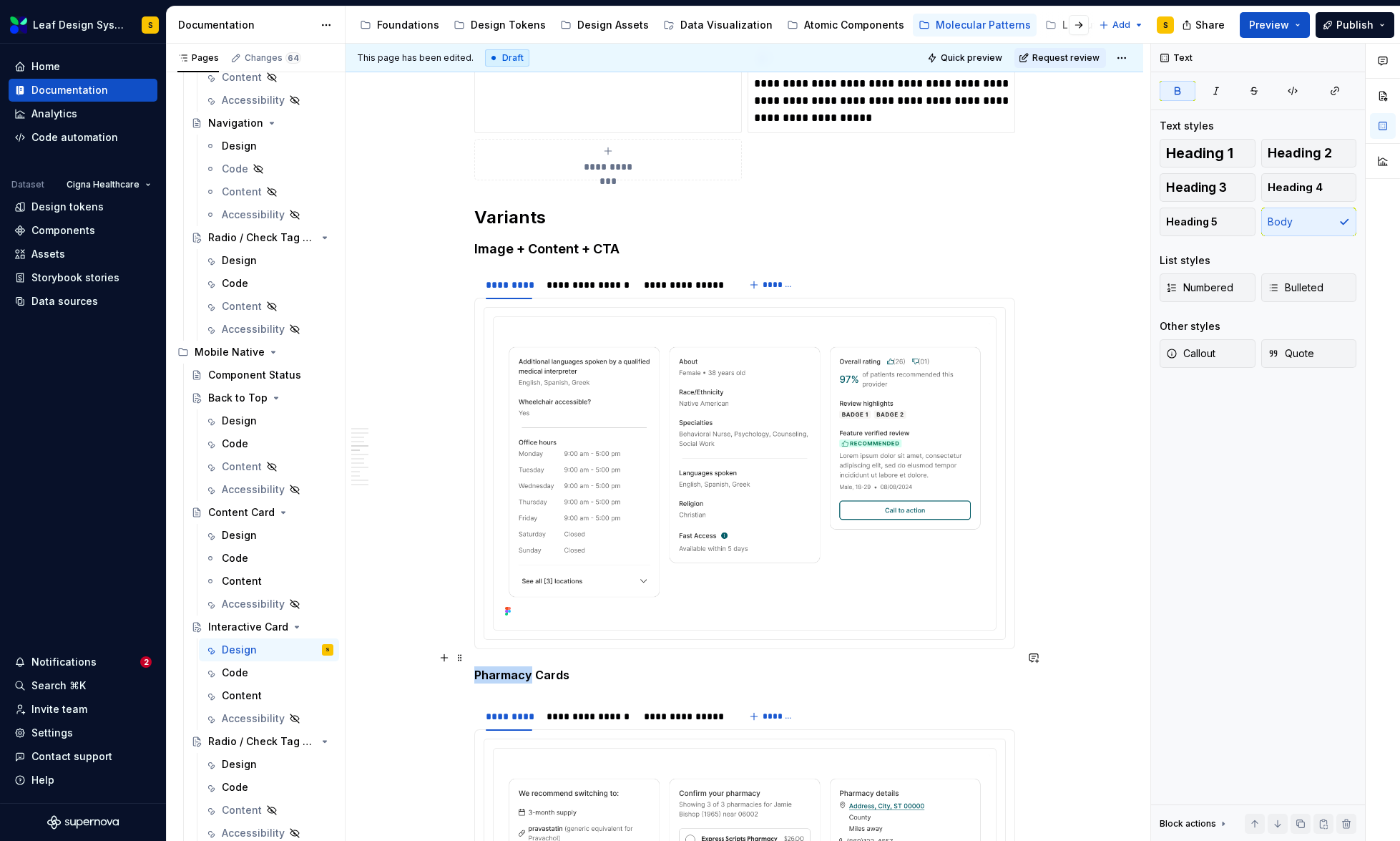
click at [521, 668] on strong "Pharmacy Cards" at bounding box center [521, 674] width 95 height 14
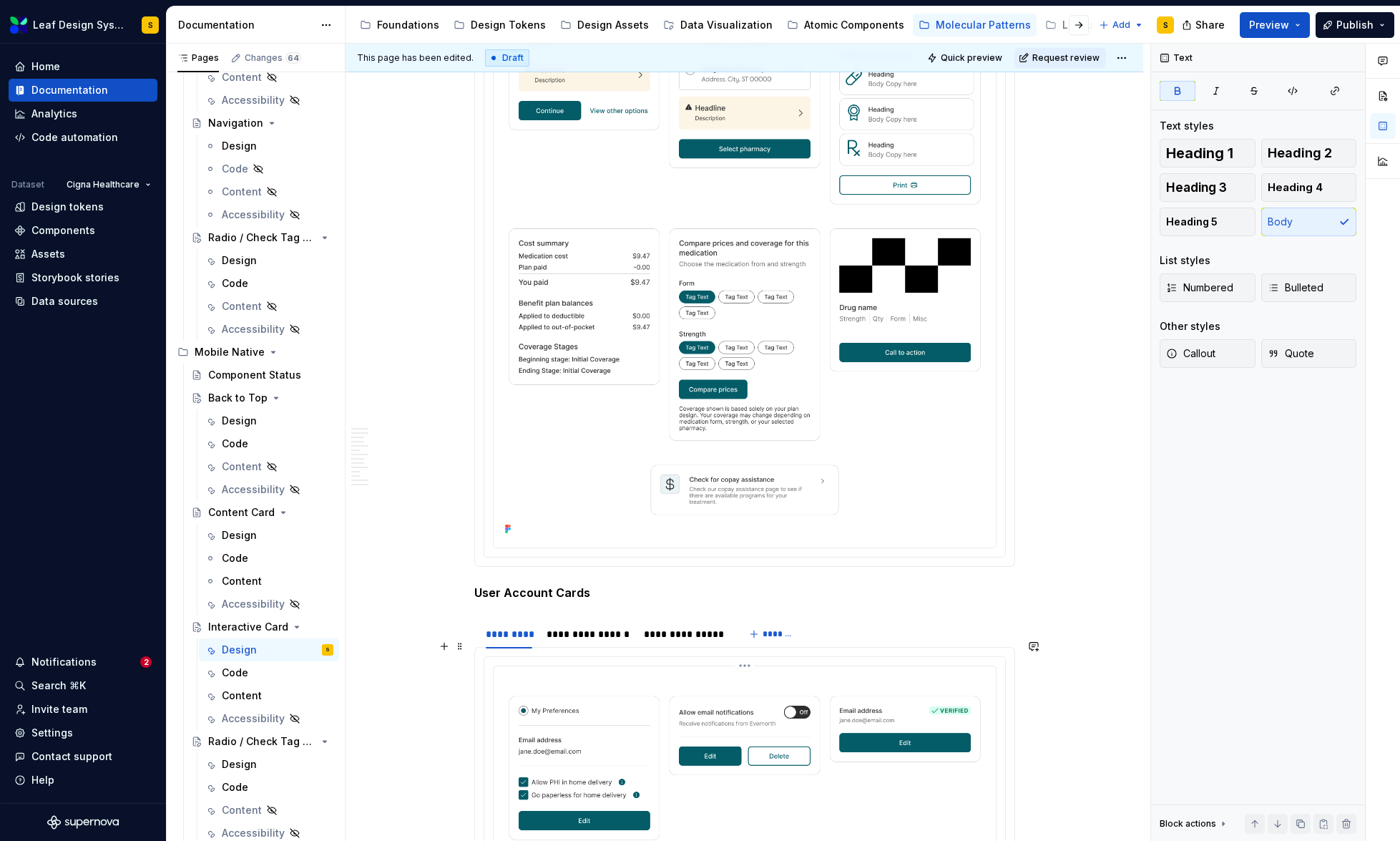
scroll to position [3832, 0]
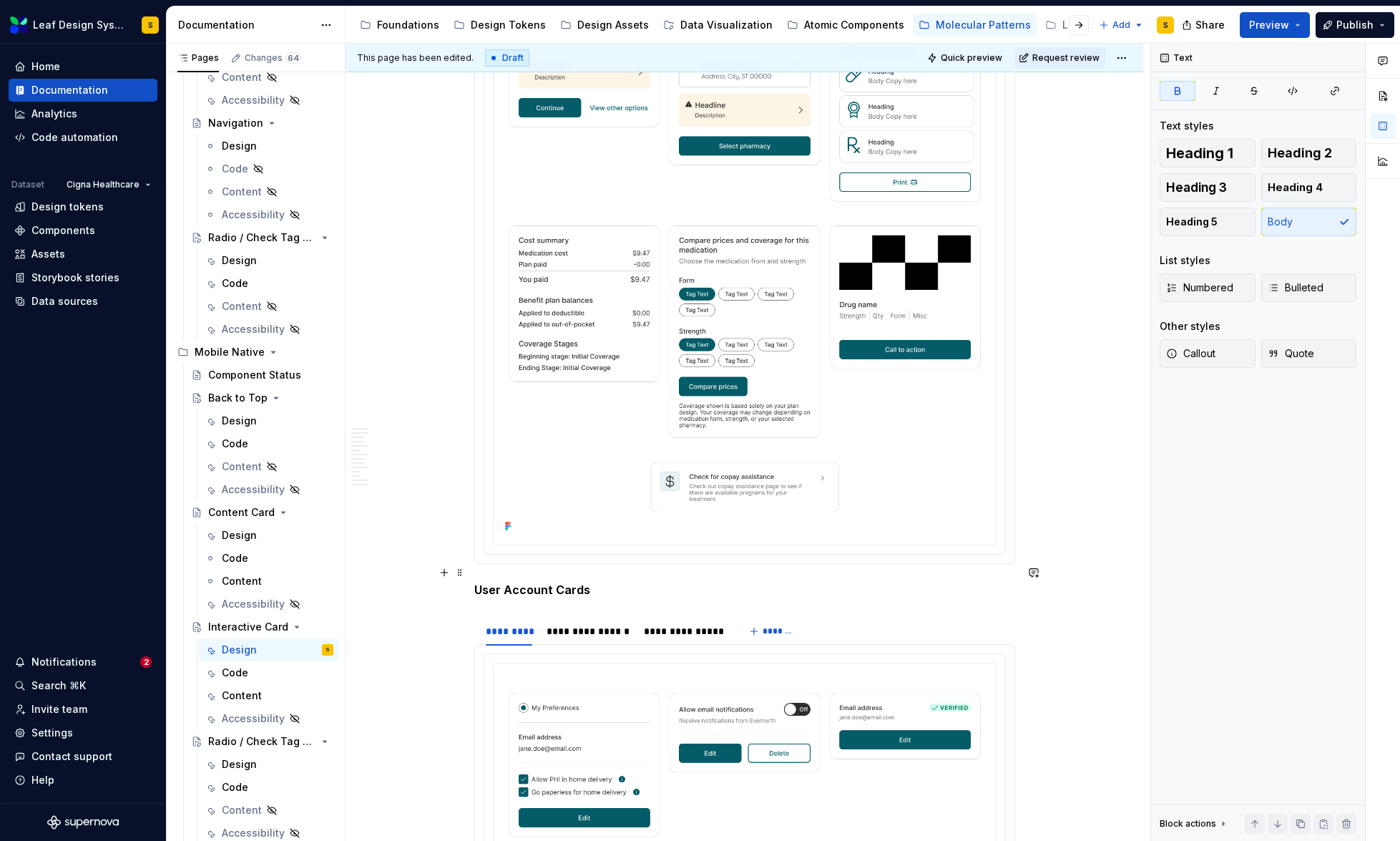
click at [544, 582] on strong "User Account Cards" at bounding box center [531, 589] width 116 height 14
click at [597, 582] on strong "Graphic + Content (Detailed)" at bounding box center [556, 589] width 165 height 14
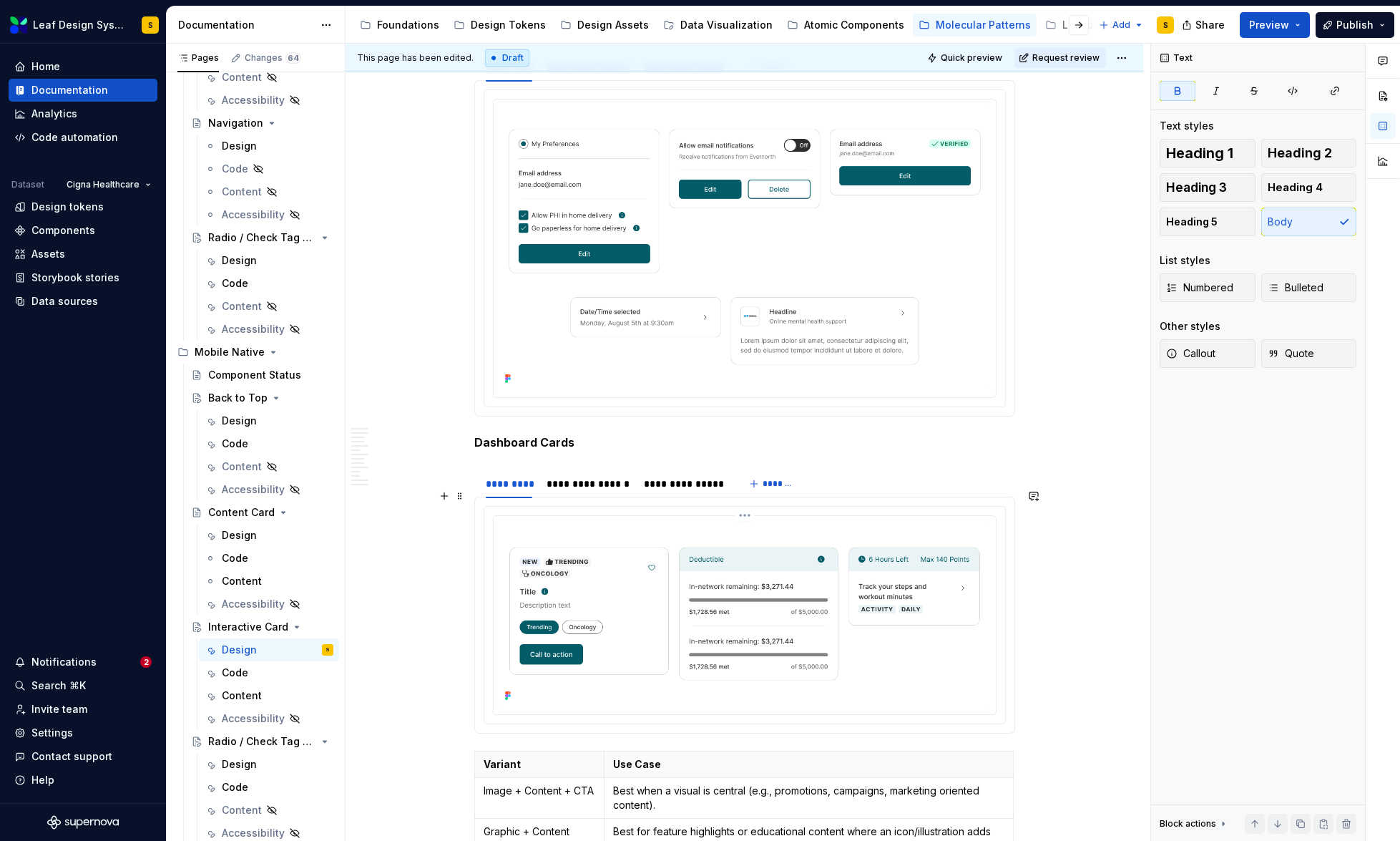
scroll to position [4416, 0]
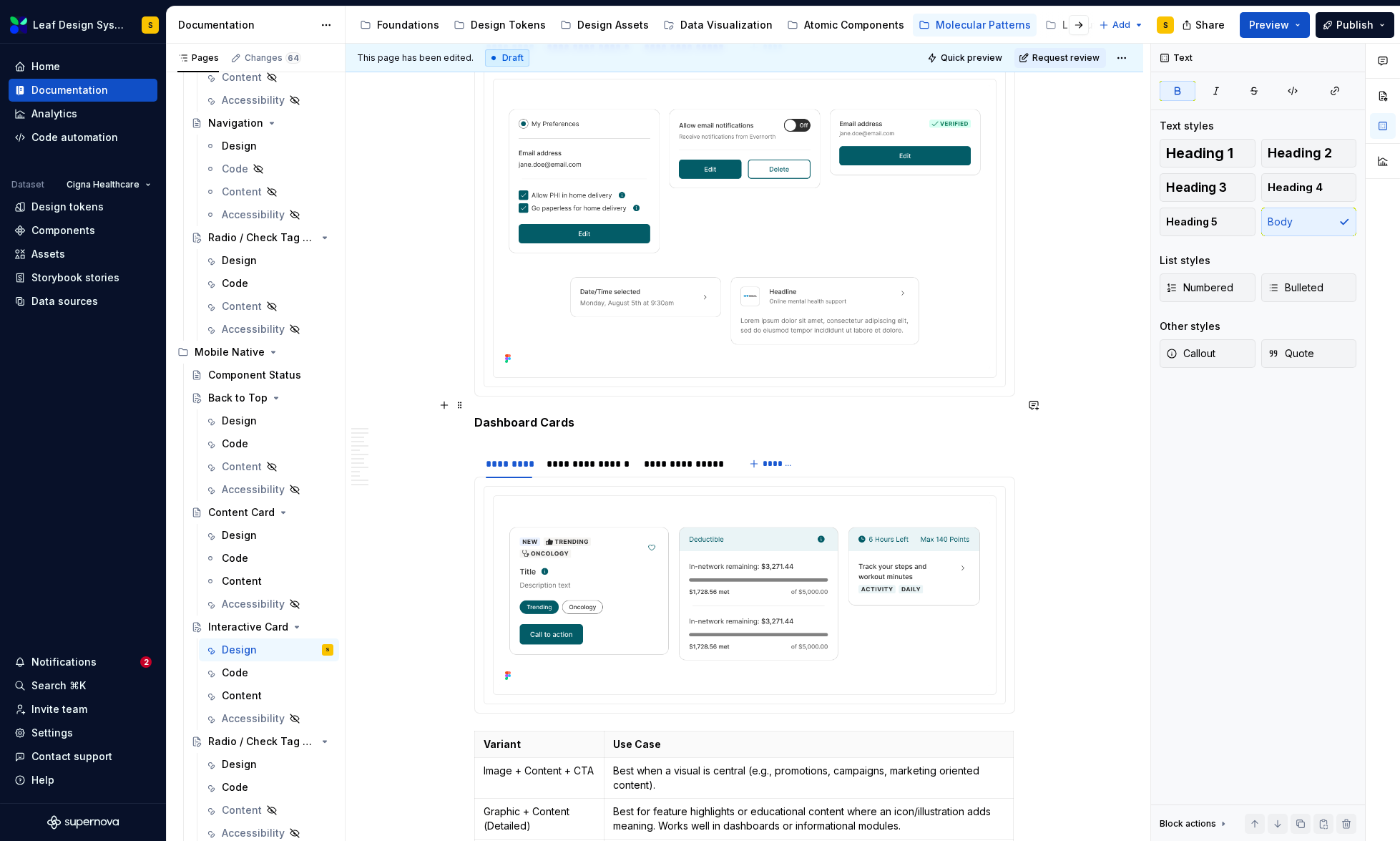
click at [532, 415] on strong "Dashboard Cards" at bounding box center [524, 422] width 101 height 14
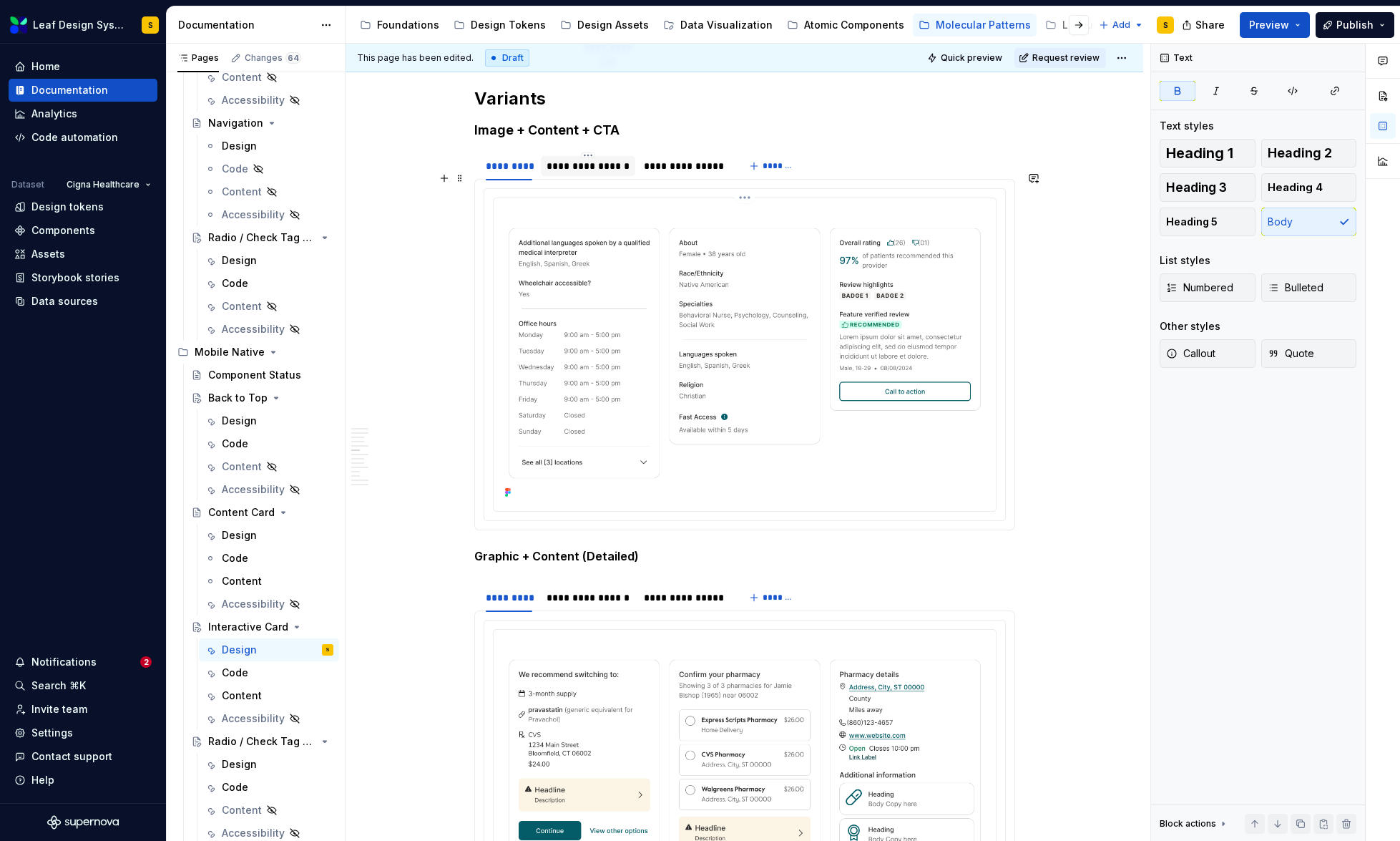
scroll to position [2823, 0]
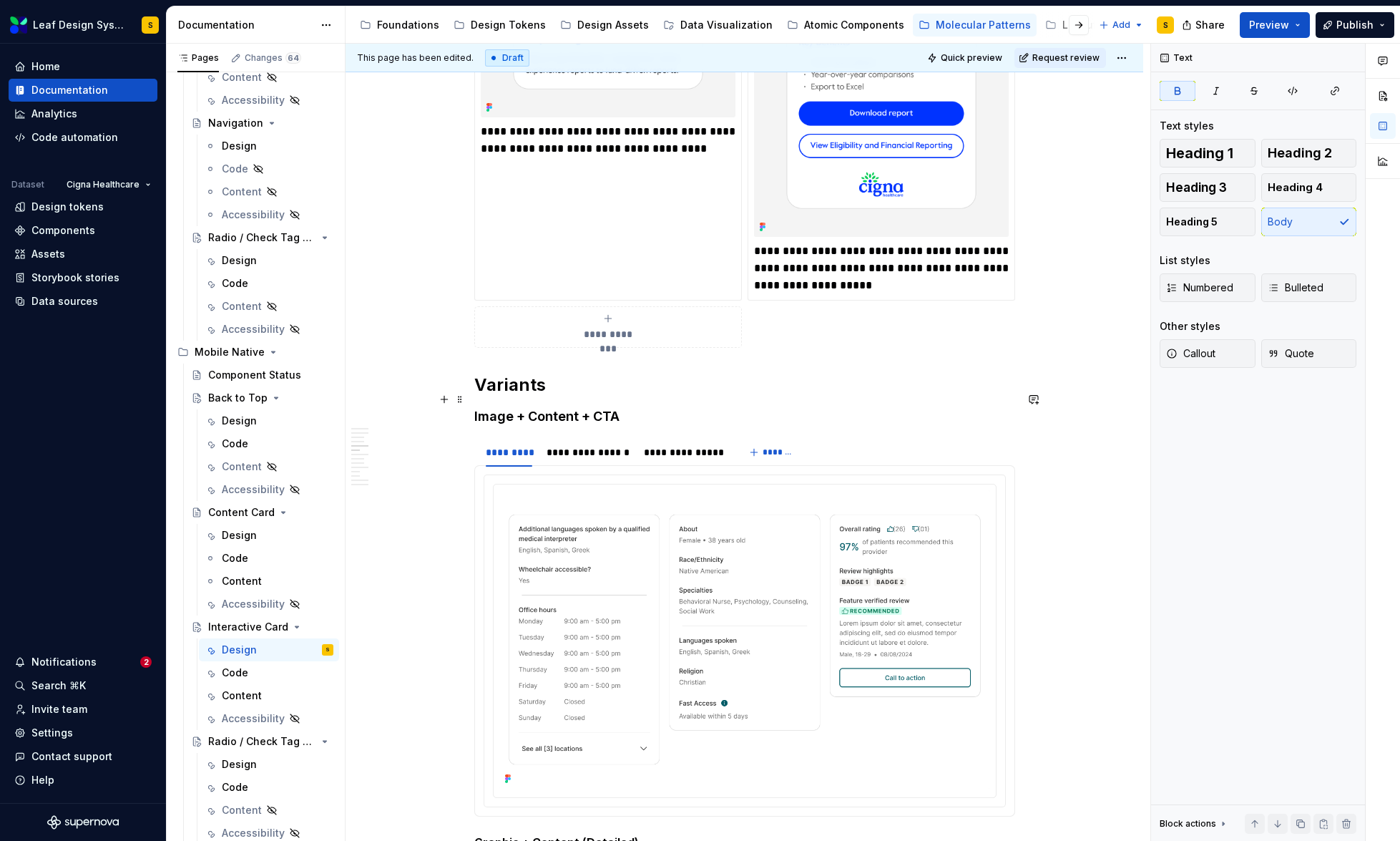
click at [586, 408] on h4 "Image + Content + CTA" at bounding box center [744, 417] width 541 height 17
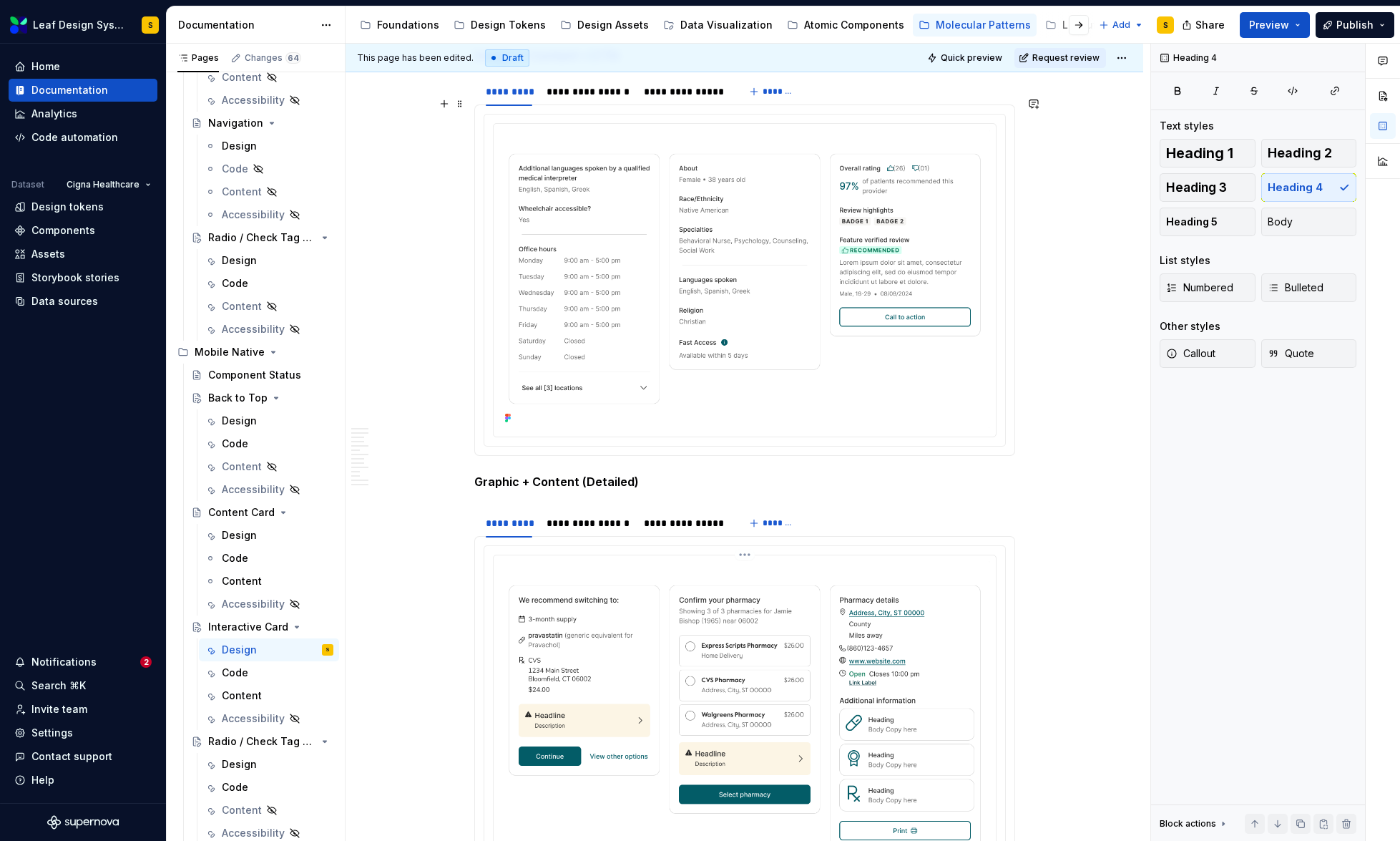
scroll to position [3477, 0]
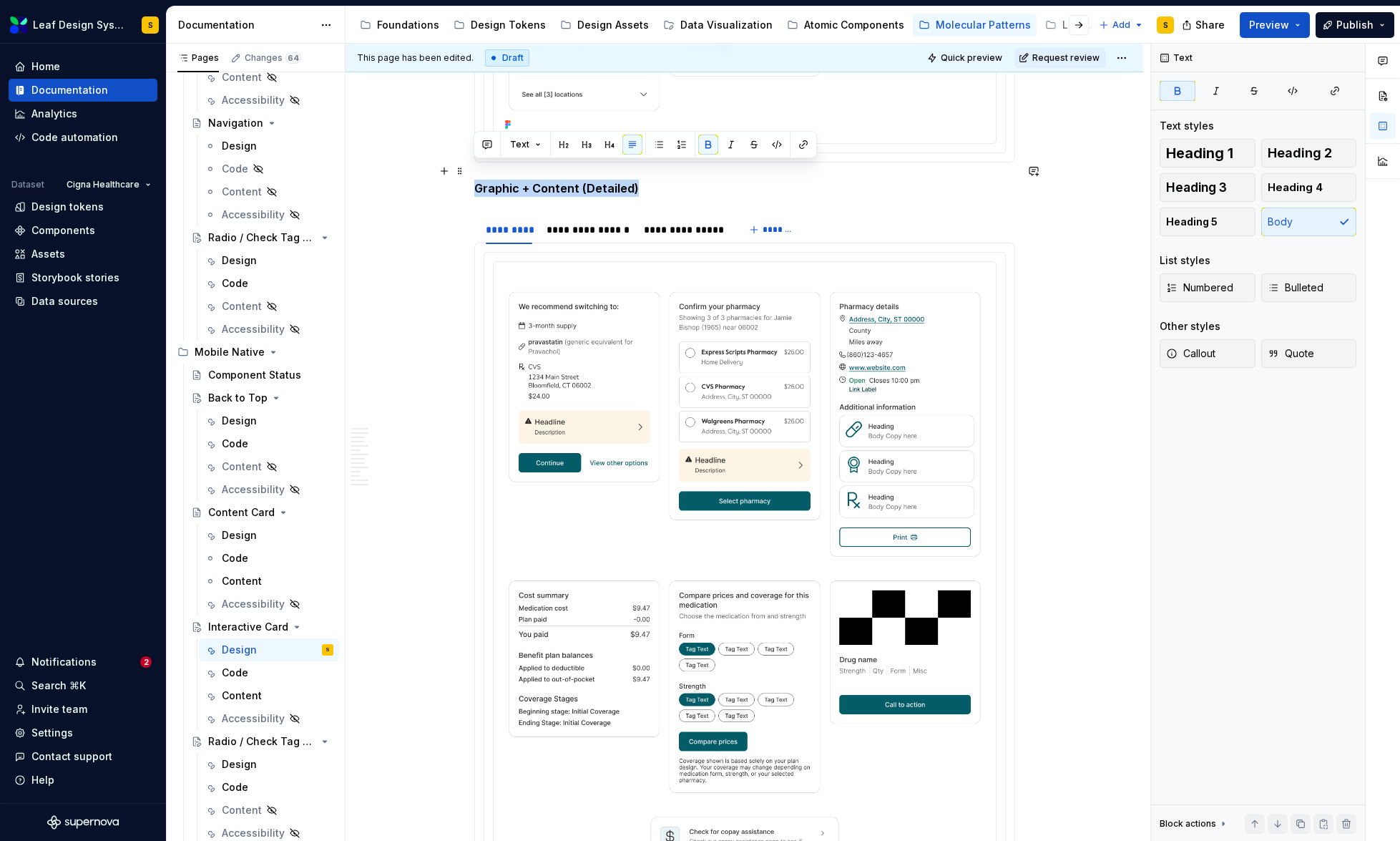
drag, startPoint x: 649, startPoint y: 172, endPoint x: 467, endPoint y: 175, distance: 182.0
click at [467, 175] on div "The Interactive Card is a fully clickable card component designed to present co…" at bounding box center [744, 611] width 798 height 7605
drag, startPoint x: 607, startPoint y: 148, endPoint x: 610, endPoint y: 167, distance: 19.2
click at [607, 148] on button "button" at bounding box center [610, 145] width 20 height 20
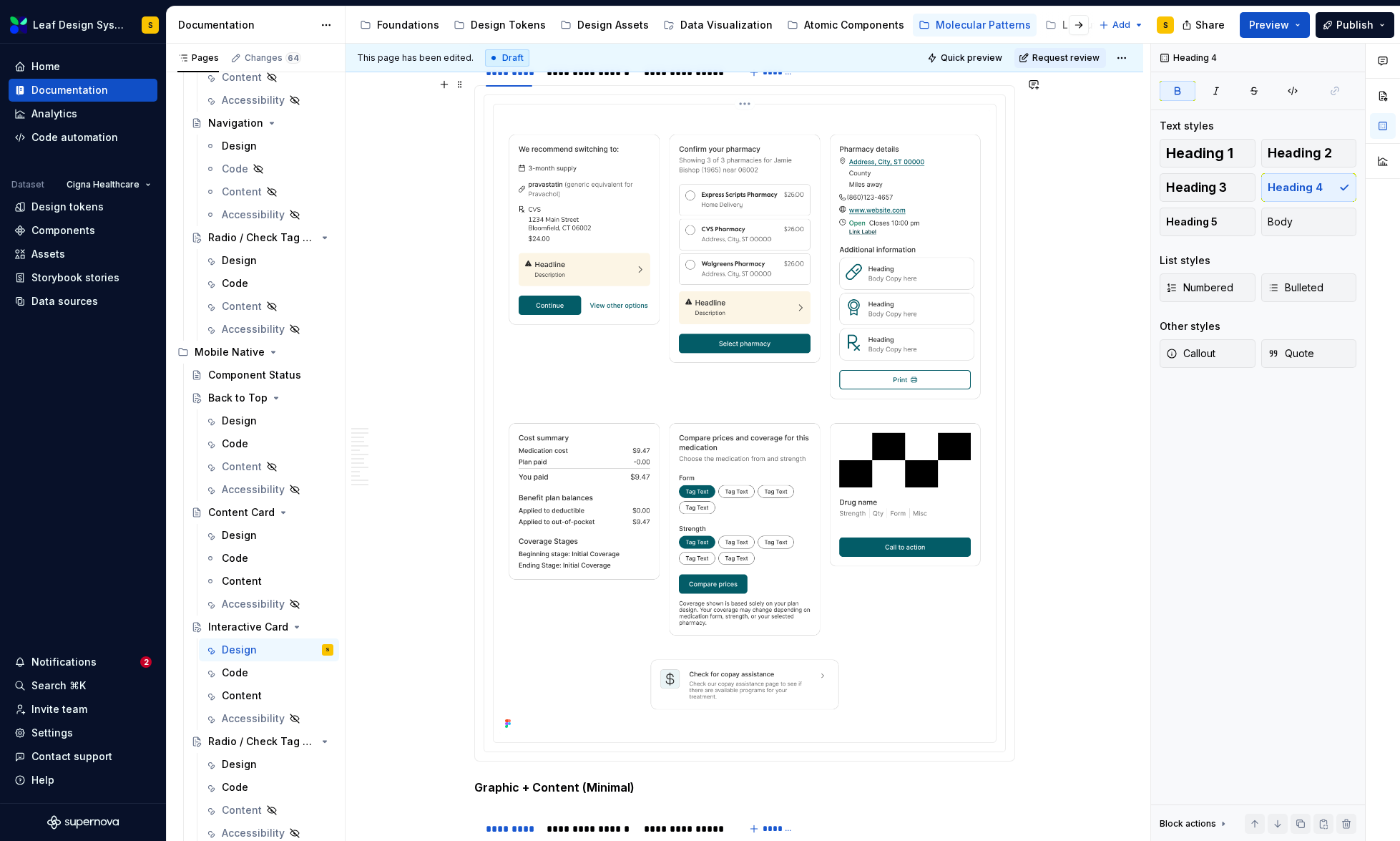
scroll to position [3820, 0]
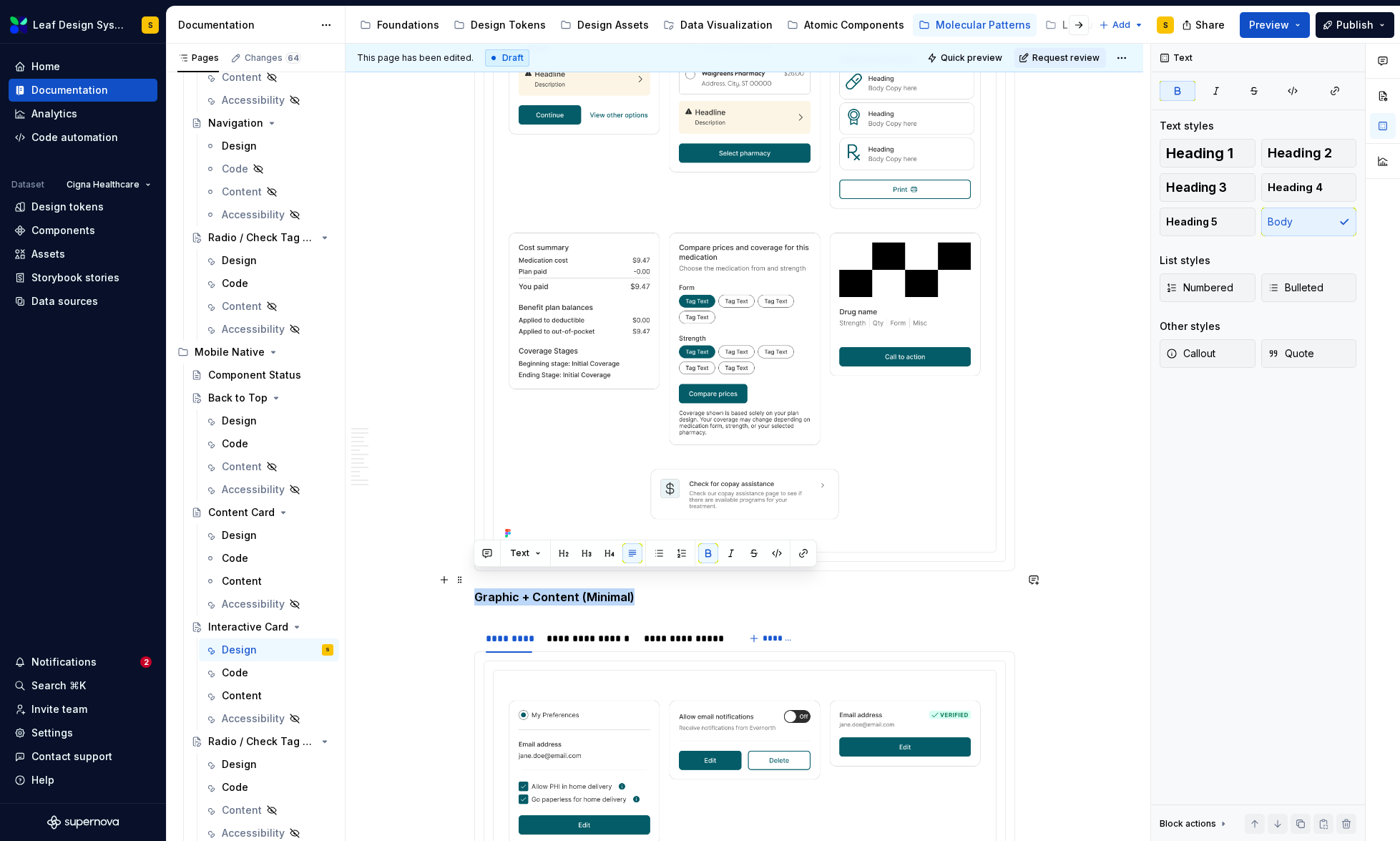
drag, startPoint x: 639, startPoint y: 577, endPoint x: 477, endPoint y: 582, distance: 162.1
click at [477, 588] on p "Graphic + Content (Minimal)" at bounding box center [744, 597] width 541 height 17
click at [610, 552] on button "button" at bounding box center [610, 554] width 20 height 20
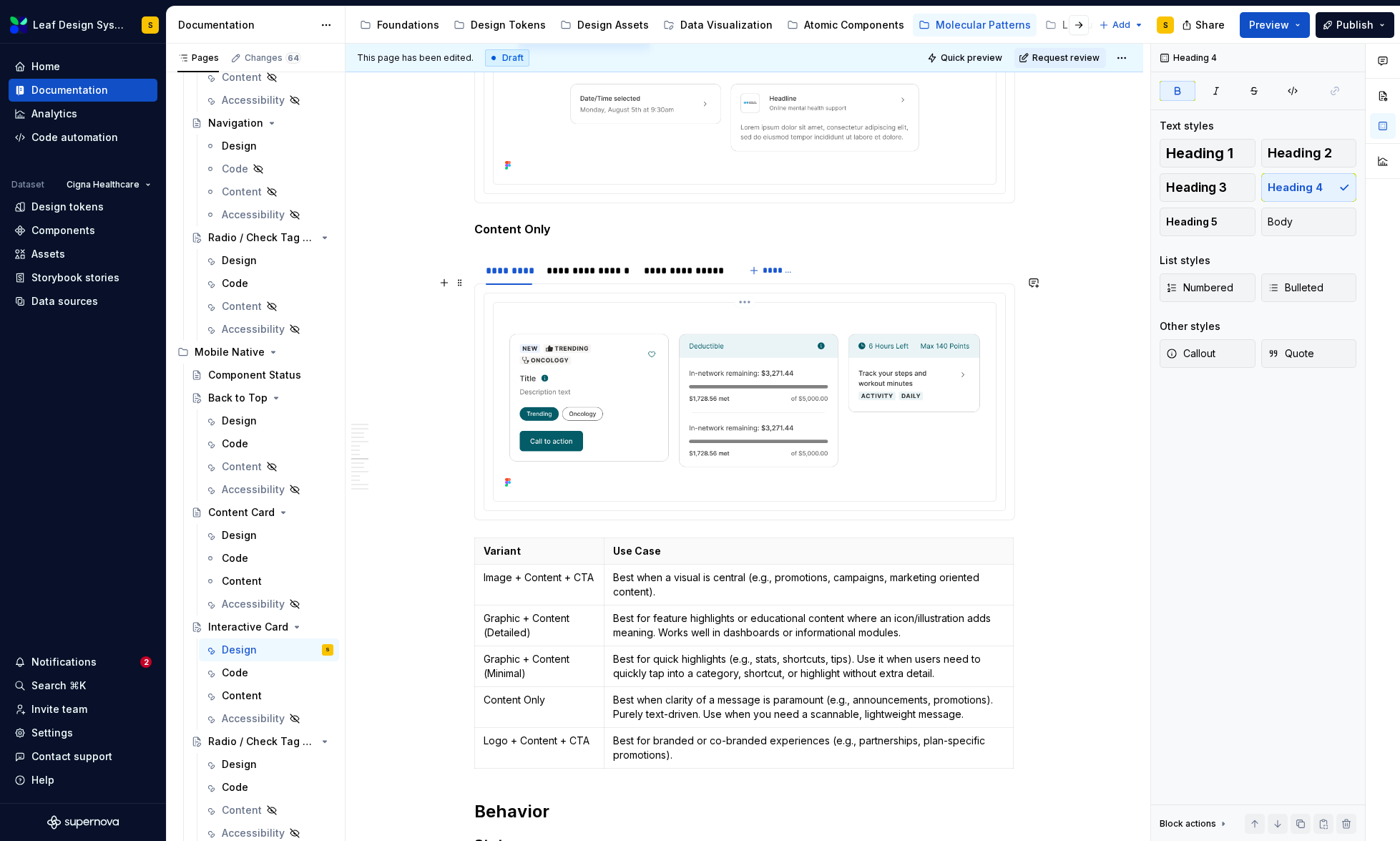
scroll to position [4624, 0]
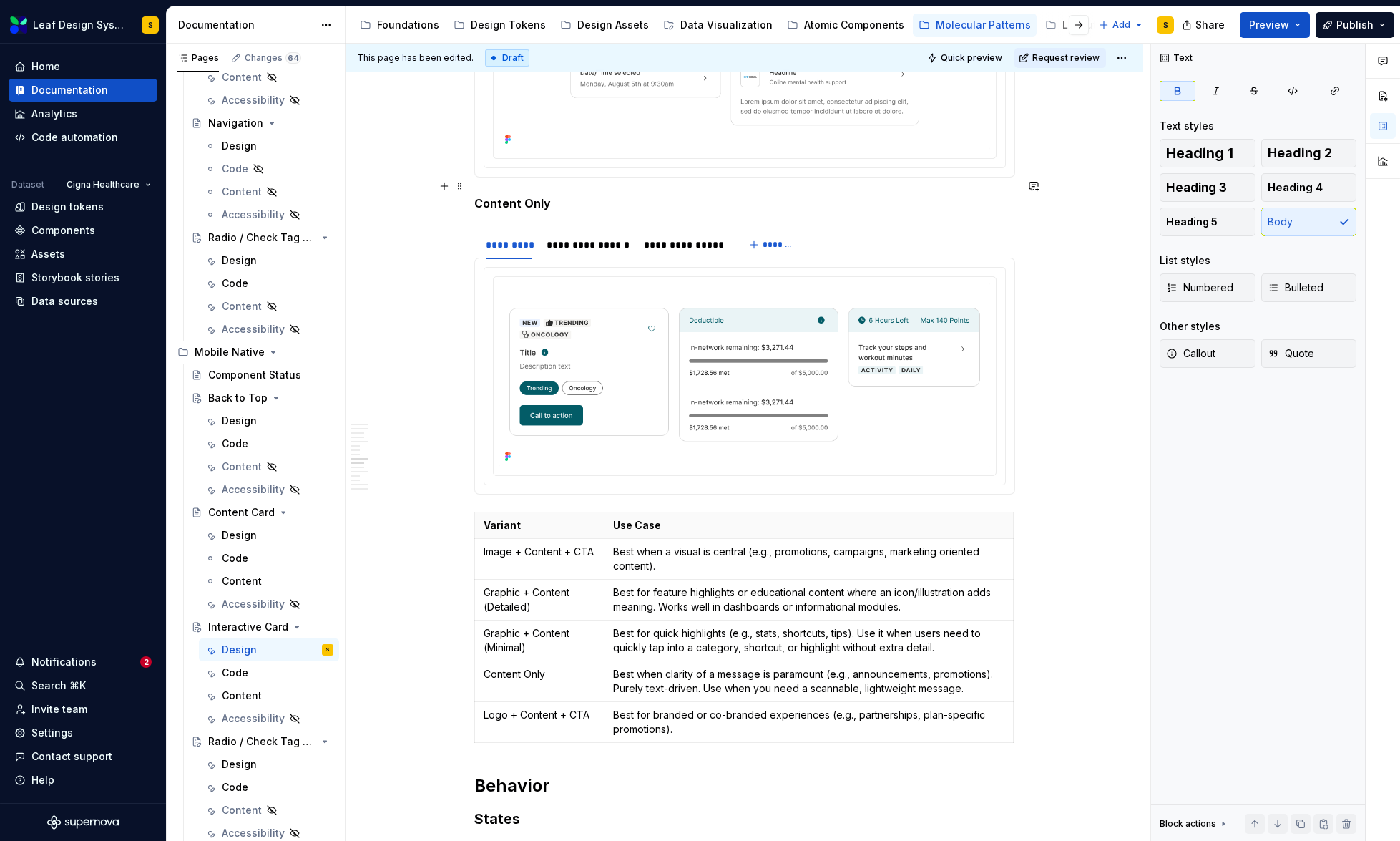
drag, startPoint x: 593, startPoint y: 188, endPoint x: 469, endPoint y: 194, distance: 124.1
drag, startPoint x: 554, startPoint y: 188, endPoint x: 476, endPoint y: 189, distance: 78.0
click at [476, 194] on p "Content Only" at bounding box center [744, 203] width 541 height 17
click at [609, 161] on button "button" at bounding box center [610, 160] width 20 height 20
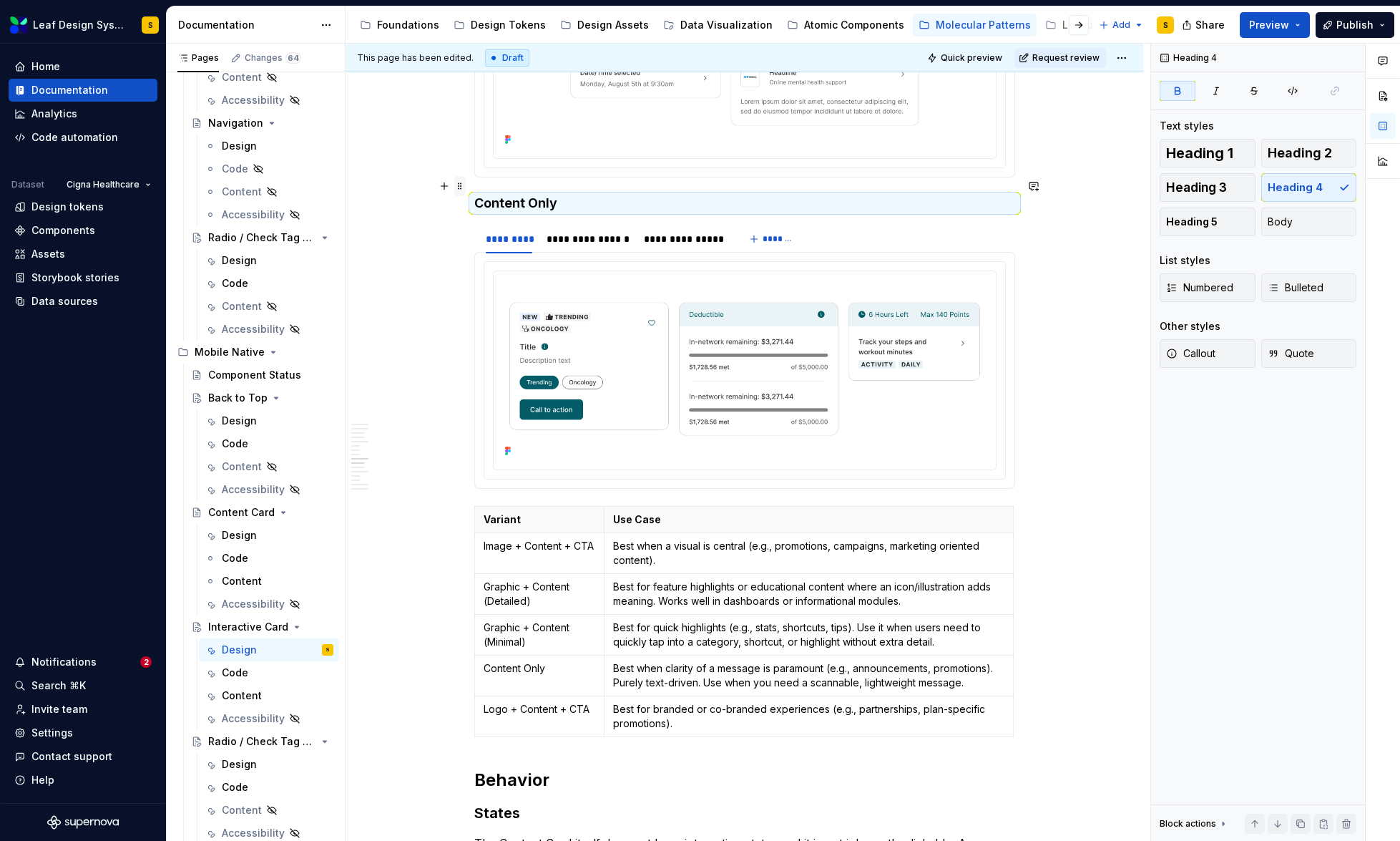
click at [459, 188] on span at bounding box center [460, 186] width 12 height 20
click at [477, 209] on div "Duplicate" at bounding box center [518, 208] width 122 height 23
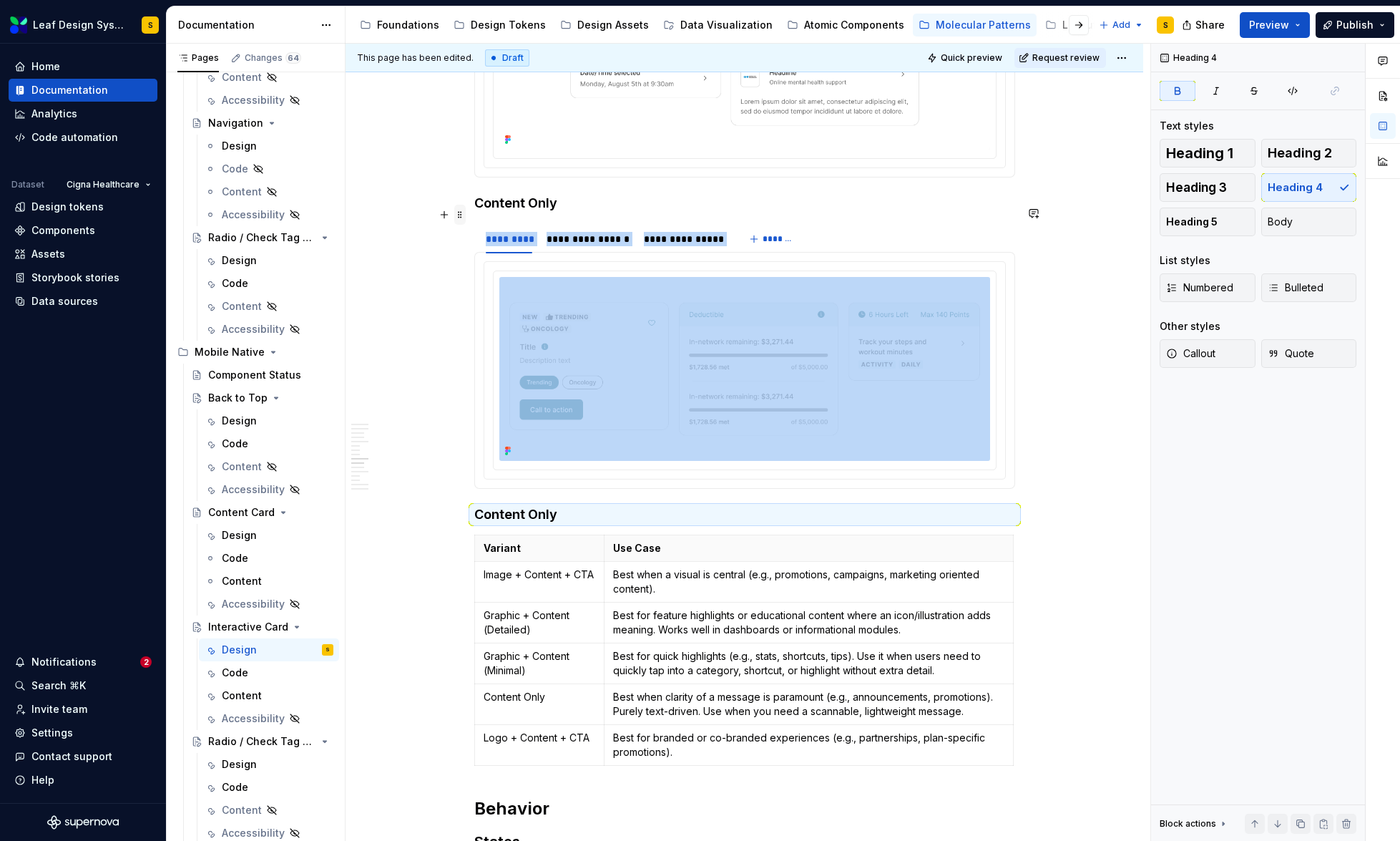
click at [459, 210] on span at bounding box center [460, 215] width 12 height 20
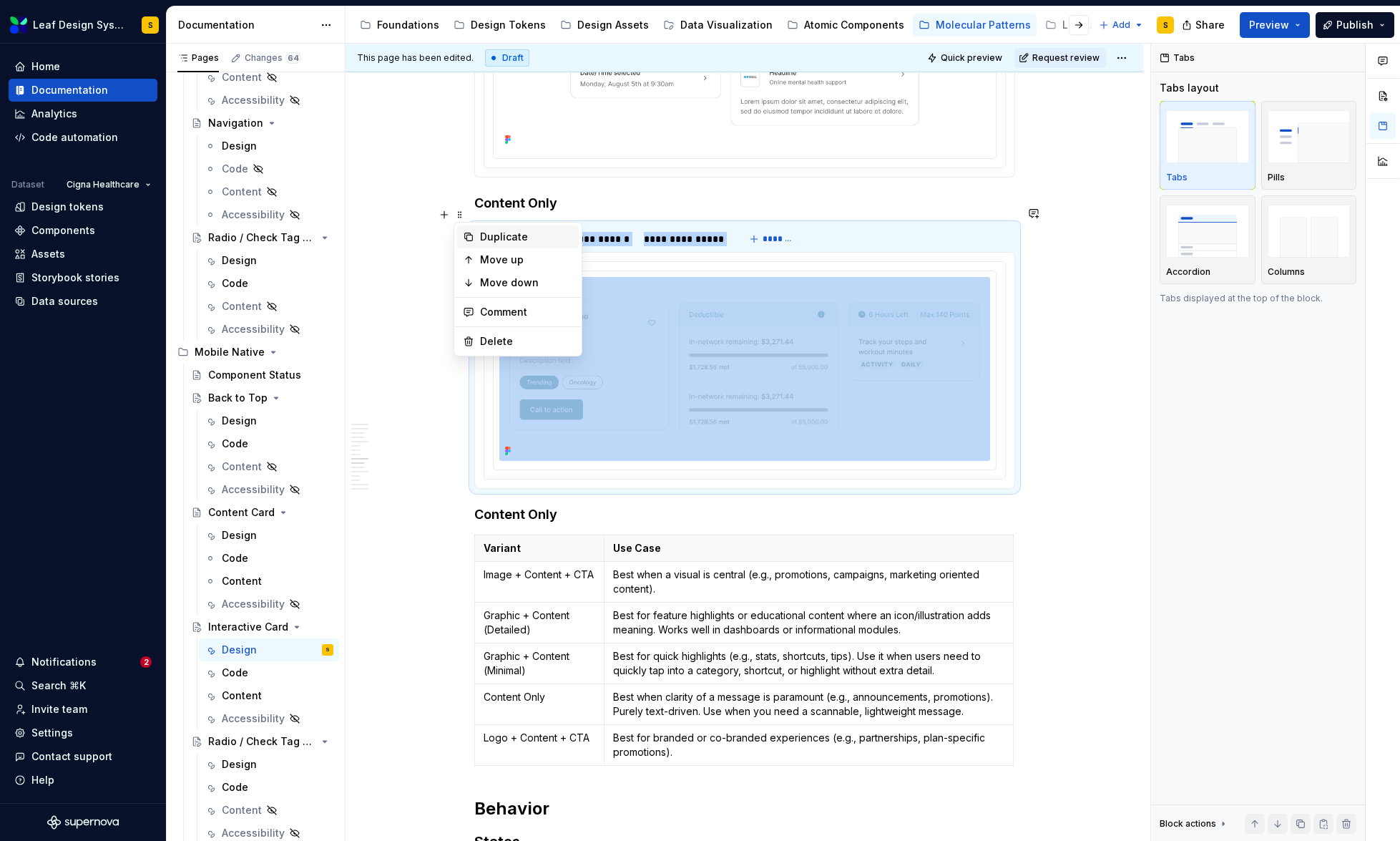
click at [470, 235] on icon at bounding box center [469, 237] width 12 height 12
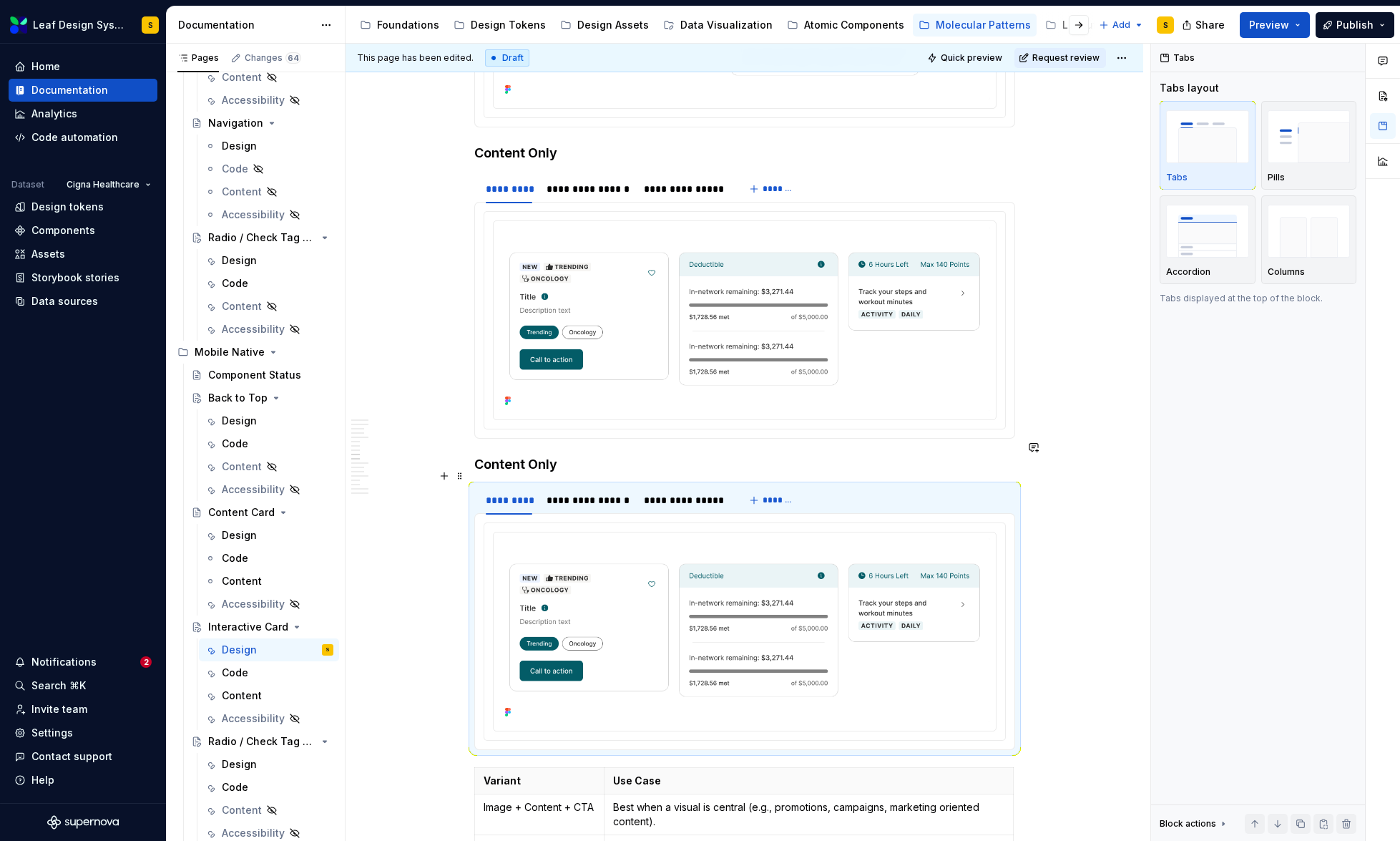
scroll to position [5003, 0]
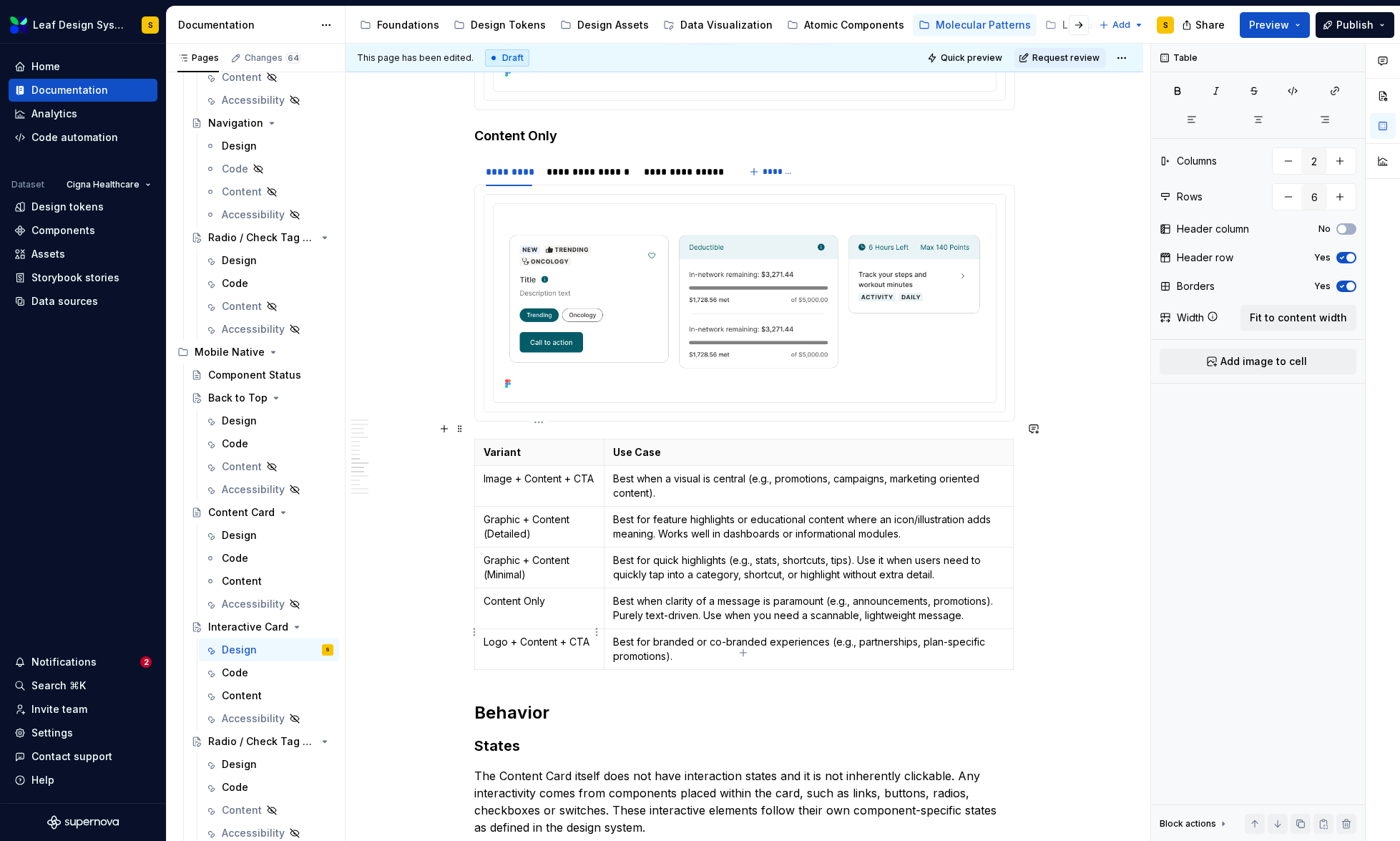
click at [543, 635] on p "Logo + Content + CTA" at bounding box center [539, 642] width 112 height 14
click at [558, 635] on p "Logo + Content + CTA" at bounding box center [539, 642] width 112 height 14
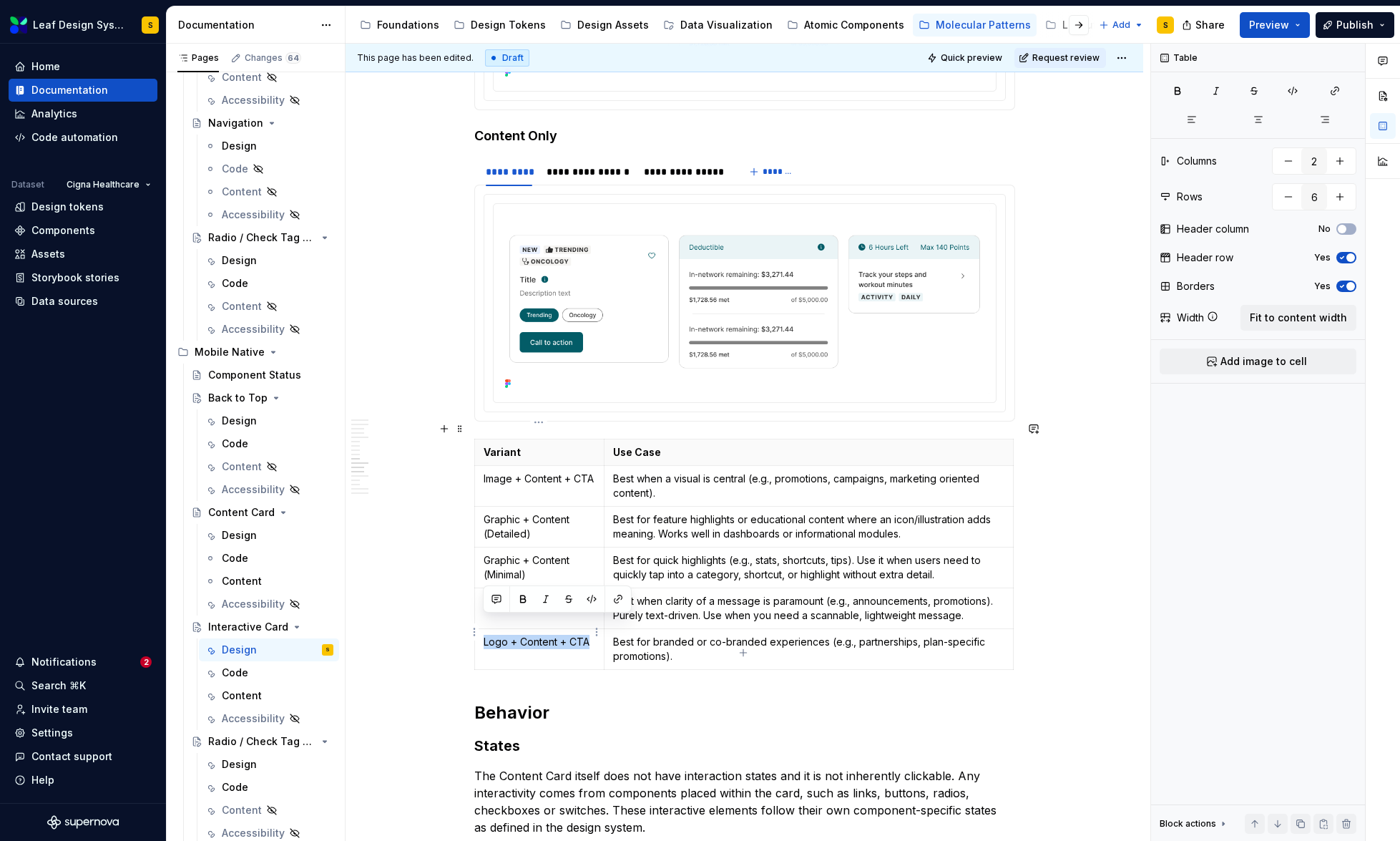
drag, startPoint x: 590, startPoint y: 625, endPoint x: 485, endPoint y: 622, distance: 105.0
click at [485, 635] on p "Logo + Content + CTA" at bounding box center [539, 642] width 112 height 14
copy p "Logo + Content + CTA"
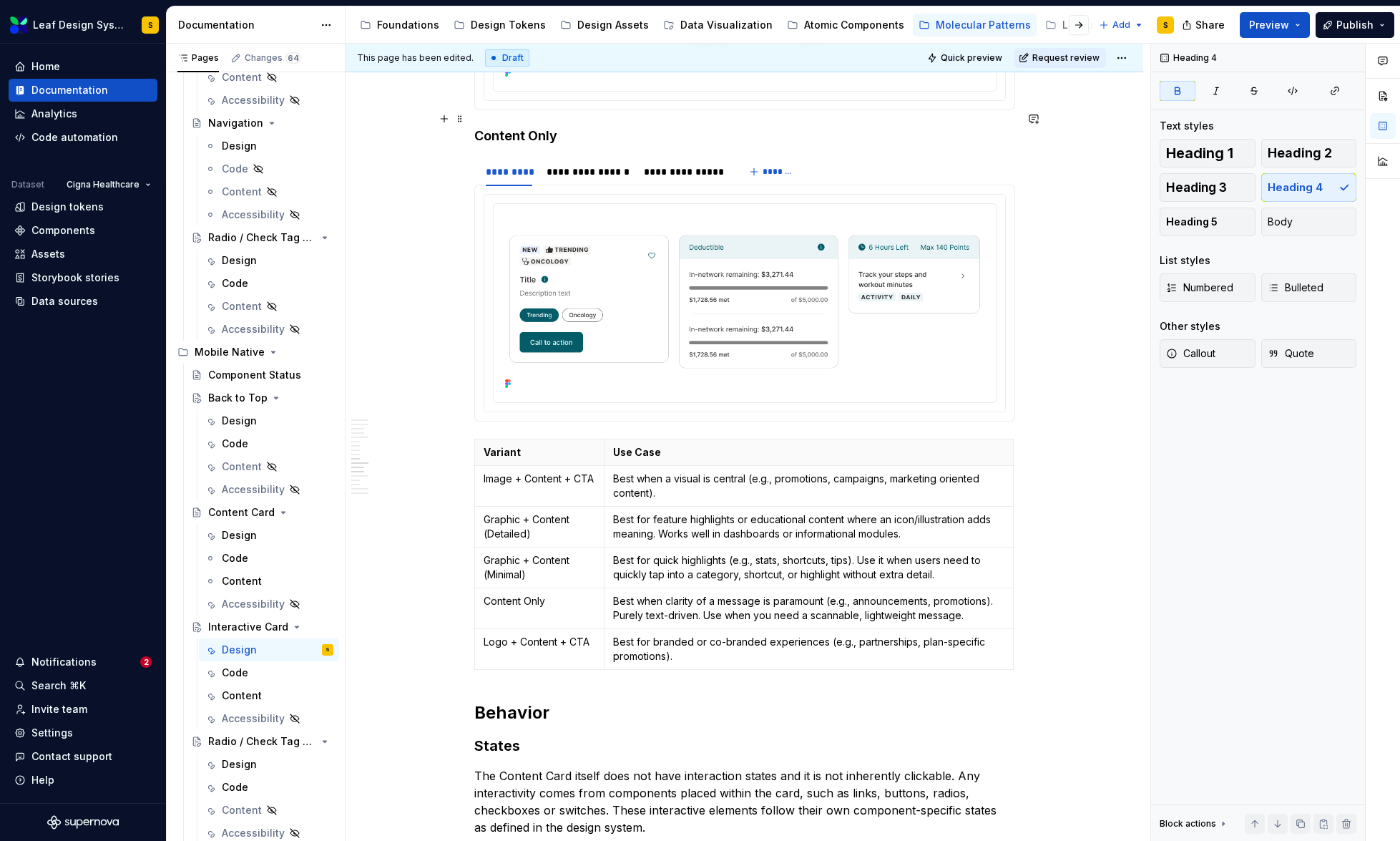
click at [509, 128] on strong "Content Only" at bounding box center [515, 136] width 83 height 15
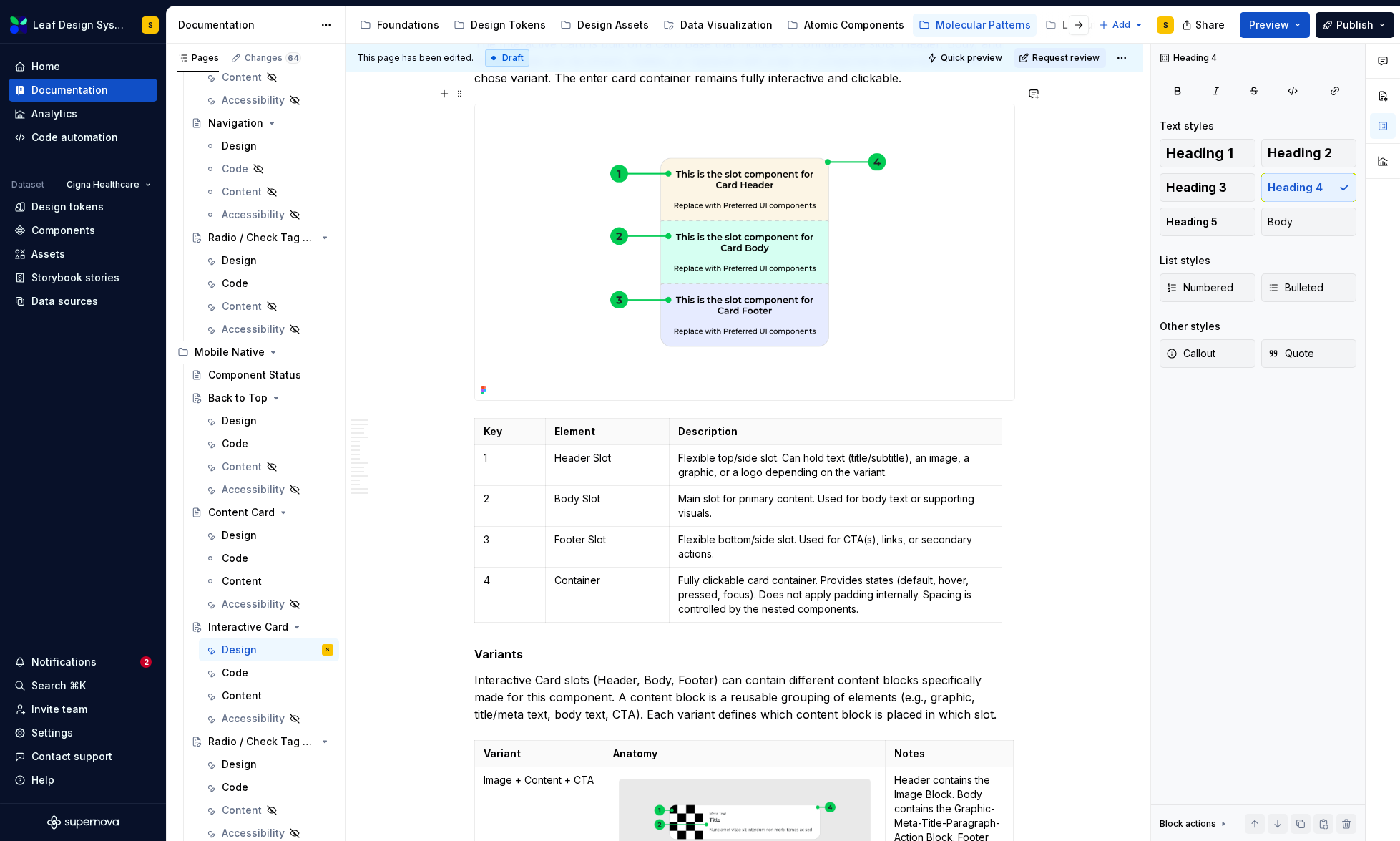
scroll to position [724, 0]
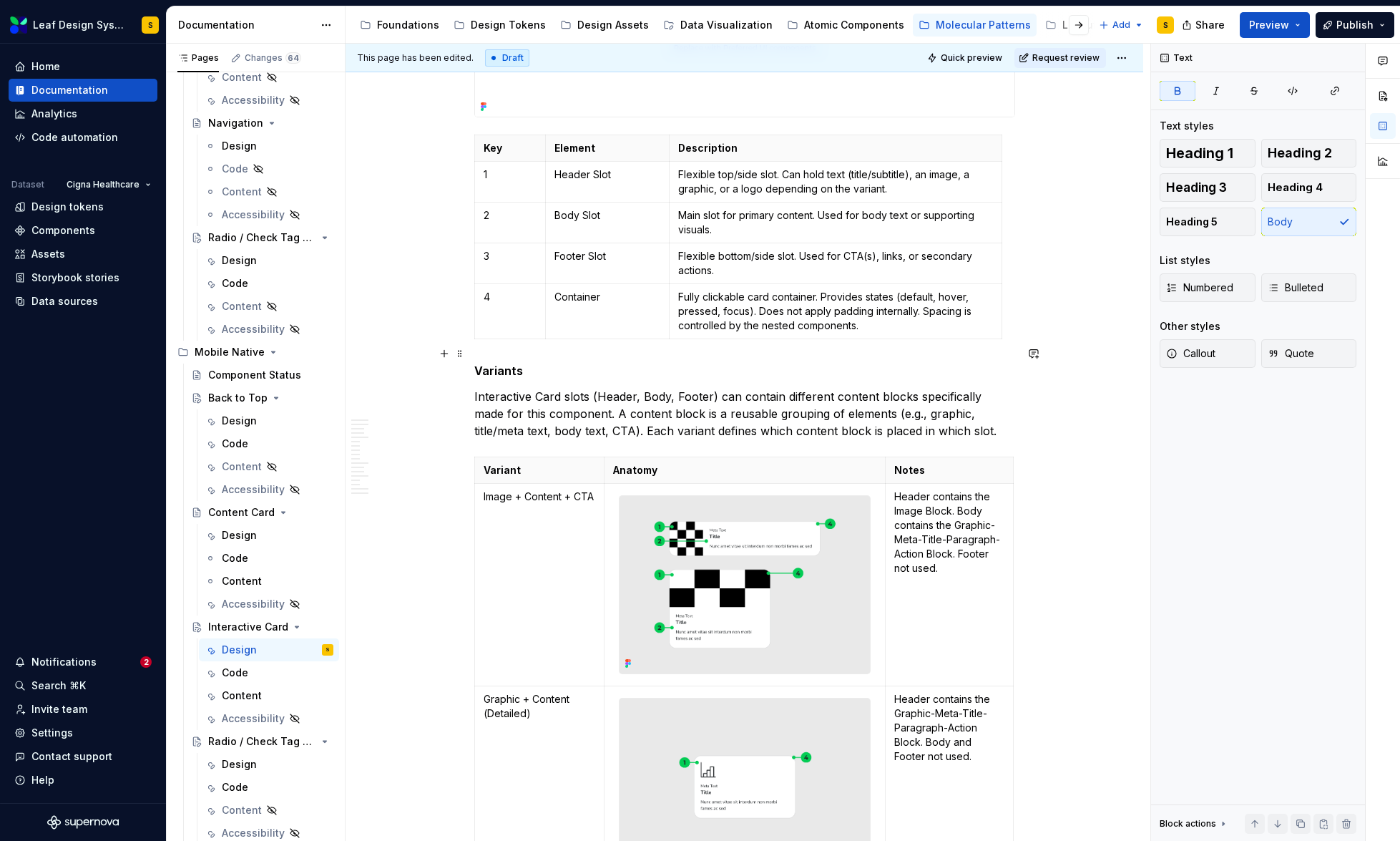
click at [483, 363] on strong "Variants" at bounding box center [498, 370] width 49 height 14
click at [532, 362] on p "Variants" at bounding box center [744, 370] width 541 height 17
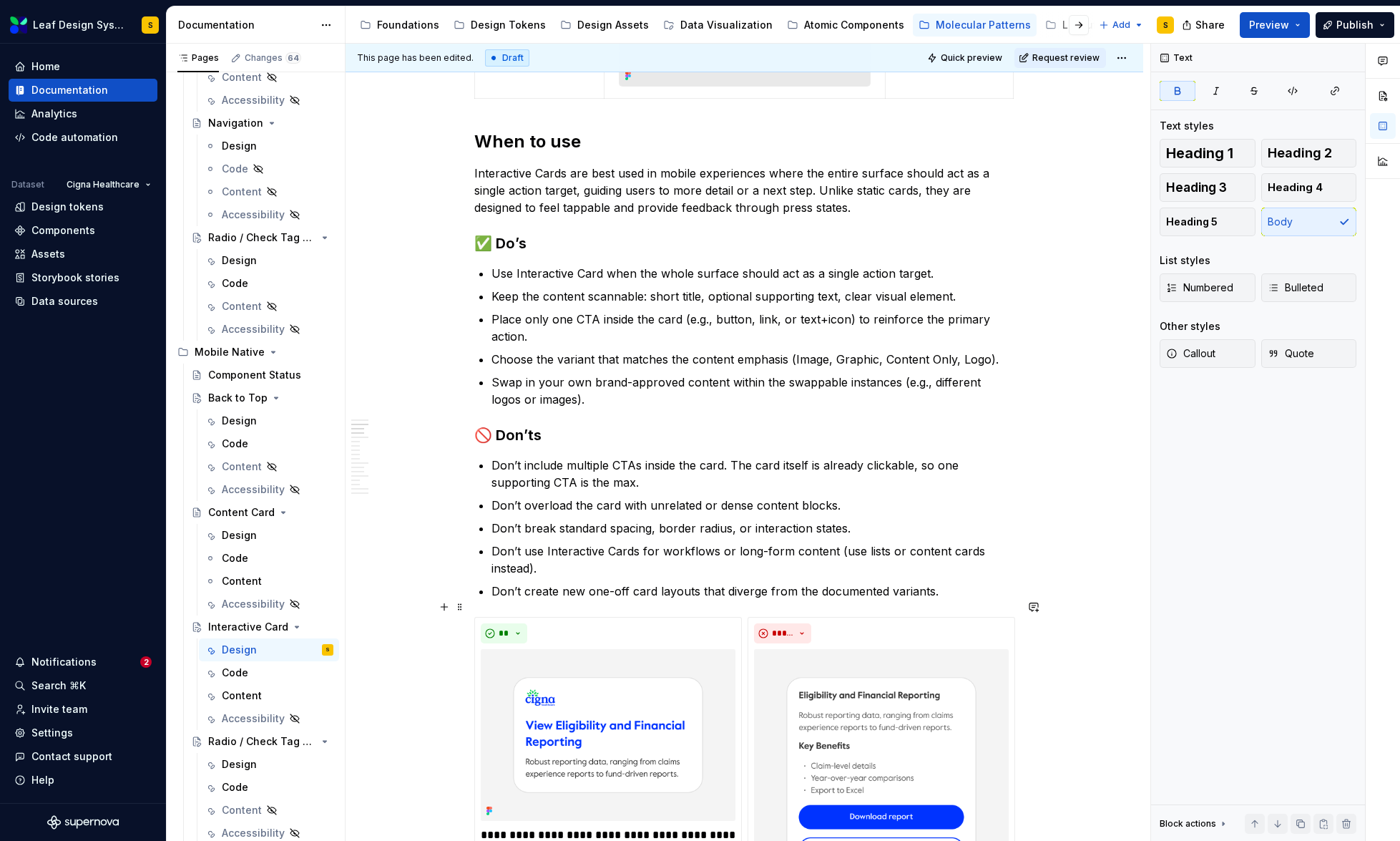
scroll to position [2056, 0]
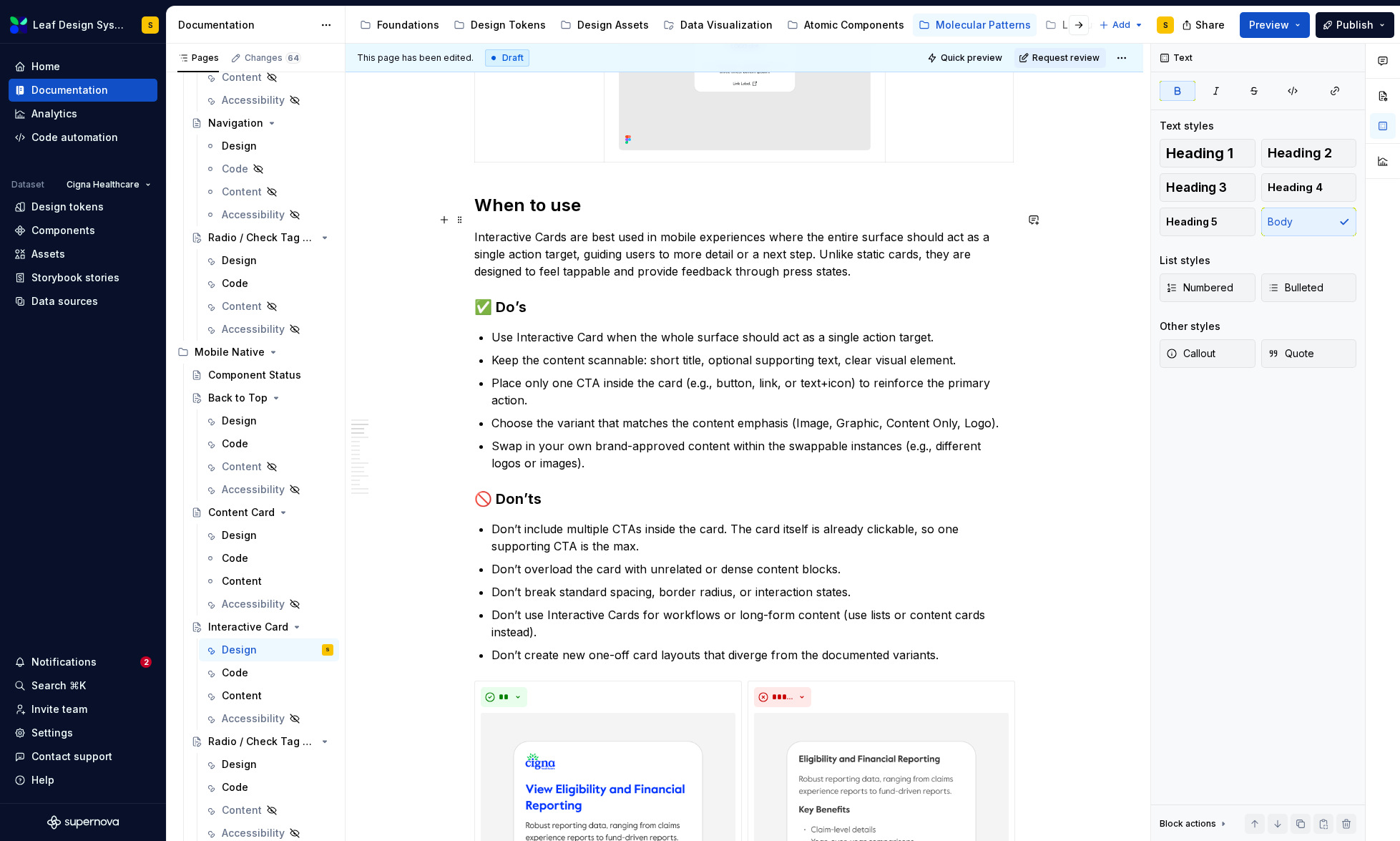
click at [868, 234] on p "Interactive Cards are best used in mobile experiences where the entire surface …" at bounding box center [744, 254] width 541 height 52
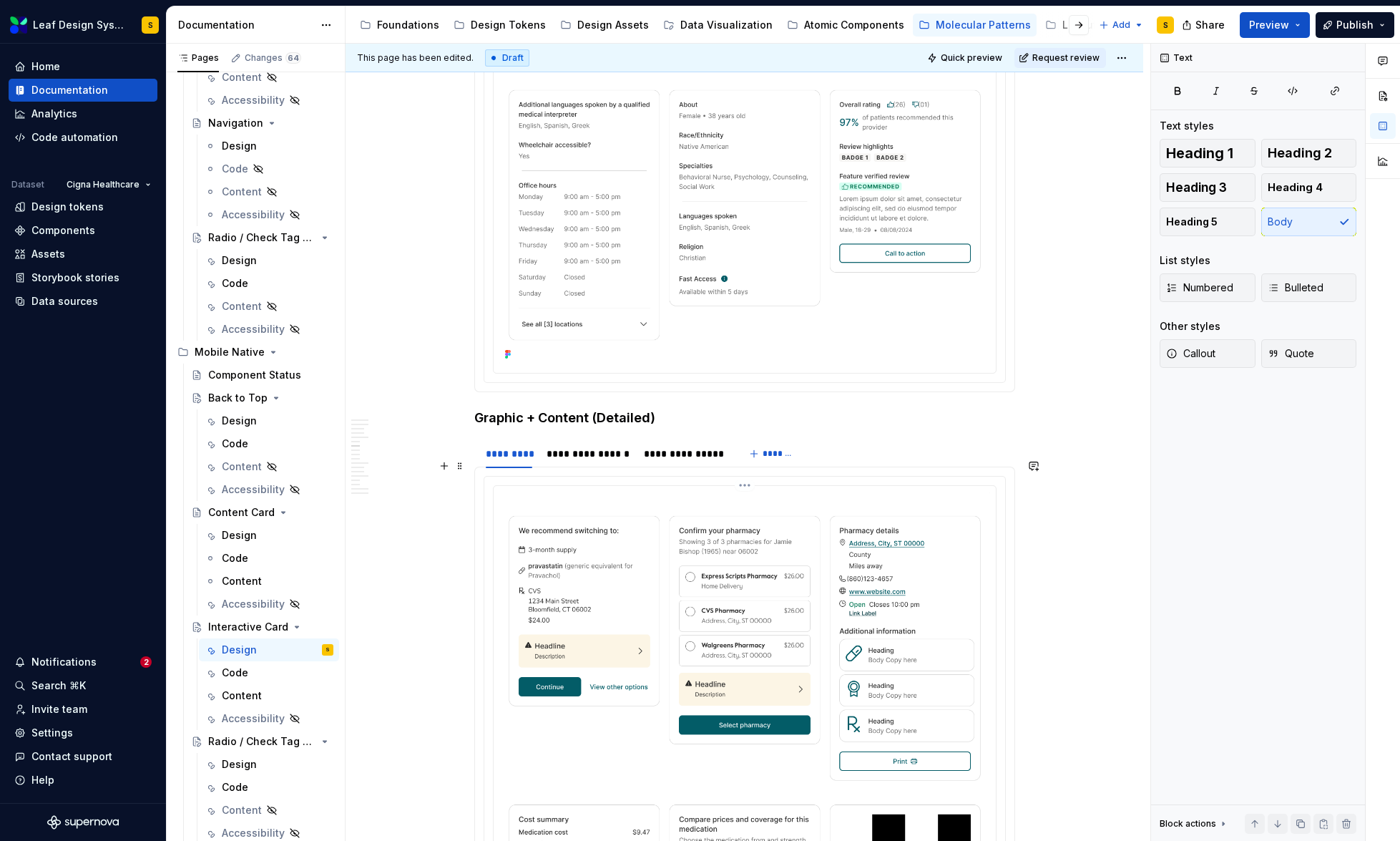
scroll to position [3247, 0]
click at [236, 670] on div "Code" at bounding box center [234, 672] width 26 height 14
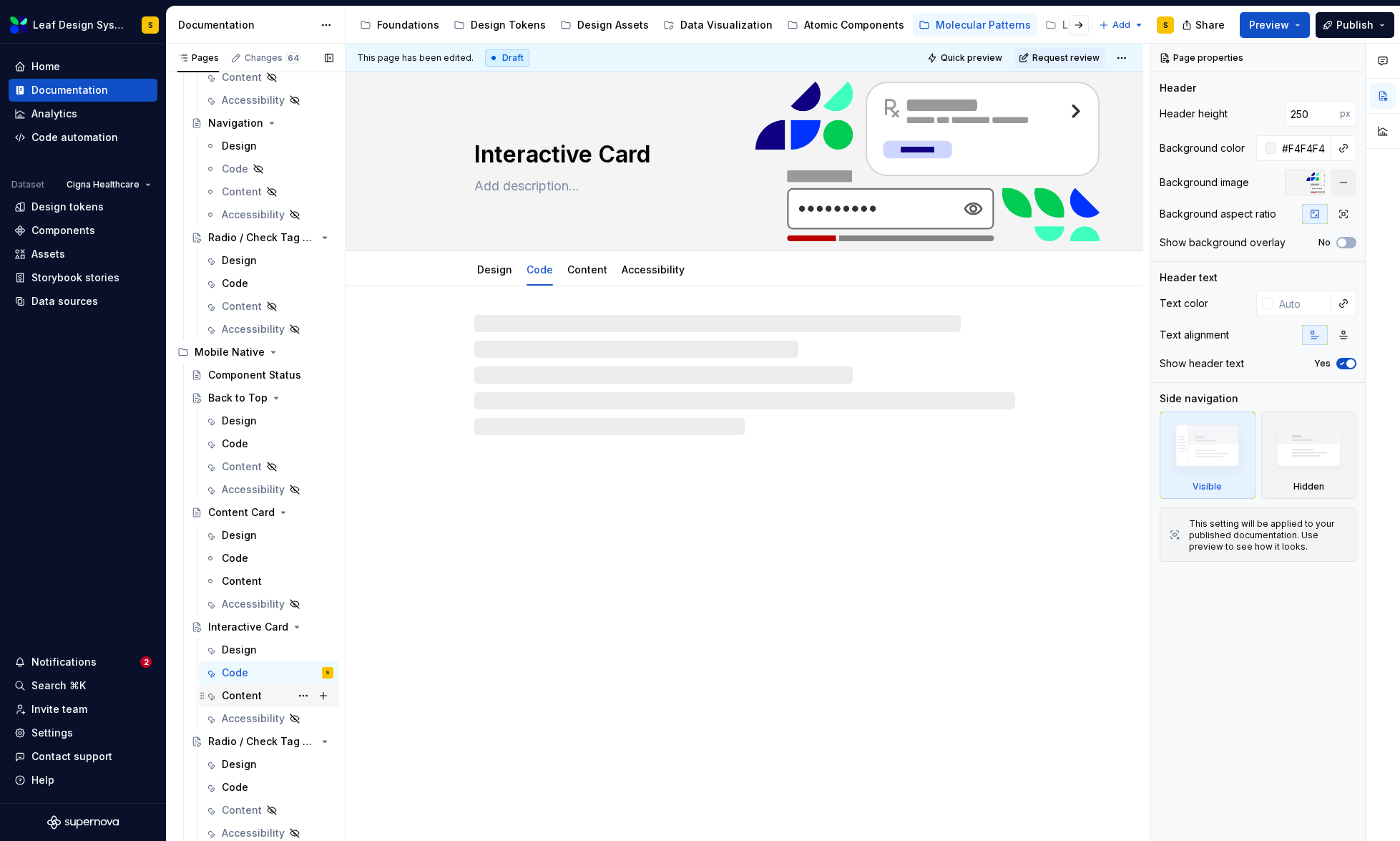
click at [247, 696] on div "Content" at bounding box center [241, 696] width 40 height 14
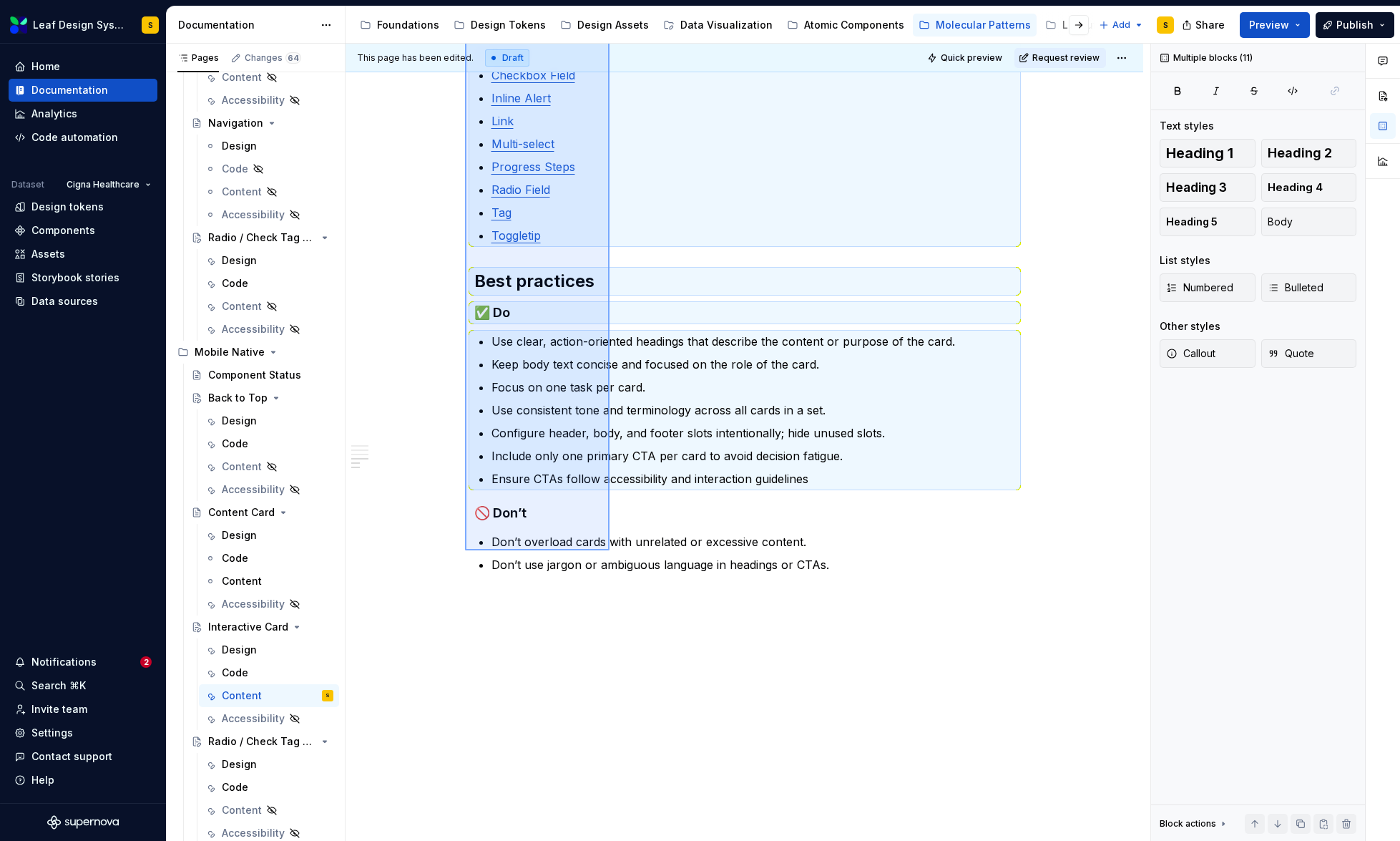
scroll to position [841, 0]
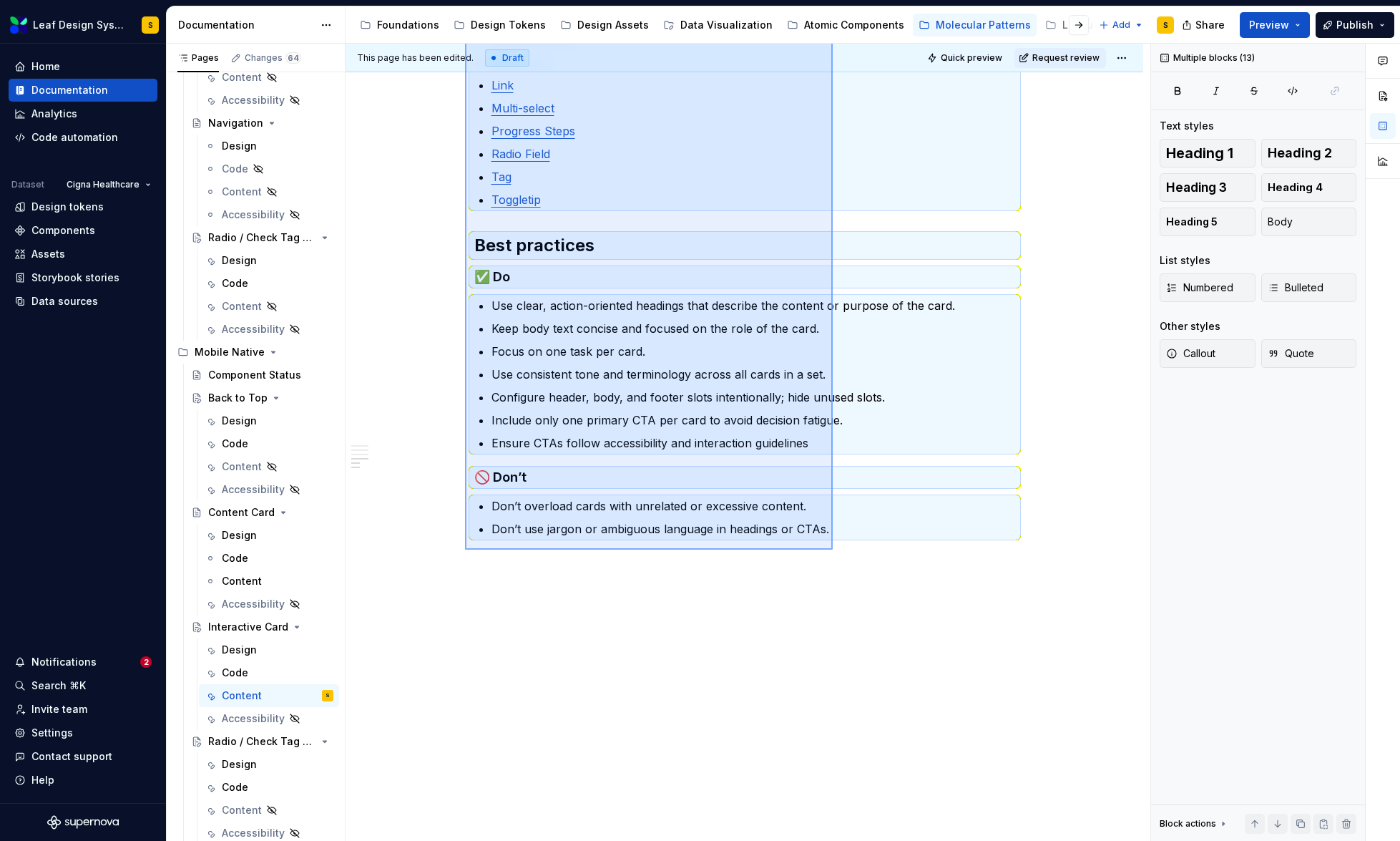
drag, startPoint x: 465, startPoint y: 362, endPoint x: 833, endPoint y: 549, distance: 412.8
click at [833, 549] on div "This page has been edited. Draft Quick preview Request review Interactive Card …" at bounding box center [748, 443] width 805 height 798
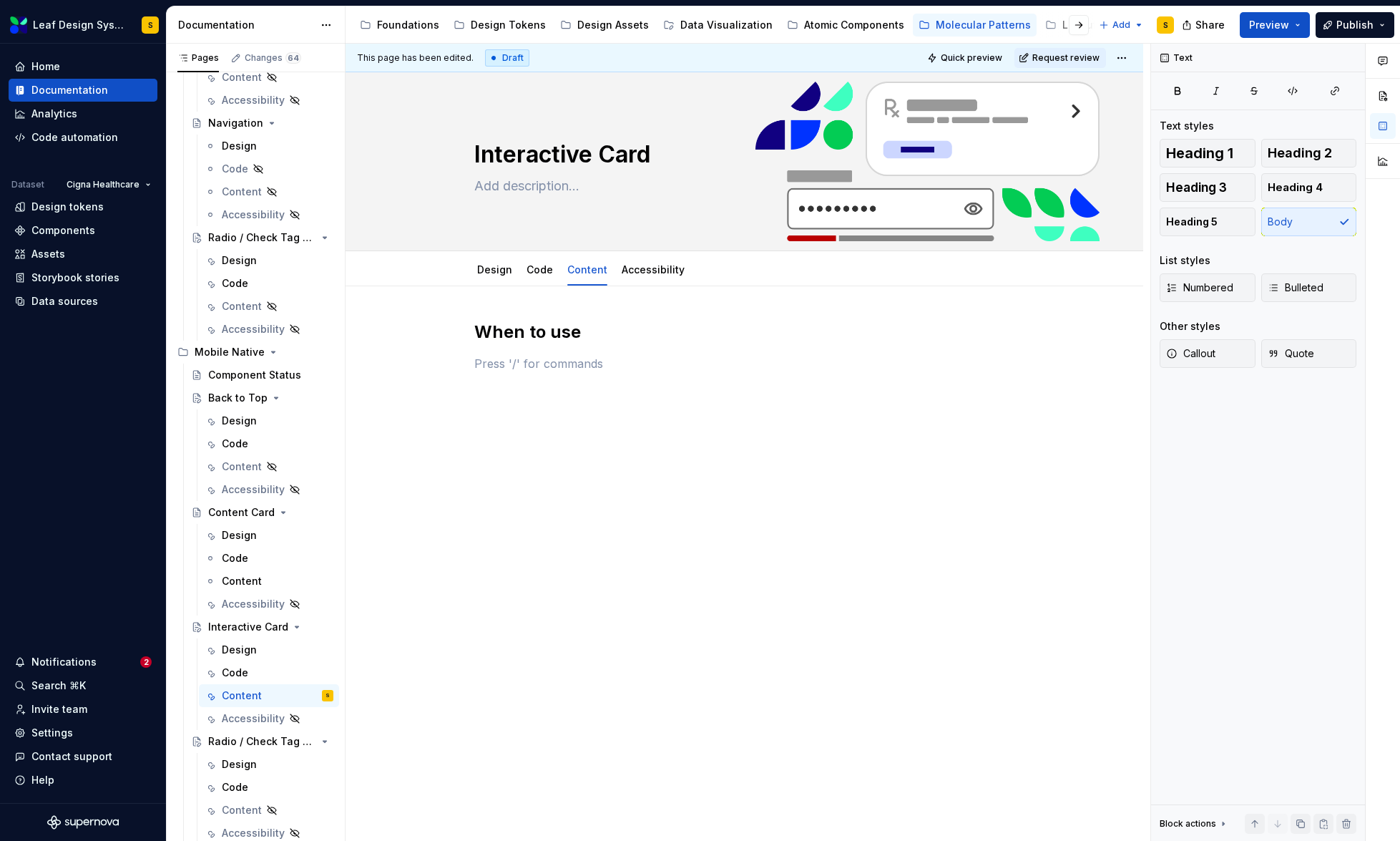
scroll to position [0, 0]
click at [251, 673] on div "Code" at bounding box center [277, 673] width 112 height 20
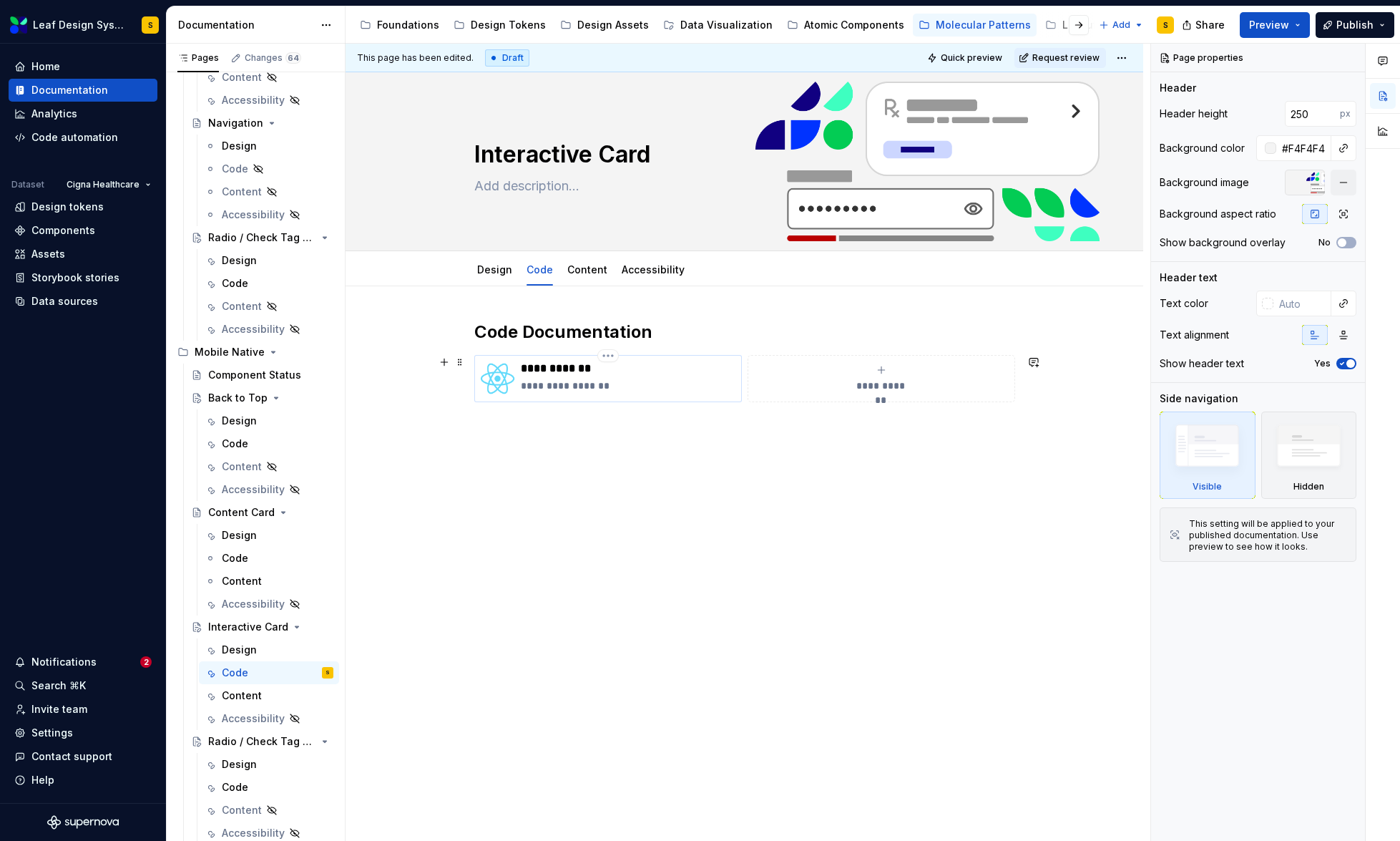
click at [646, 385] on p "**********" at bounding box center [628, 385] width 215 height 14
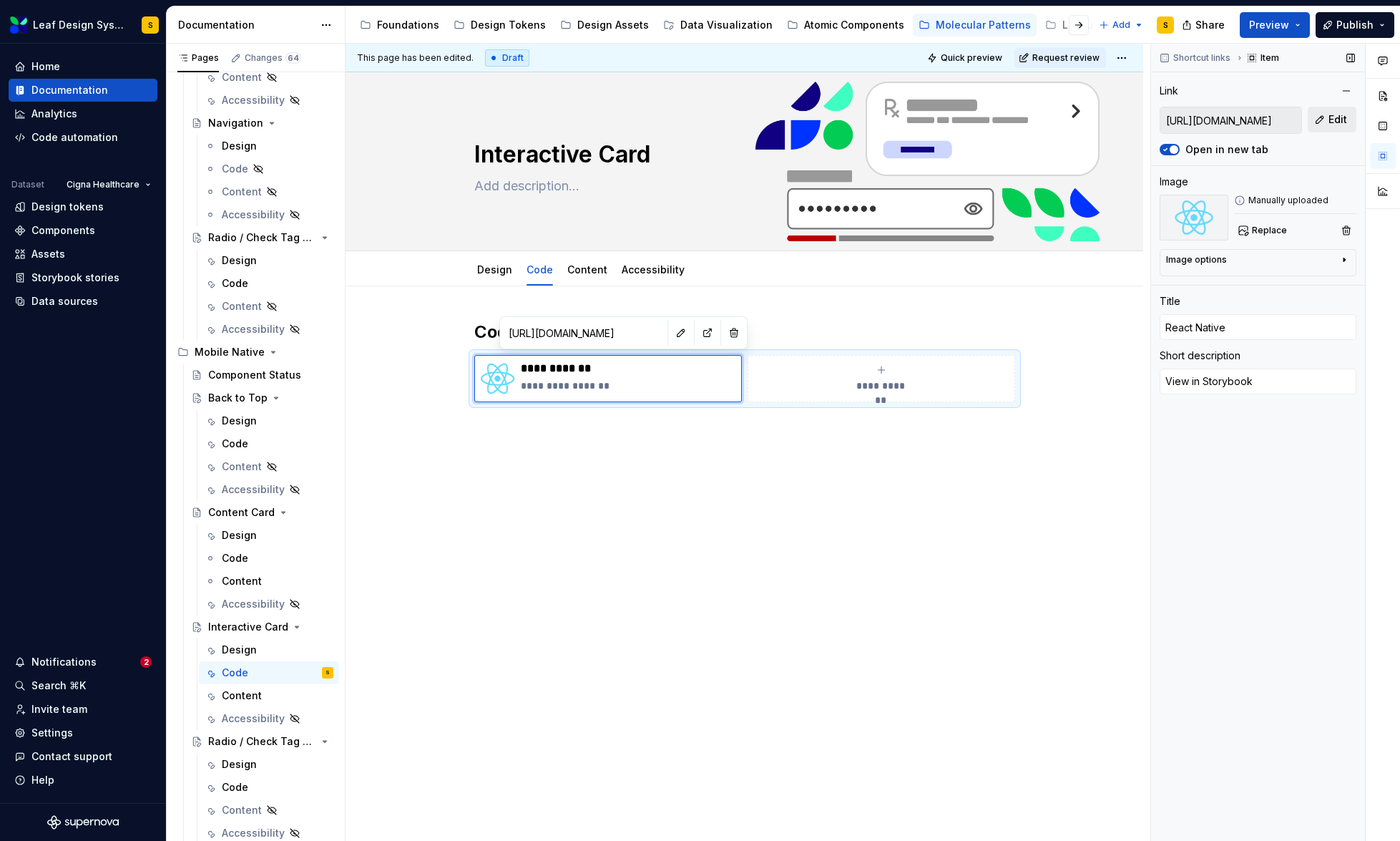
click at [1328, 118] on button "Edit" at bounding box center [1332, 119] width 49 height 25
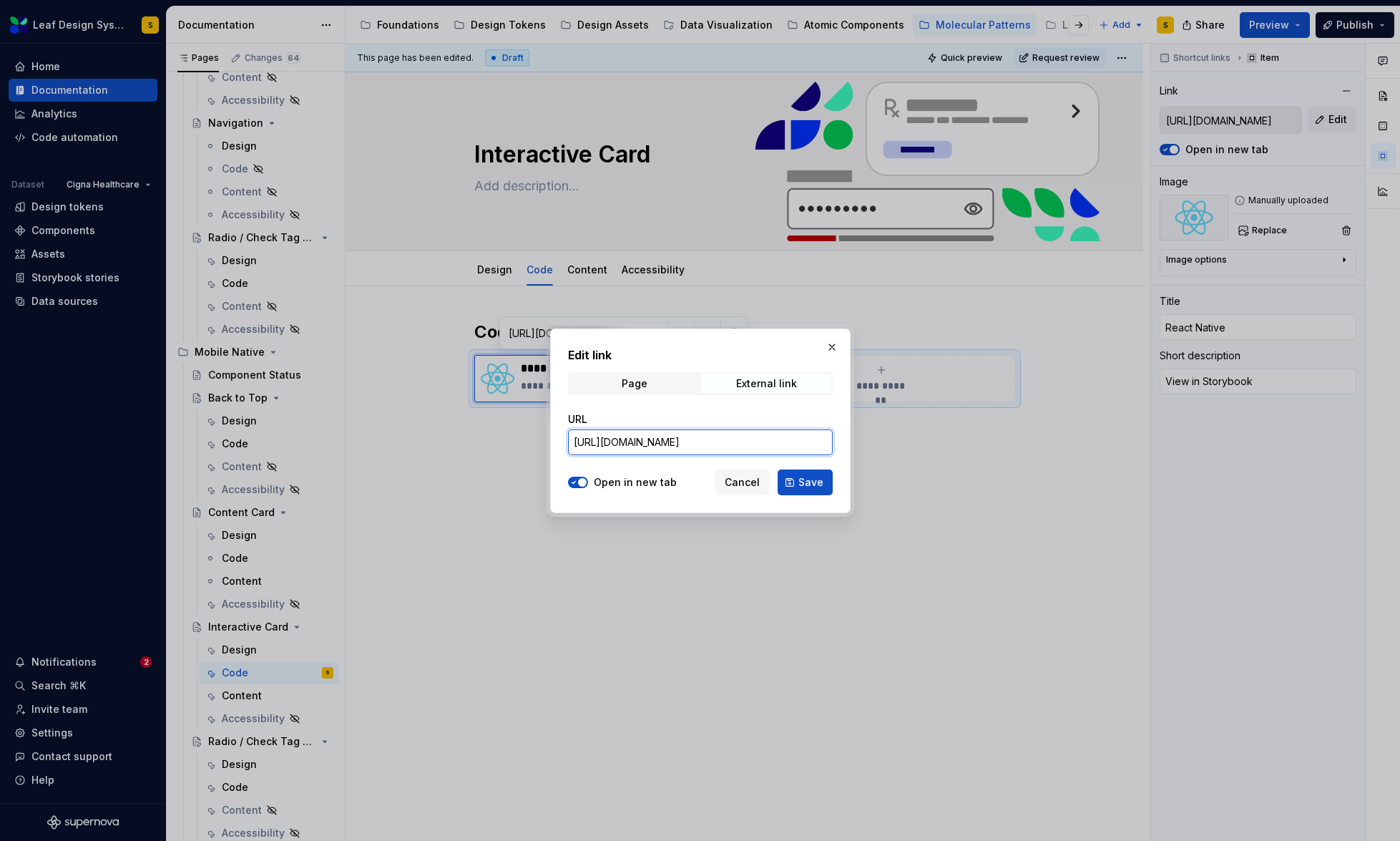
click at [661, 443] on input "[URL][DOMAIN_NAME]" at bounding box center [700, 442] width 264 height 25
type textarea "*"
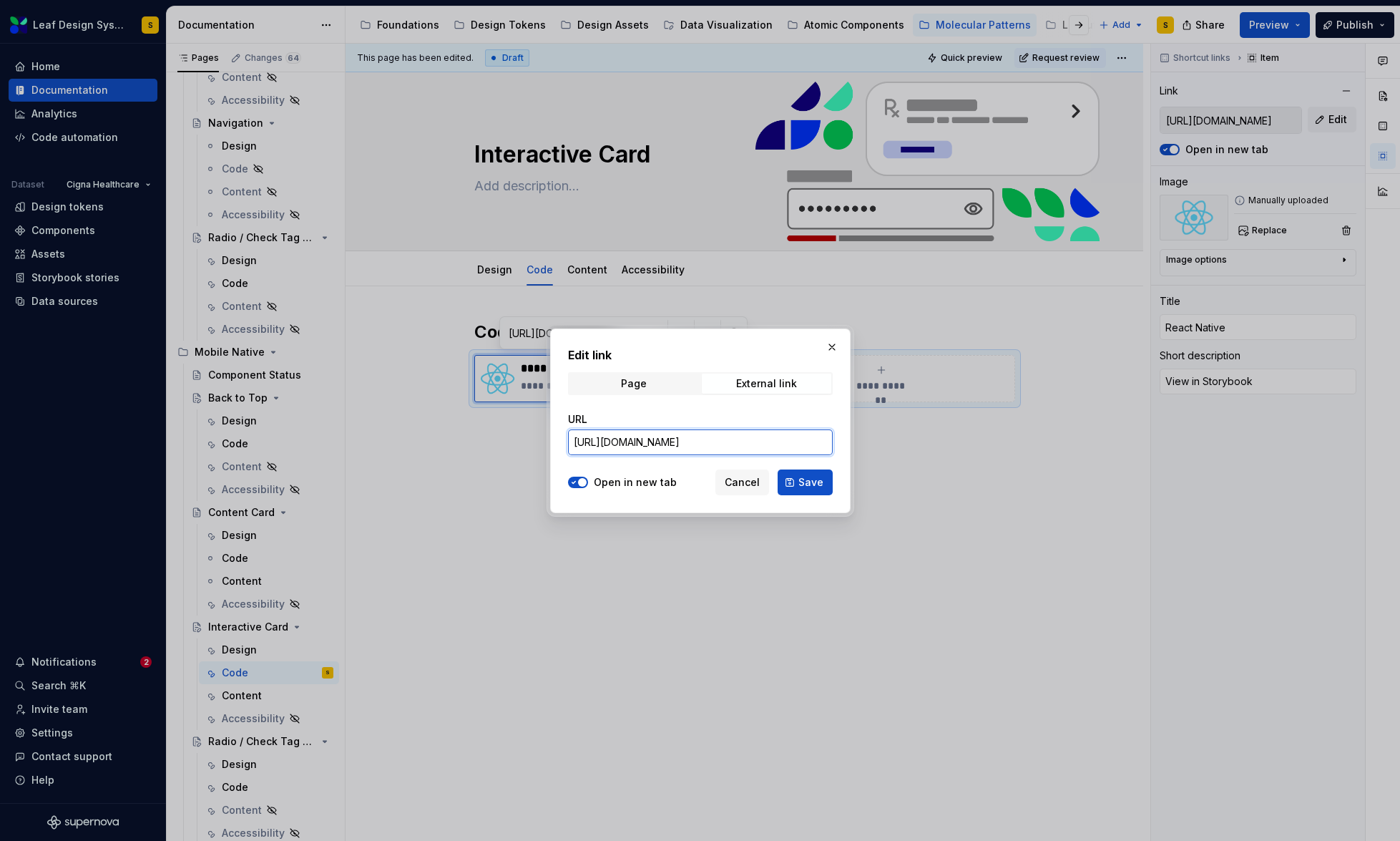
paste input "interactive"
type input "[URL][DOMAIN_NAME]"
click at [810, 475] on span "Save" at bounding box center [811, 482] width 25 height 14
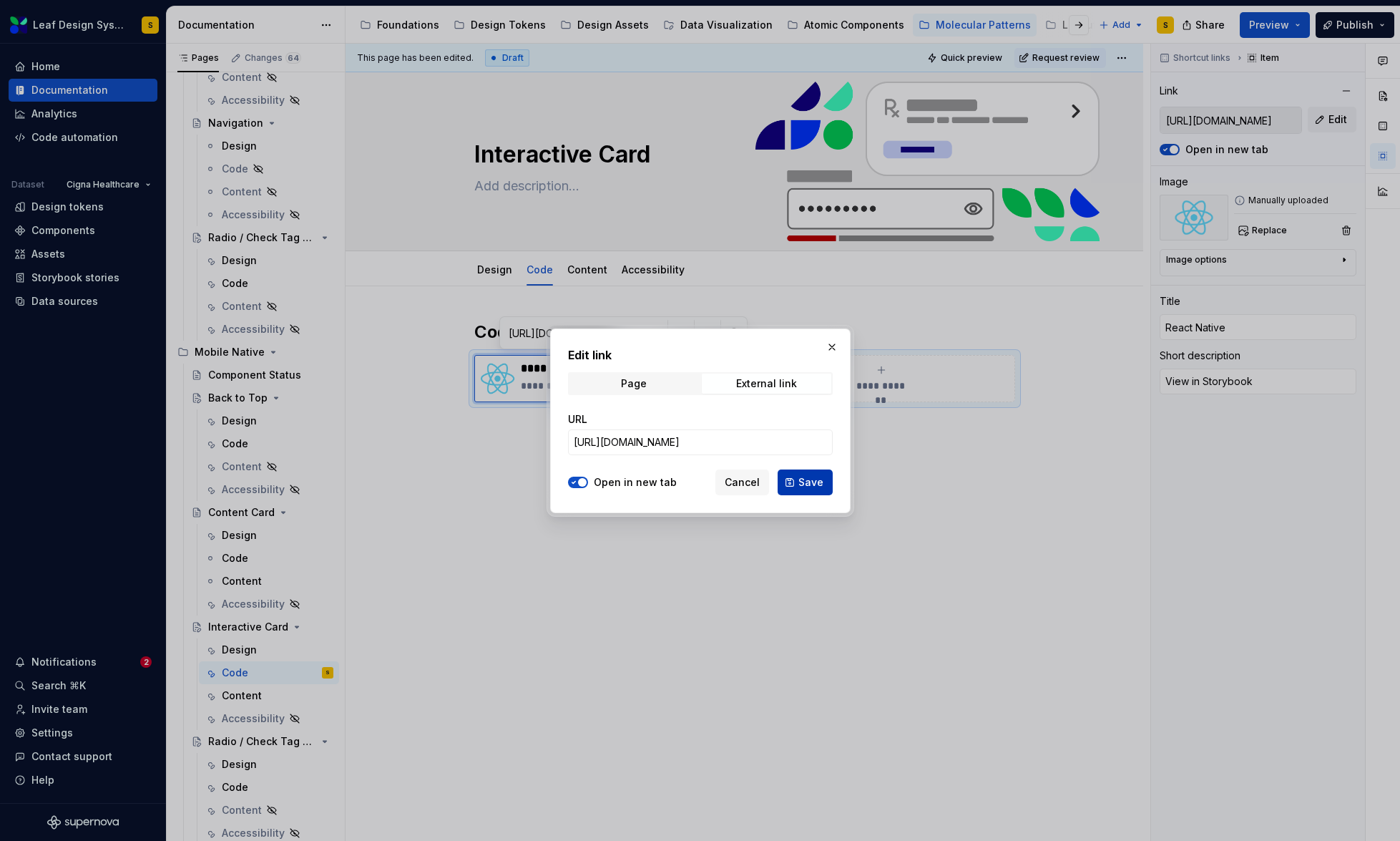
type textarea "*"
type input "[URL][DOMAIN_NAME]"
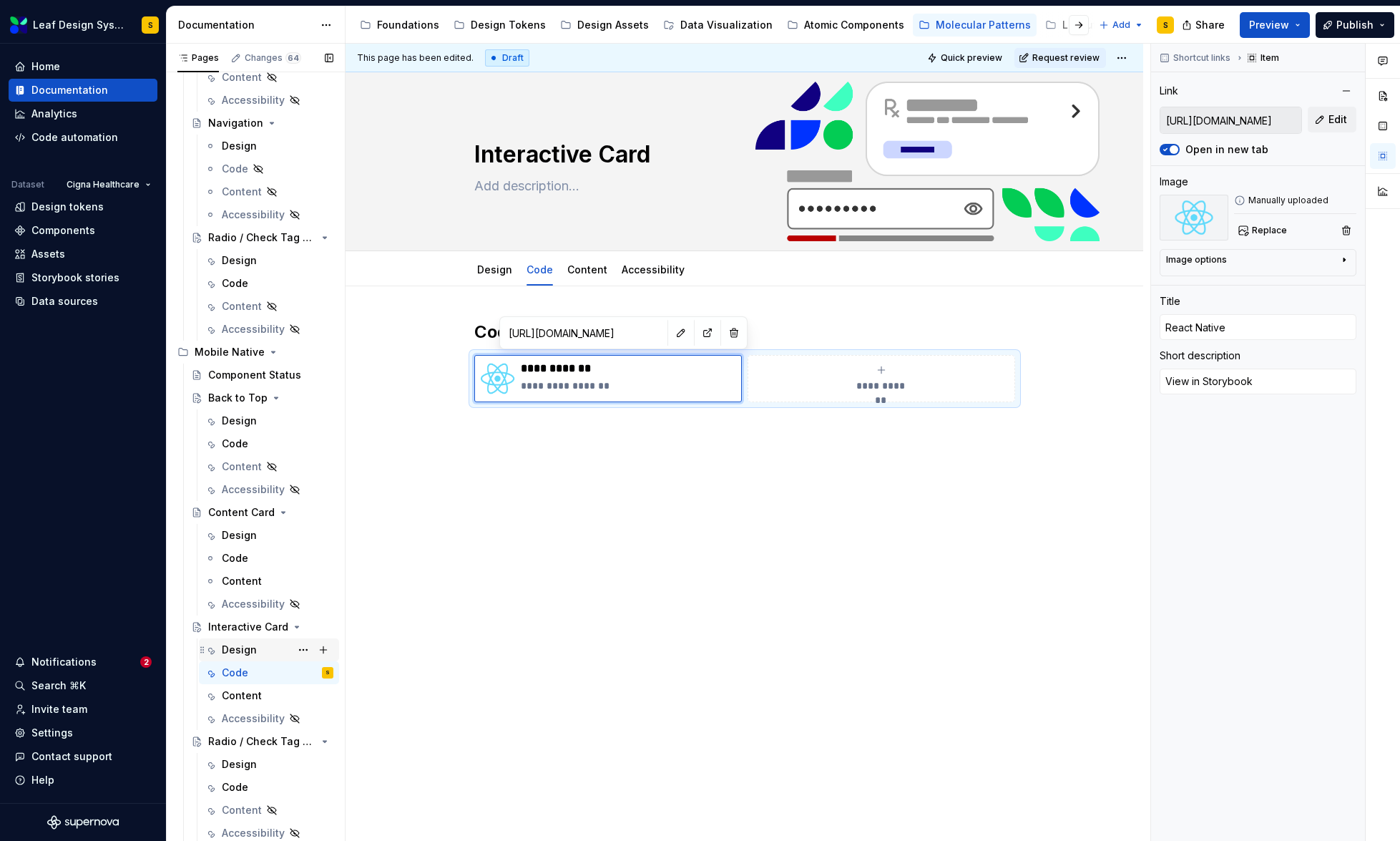
type textarea "*"
type input "[URL][DOMAIN_NAME]"
click at [248, 652] on div "Design" at bounding box center [238, 649] width 35 height 14
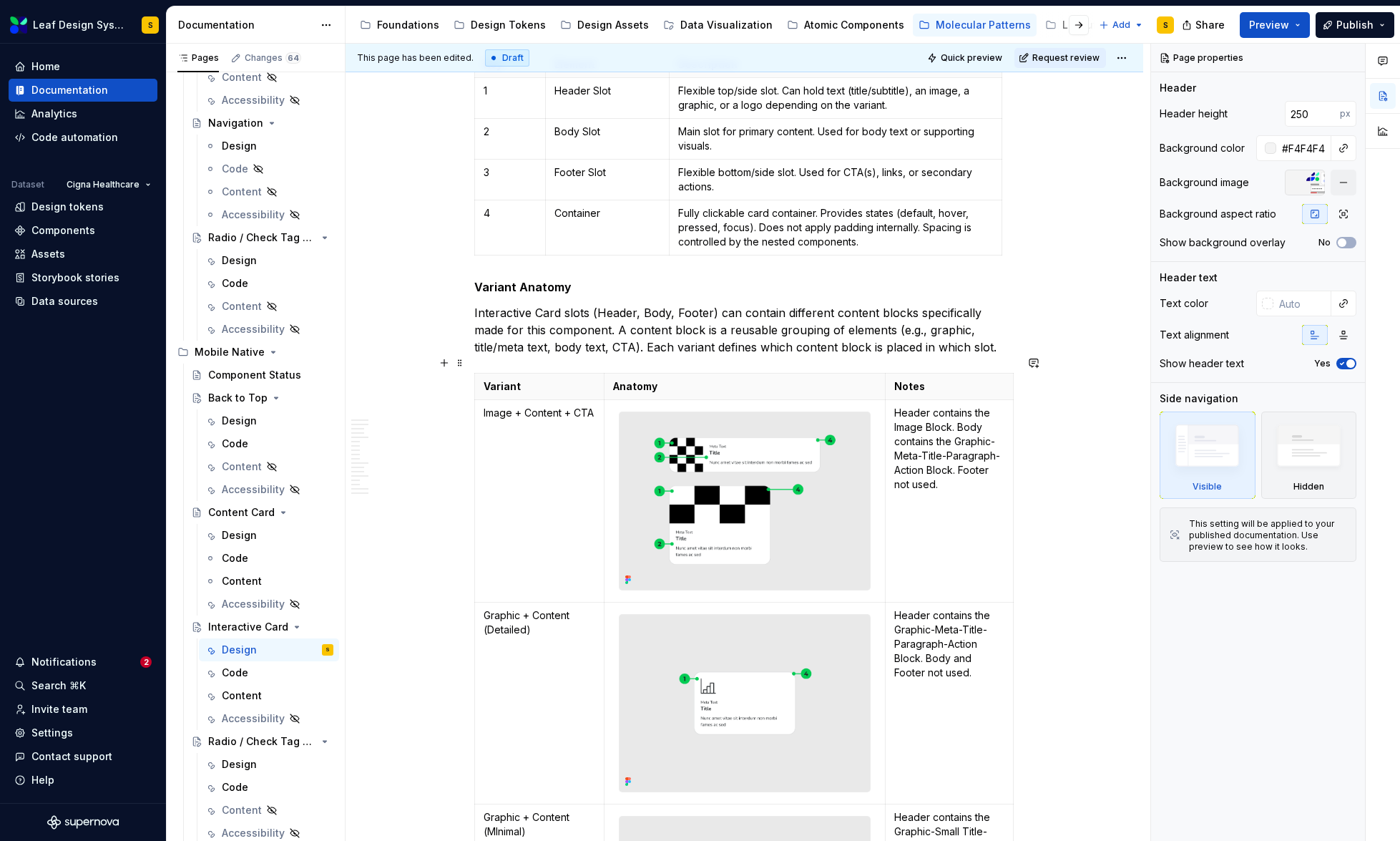
scroll to position [806, 0]
click at [1267, 30] on span "Preview" at bounding box center [1268, 25] width 40 height 14
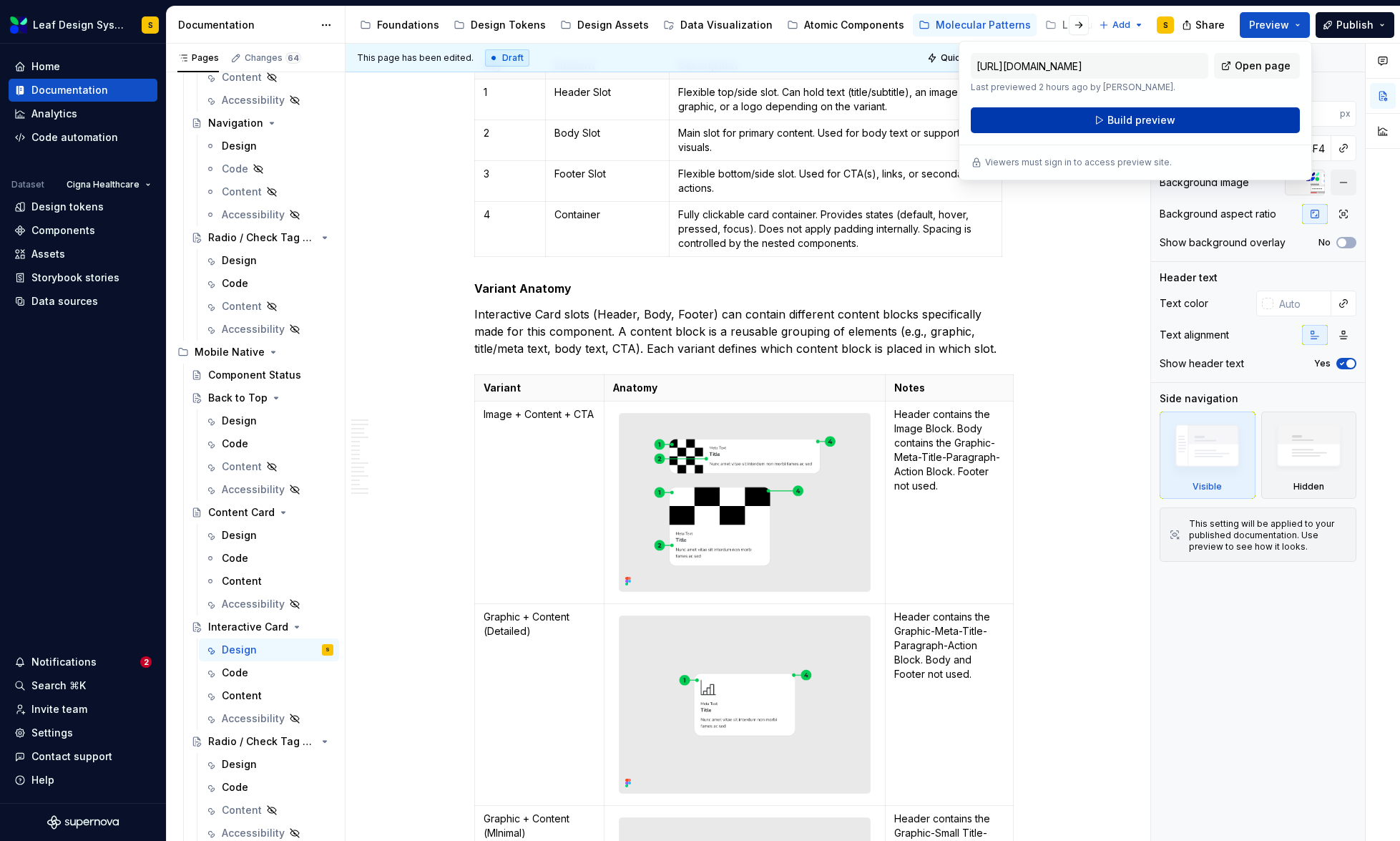
click at [1189, 118] on button "Build preview" at bounding box center [1135, 120] width 329 height 25
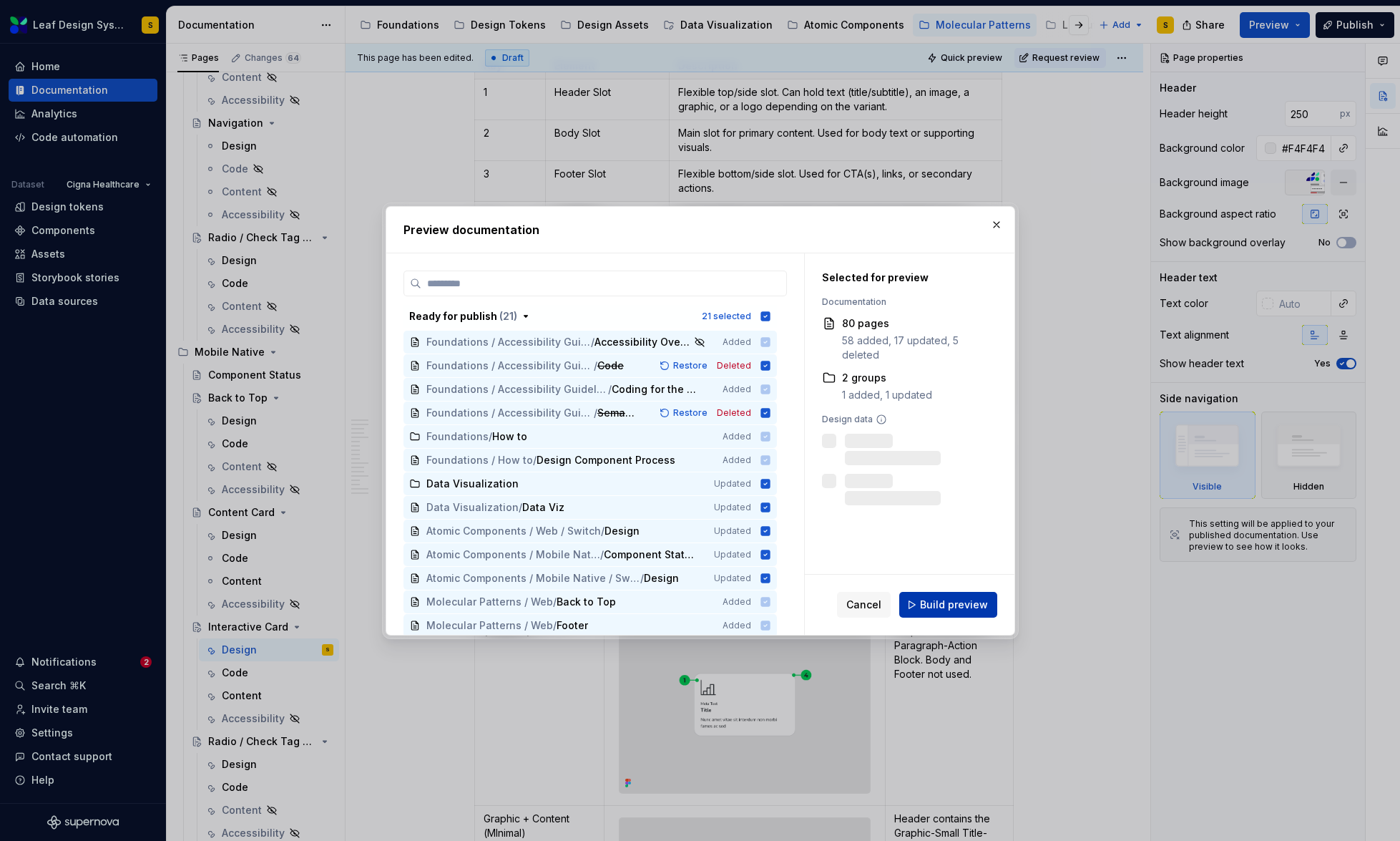
click at [953, 609] on span "Build preview" at bounding box center [954, 604] width 68 height 14
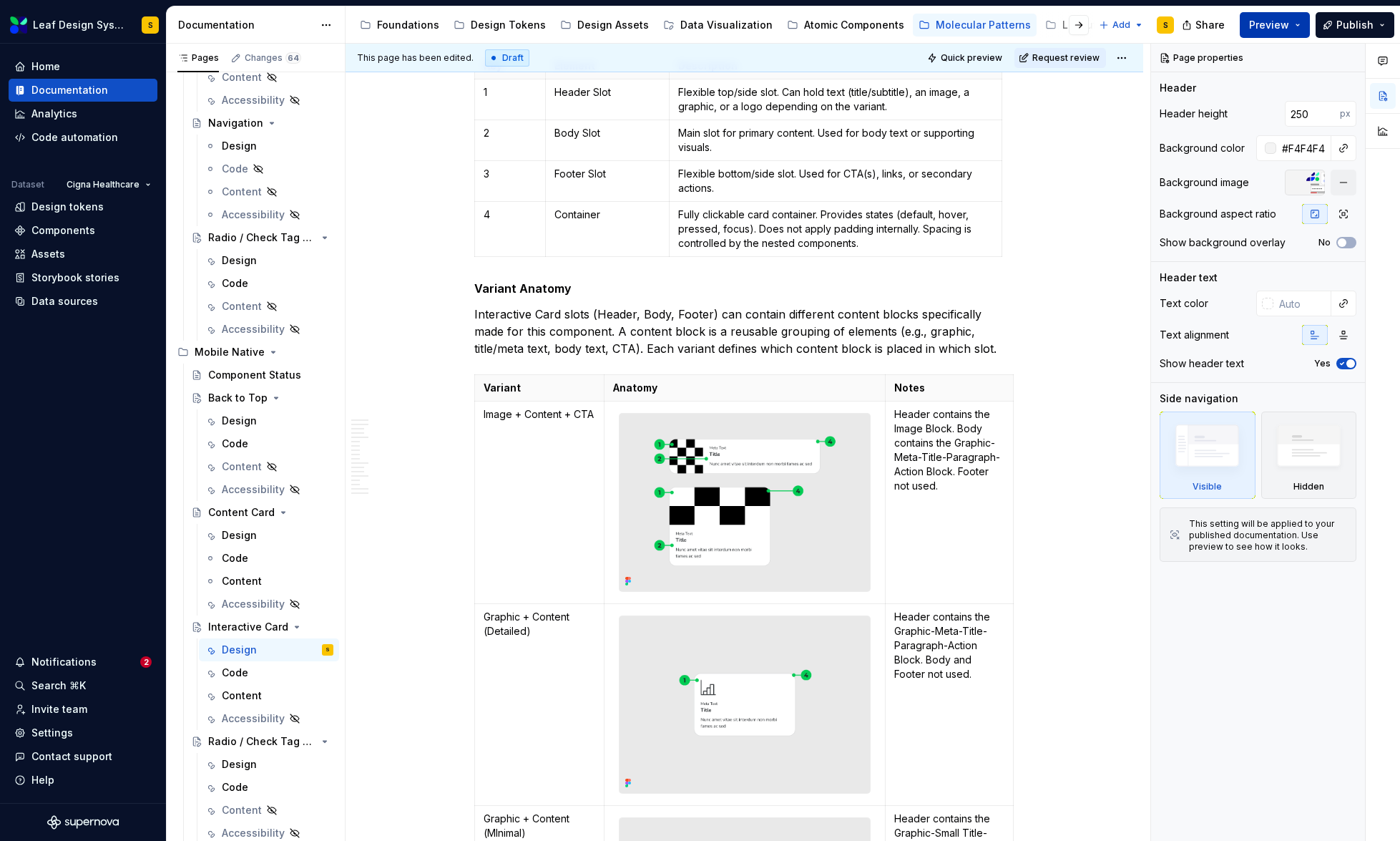
click at [1297, 25] on button "Preview" at bounding box center [1274, 25] width 70 height 25
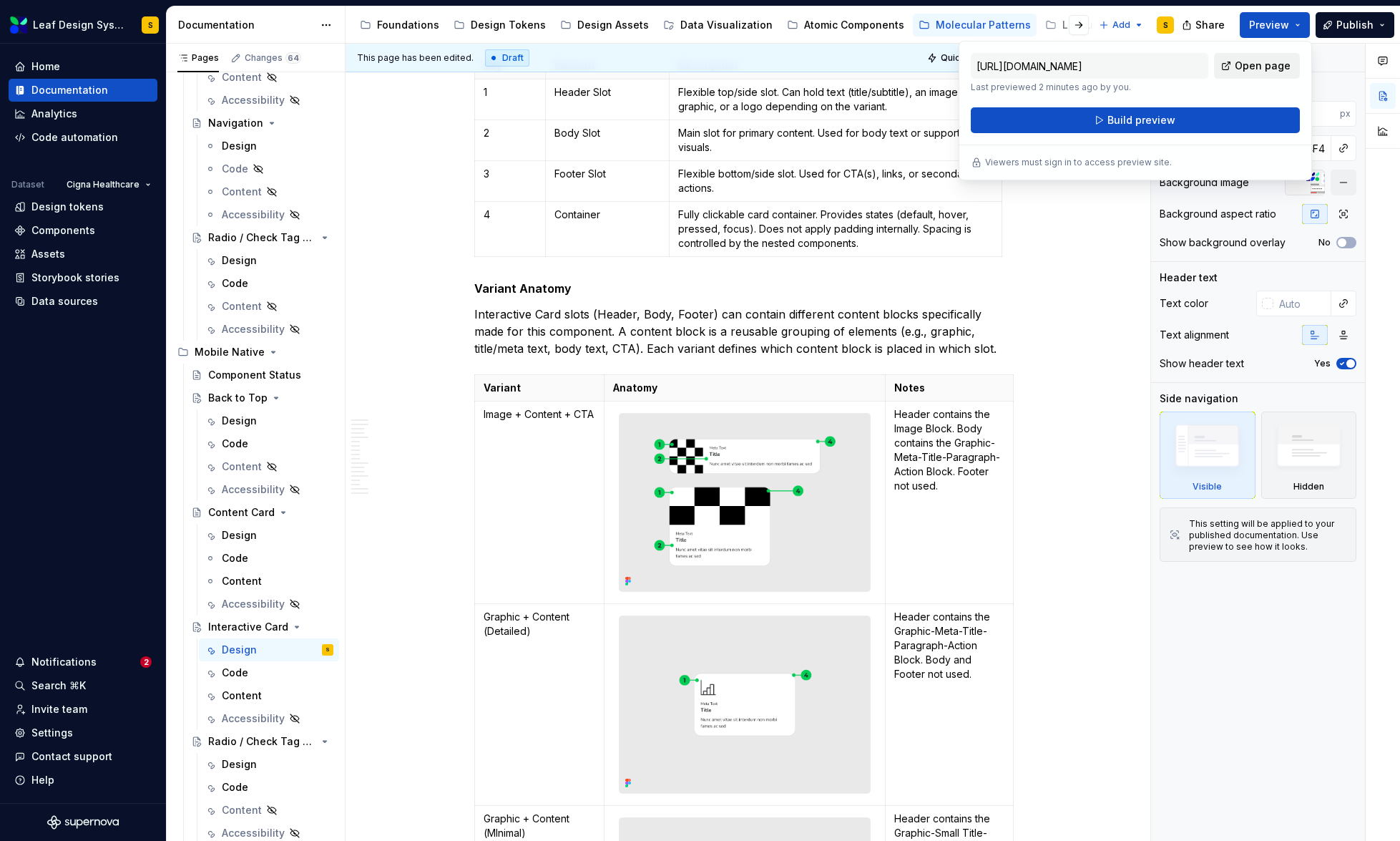
click at [1248, 71] on span "Open page" at bounding box center [1262, 65] width 56 height 14
type textarea "*"
